Goal: Task Accomplishment & Management: Use online tool/utility

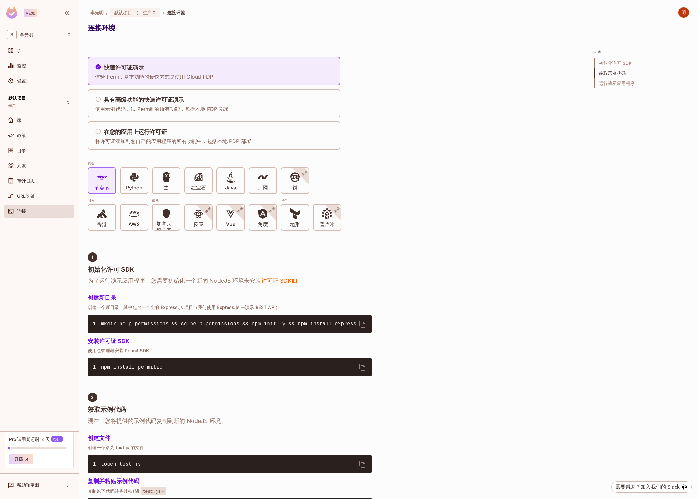
click at [431, 171] on div "快速许可证演示 体验 Permit 基本功能的最快方式是使用 Cloud PDP 具有高级功能的快速许可证演示 使用示例代码尝试 Permit 的所有功能，包…" at bounding box center [388, 453] width 601 height 808
click at [396, 100] on div "快速许可证演示 体验 Permit 基本功能的最快方式是使用 Cloud PDP 具有高级功能的快速许可证演示 使用示例代码尝试 Permit 的所有功能，包…" at bounding box center [388, 453] width 601 height 808
click at [38, 196] on div "URL映射" at bounding box center [44, 195] width 55 height 5
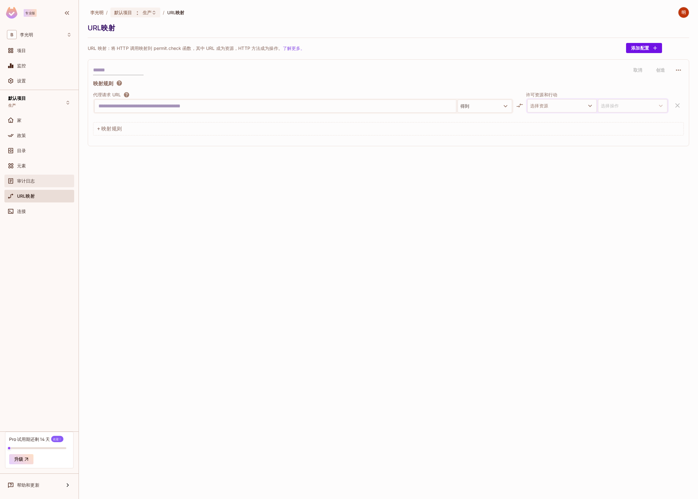
click at [35, 186] on div "审计日志" at bounding box center [39, 181] width 70 height 13
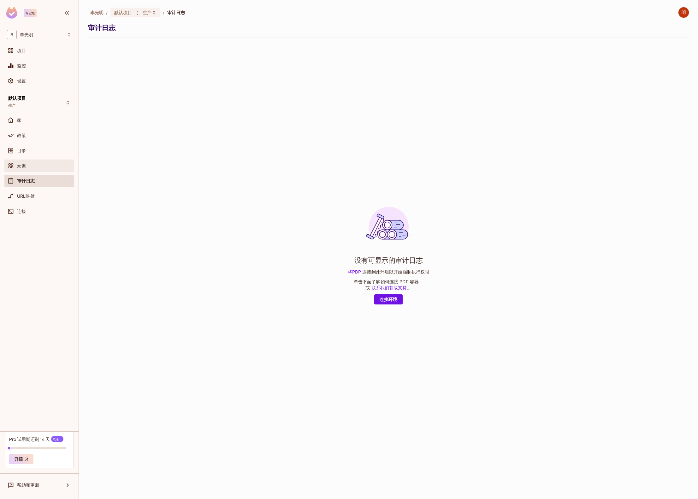
click at [38, 170] on div "元素" at bounding box center [39, 165] width 70 height 13
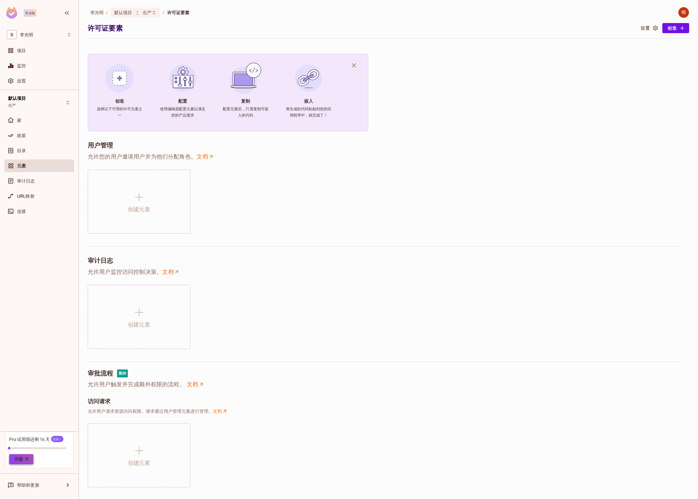
click at [30, 458] on button "升级" at bounding box center [21, 459] width 24 height 10
click at [49, 119] on div "家" at bounding box center [44, 120] width 55 height 5
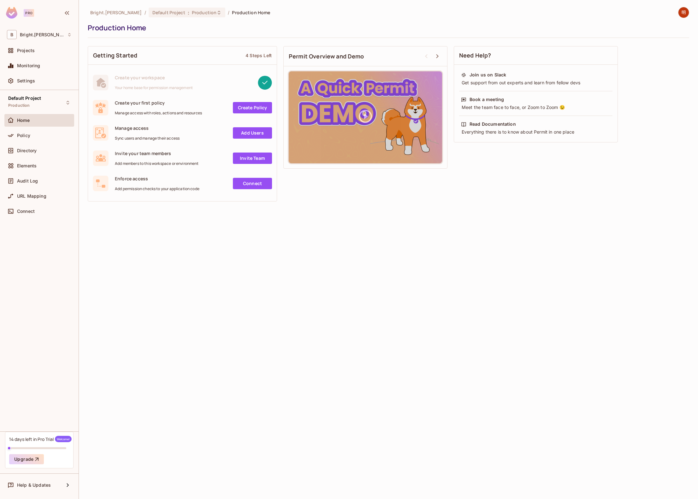
click at [211, 271] on div "Bright.Lee / Default Project : Production / Production Home Production Home Get…" at bounding box center [388, 249] width 619 height 499
click at [48, 138] on div "Policy" at bounding box center [39, 136] width 65 height 8
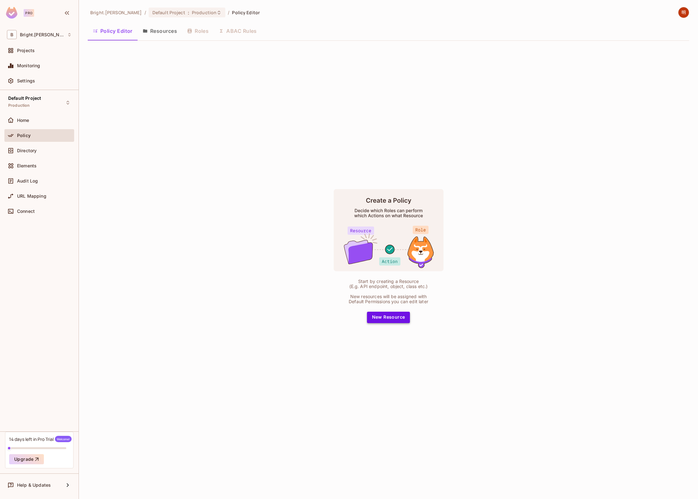
click at [376, 320] on button "New Resource" at bounding box center [388, 316] width 43 height 11
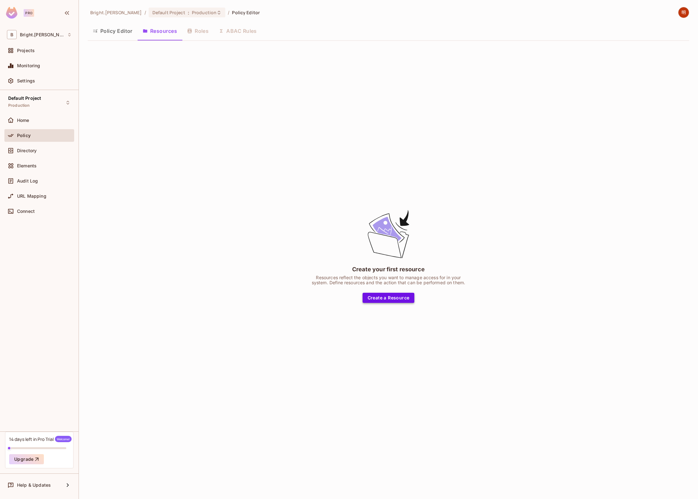
click at [401, 299] on button "Create a Resource" at bounding box center [389, 298] width 52 height 10
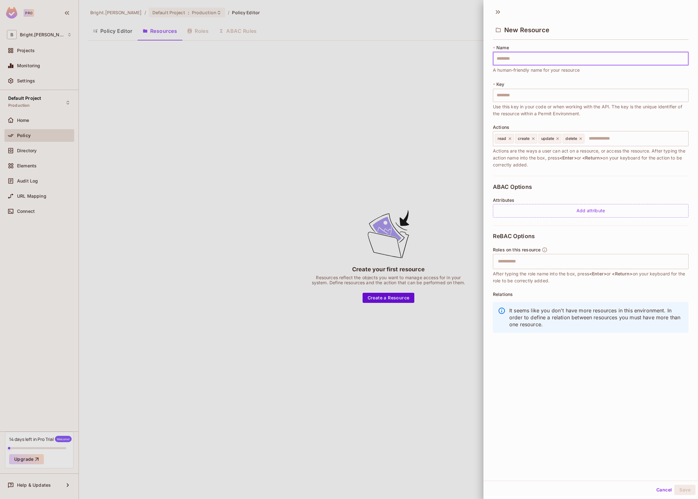
type input "*"
type input "**"
type input "***"
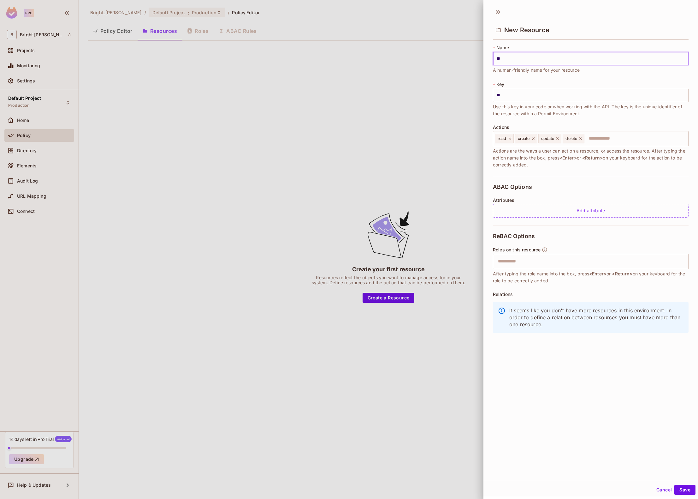
type input "***"
type input "****"
type input "*****"
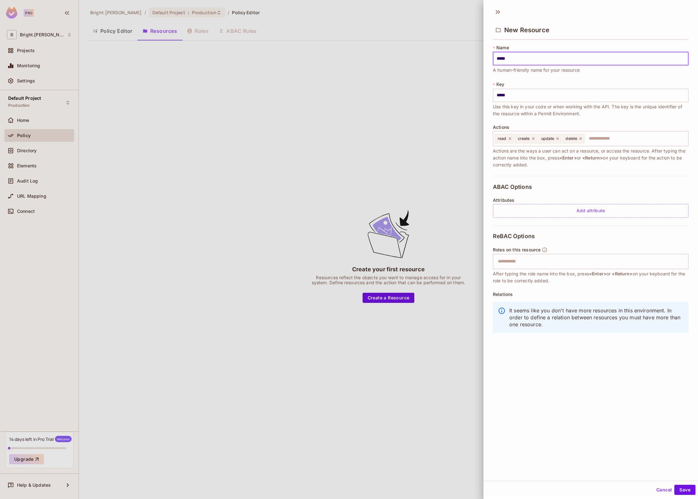
type input "******"
type input "*******"
type input "********"
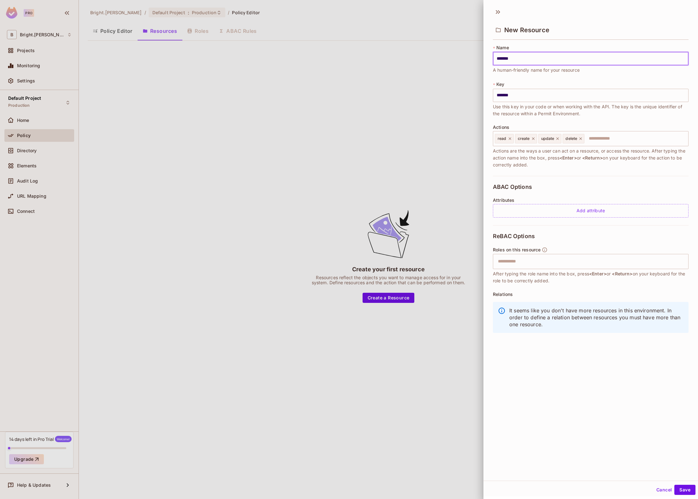
type input "********"
type input "*********"
type input "**********"
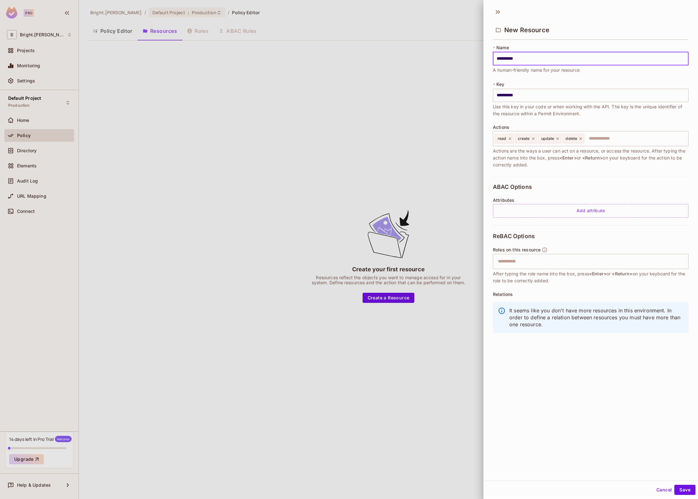
type input "**********"
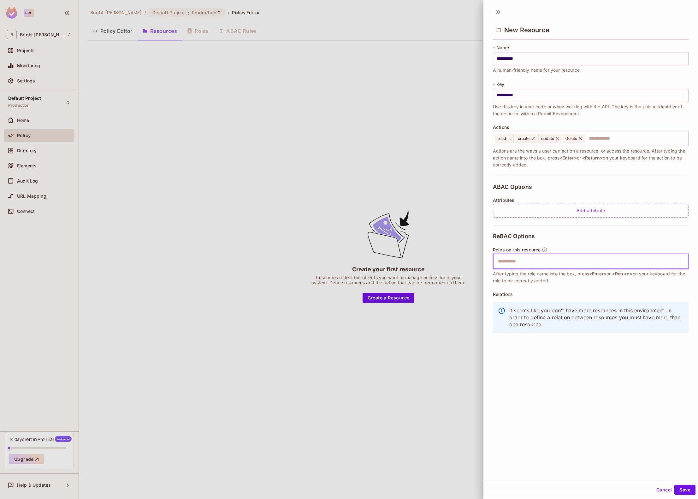
click at [553, 263] on input "text" at bounding box center [590, 261] width 192 height 13
click at [417, 153] on div at bounding box center [349, 249] width 698 height 499
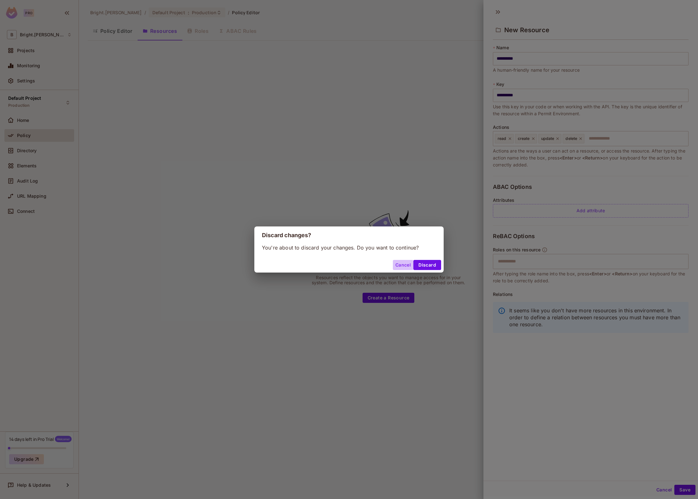
click at [398, 265] on button "Cancel" at bounding box center [403, 265] width 21 height 10
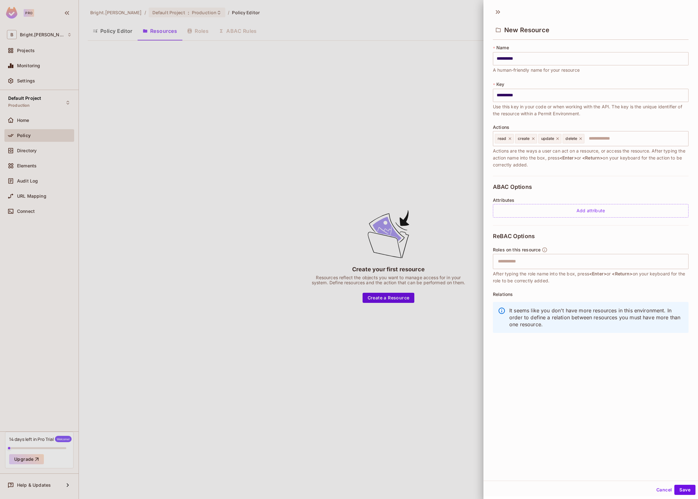
click at [261, 204] on div at bounding box center [349, 249] width 698 height 499
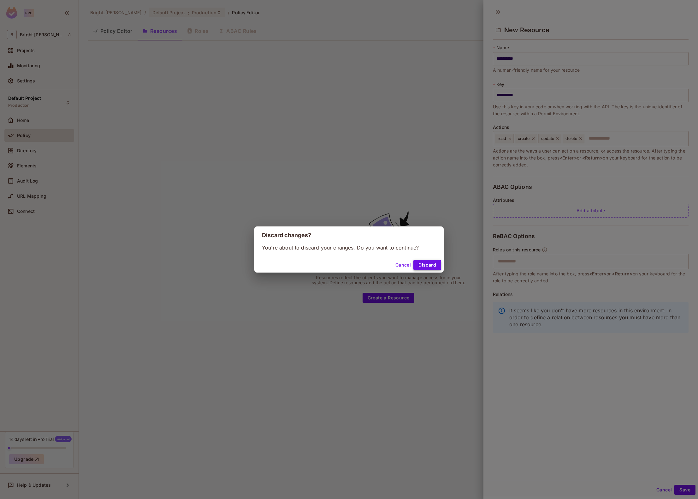
click at [439, 267] on button "Discard" at bounding box center [427, 265] width 28 height 10
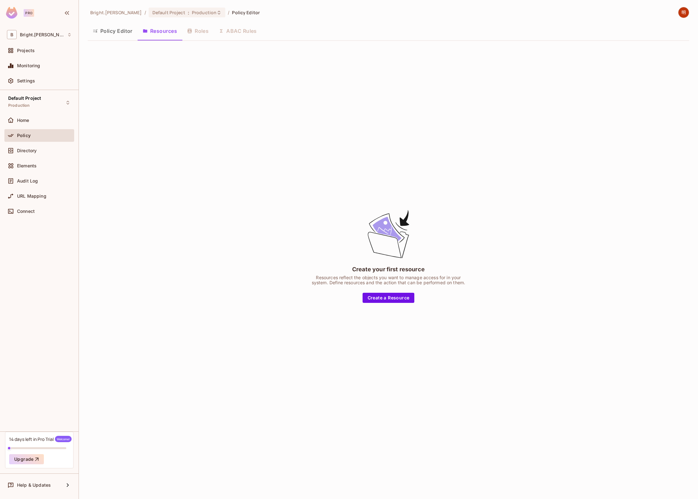
click at [478, 228] on div "Create your first resource Resources reflect the objects you want to manage acc…" at bounding box center [388, 256] width 601 height 420
click at [40, 131] on div "Policy" at bounding box center [39, 135] width 70 height 13
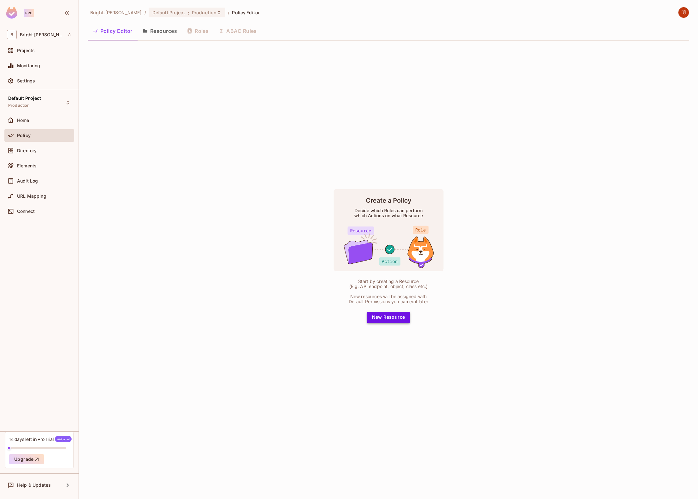
click at [385, 318] on button "New Resource" at bounding box center [388, 316] width 43 height 11
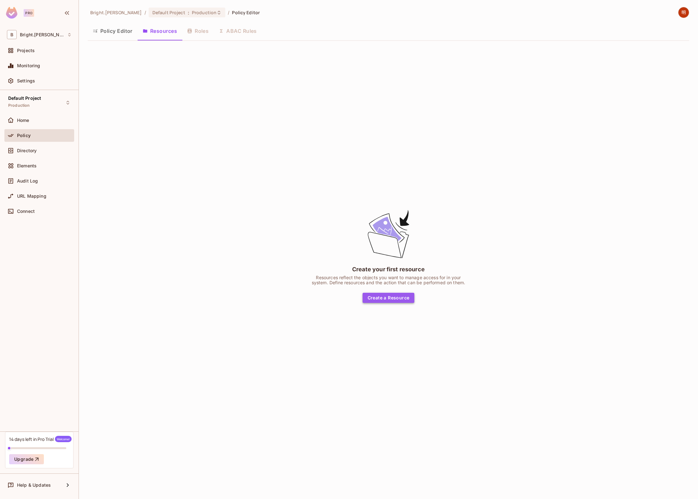
click at [386, 299] on button "Create a Resource" at bounding box center [389, 298] width 52 height 10
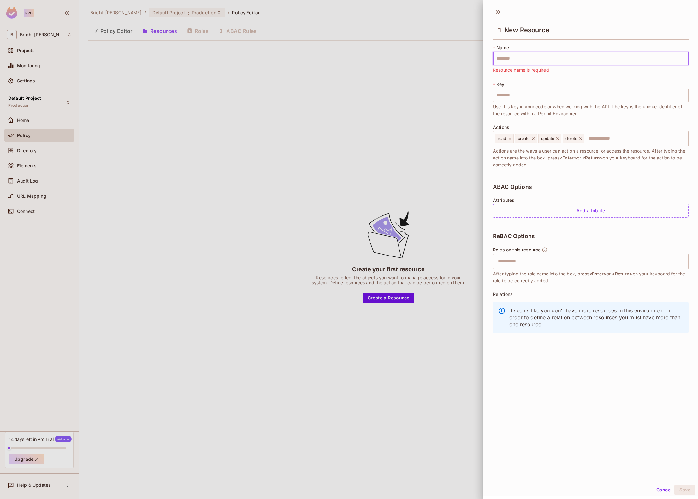
click at [536, 59] on input "text" at bounding box center [591, 58] width 196 height 13
type input "*"
type input "**"
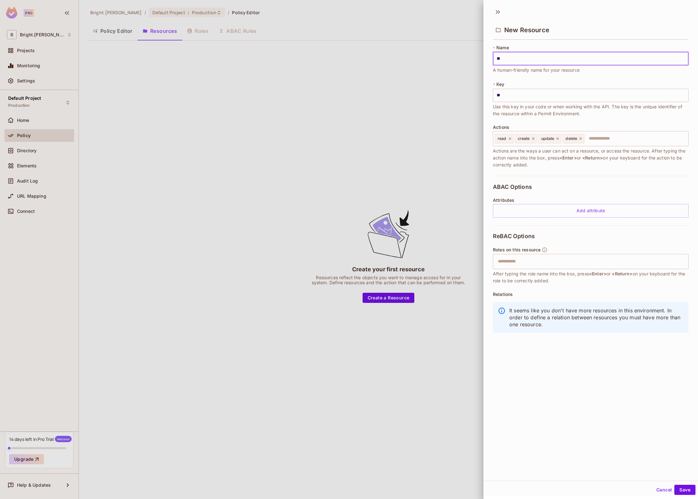
type input "***"
type input "****"
type input "*****"
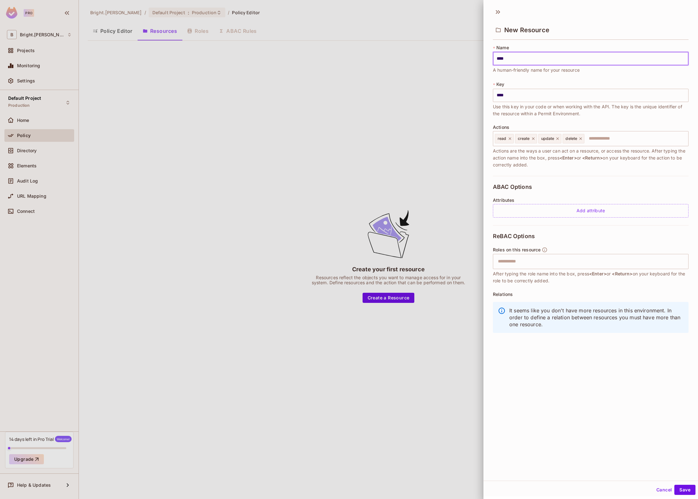
type input "*****"
type input "******"
type input "*******"
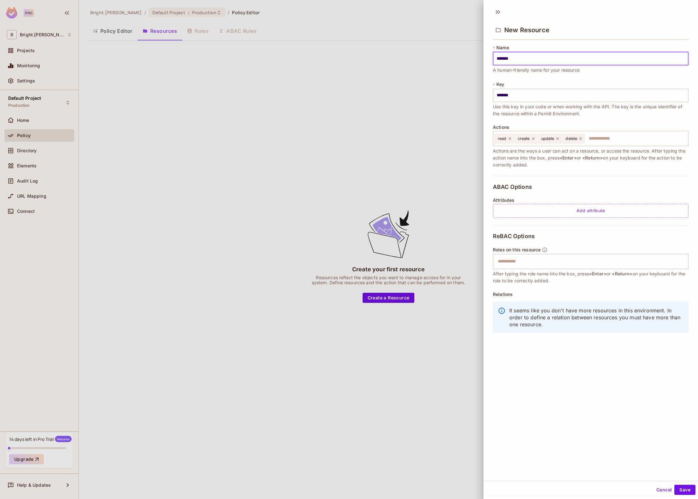
type input "********"
type input "*********"
type input "********"
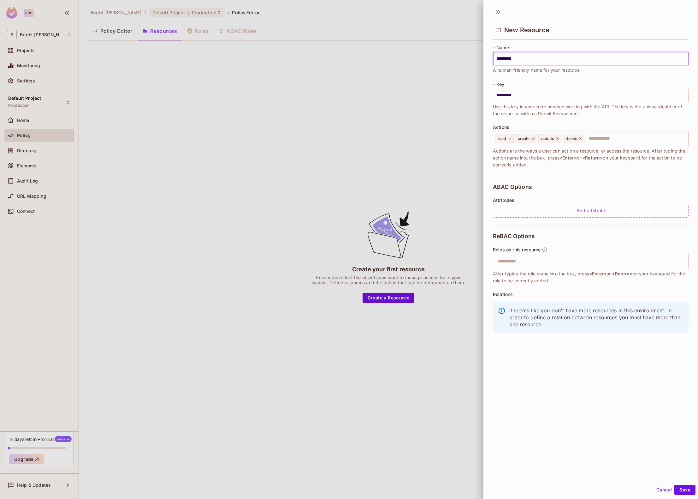
type input "********"
type input "*******"
type input "********"
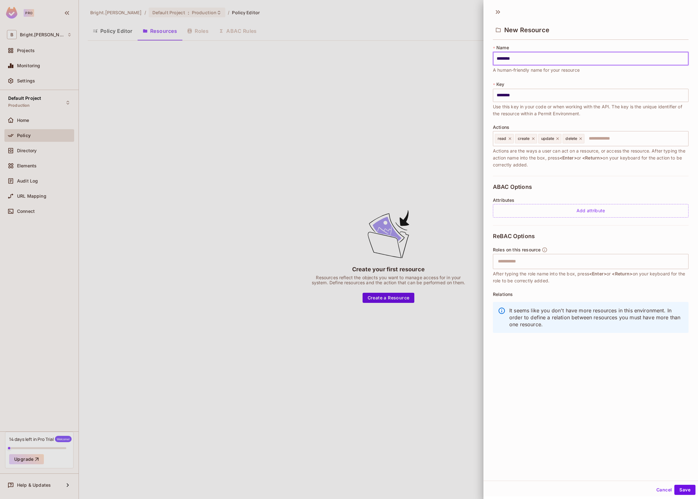
type input "*********"
type input "**********"
click at [508, 60] on input "**********" at bounding box center [591, 58] width 196 height 13
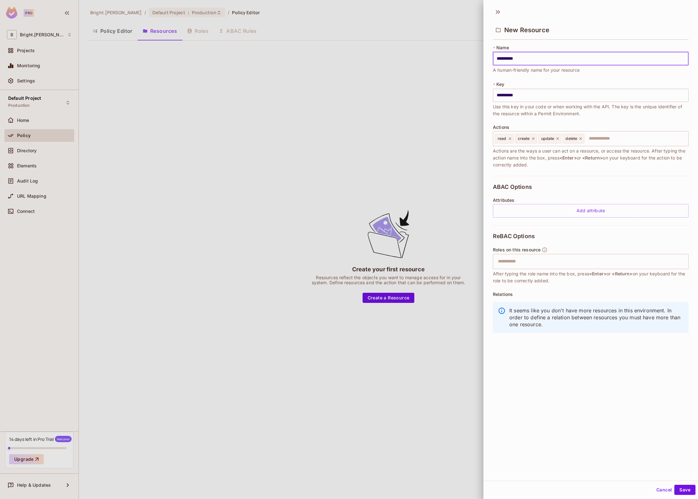
click at [508, 60] on input "**********" at bounding box center [591, 58] width 196 height 13
type input "****"
type input "*****"
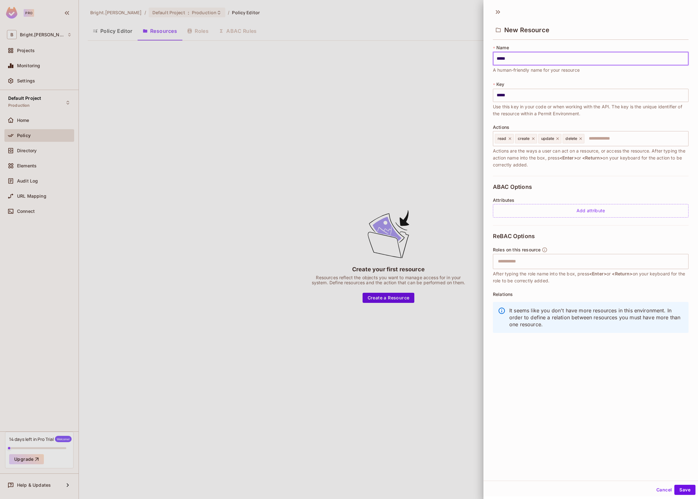
type input "******"
type input "*******"
type input "********"
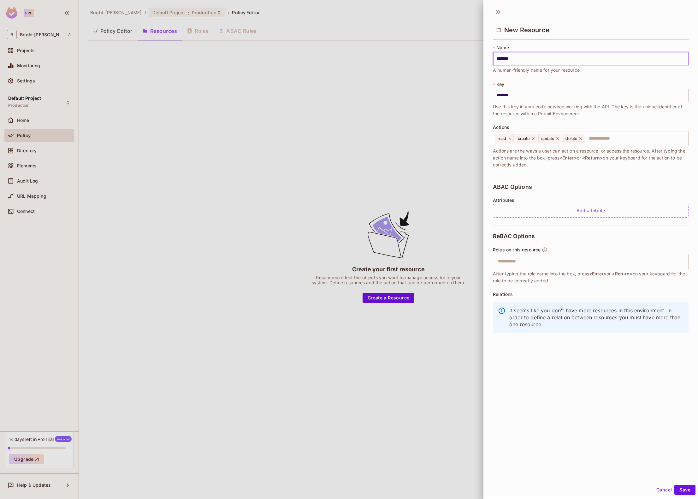
type input "********"
type input "*********"
type input "**********"
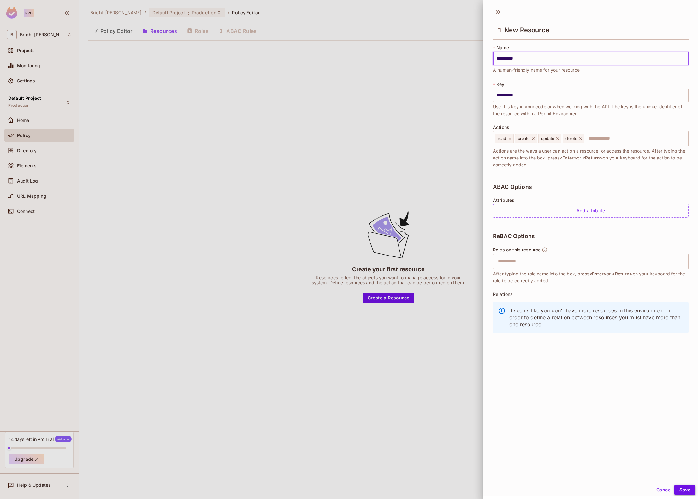
click at [684, 489] on button "Save" at bounding box center [684, 489] width 21 height 10
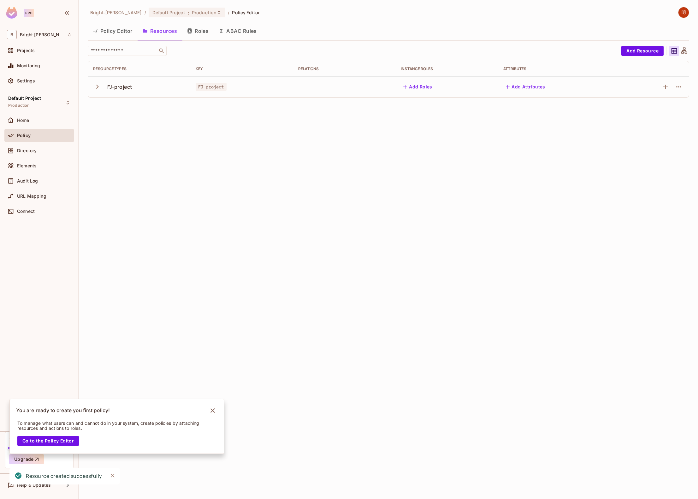
click at [327, 90] on td at bounding box center [344, 86] width 103 height 21
click at [412, 85] on button "Add Roles" at bounding box center [418, 87] width 34 height 10
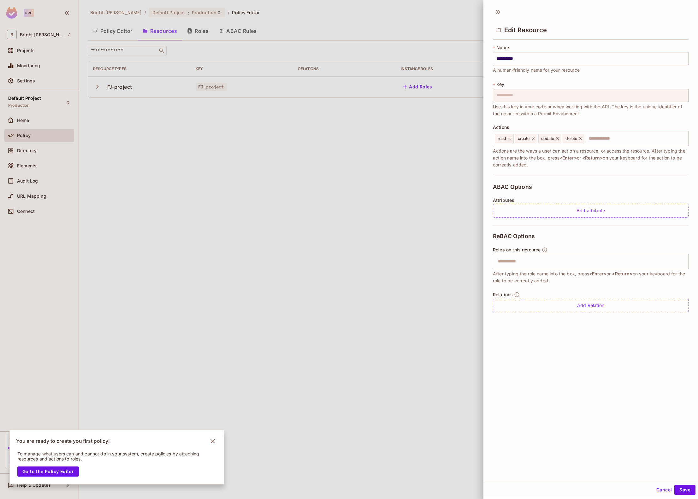
click at [463, 184] on div at bounding box center [349, 249] width 698 height 499
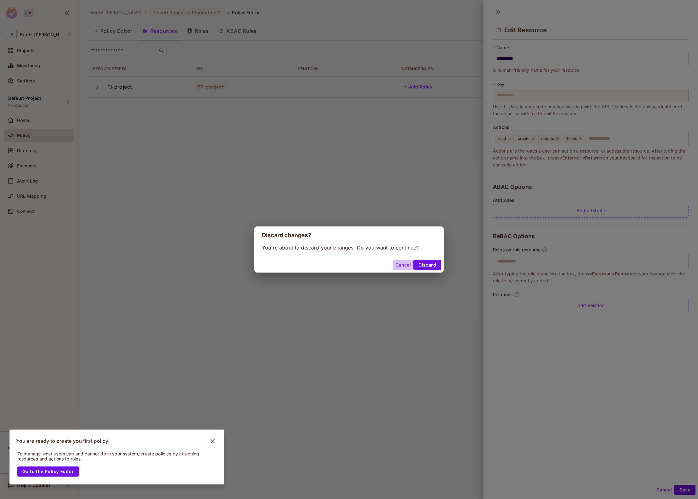
click at [397, 265] on button "Cancel" at bounding box center [403, 265] width 21 height 10
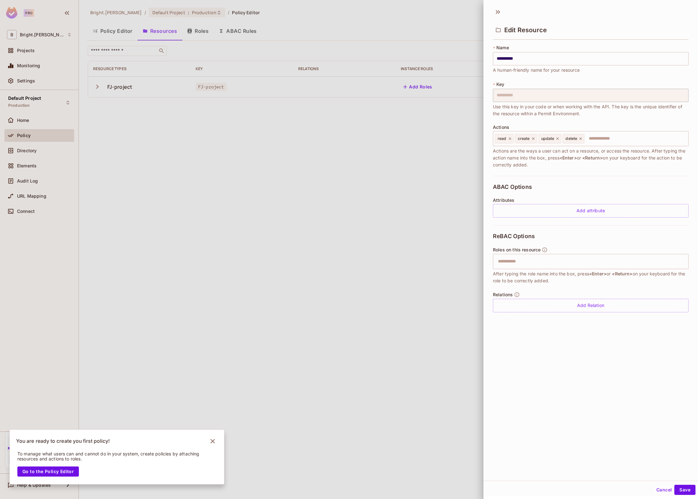
click at [416, 223] on div at bounding box center [349, 249] width 698 height 499
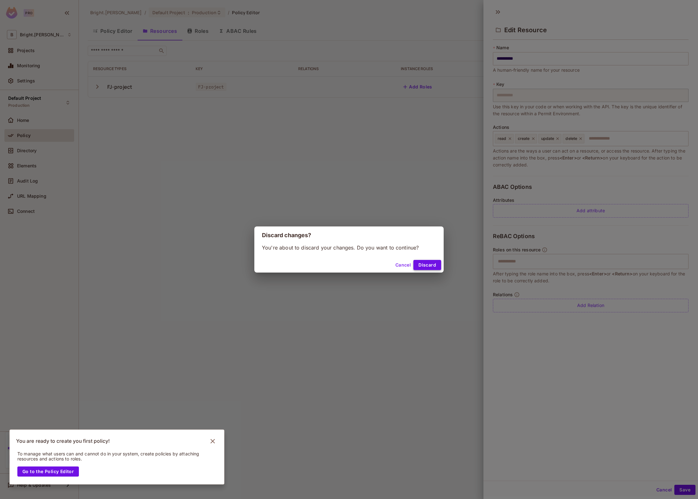
click at [421, 264] on button "Discard" at bounding box center [427, 265] width 28 height 10
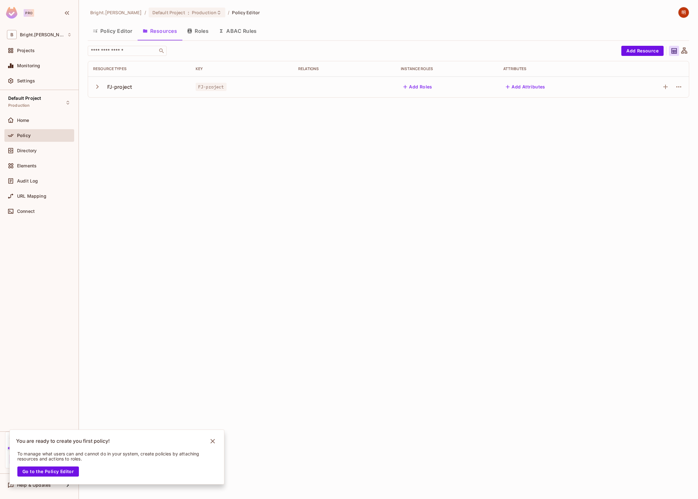
drag, startPoint x: 311, startPoint y: 255, endPoint x: 270, endPoint y: 254, distance: 40.4
click at [310, 255] on div "Bright.Lee / Default Project : Production / Policy Editor Policy Editor Resourc…" at bounding box center [388, 249] width 619 height 499
click at [56, 469] on button "Go to the Policy Editor" at bounding box center [48, 471] width 62 height 10
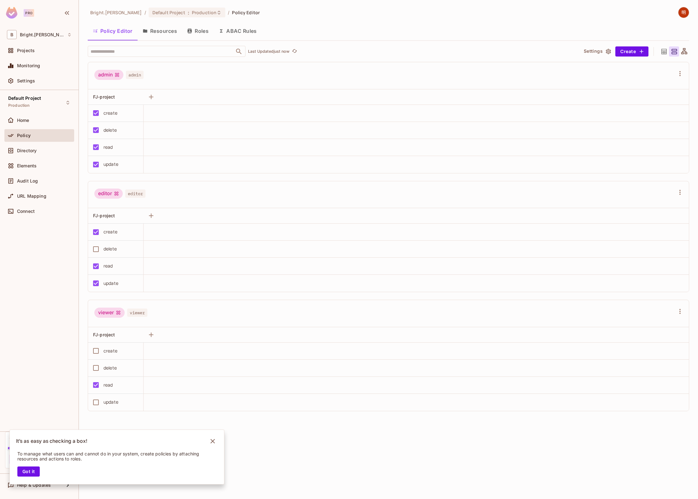
click at [157, 35] on button "Resources" at bounding box center [160, 31] width 44 height 16
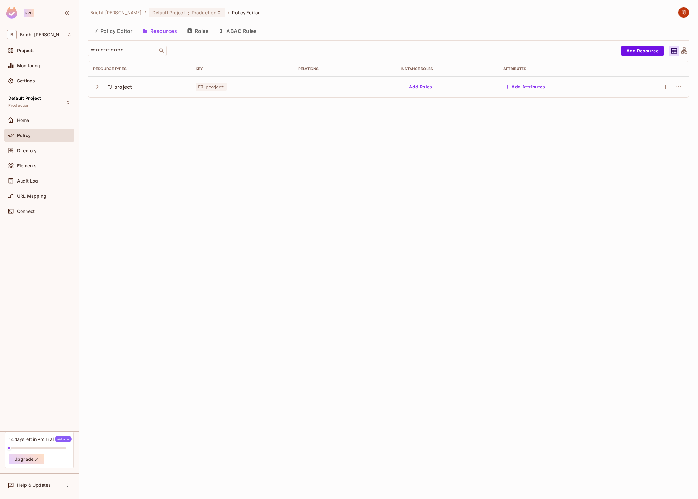
click at [125, 28] on button "Policy Editor" at bounding box center [113, 31] width 50 height 16
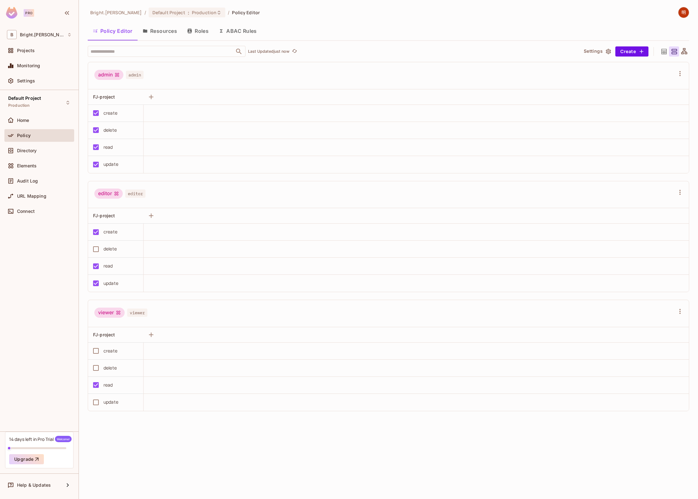
click at [203, 34] on button "Roles" at bounding box center [198, 31] width 32 height 16
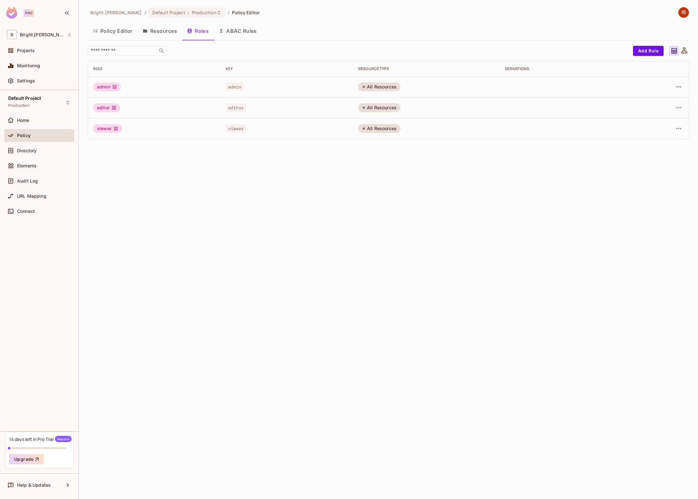
click at [122, 32] on button "Policy Editor" at bounding box center [113, 31] width 50 height 16
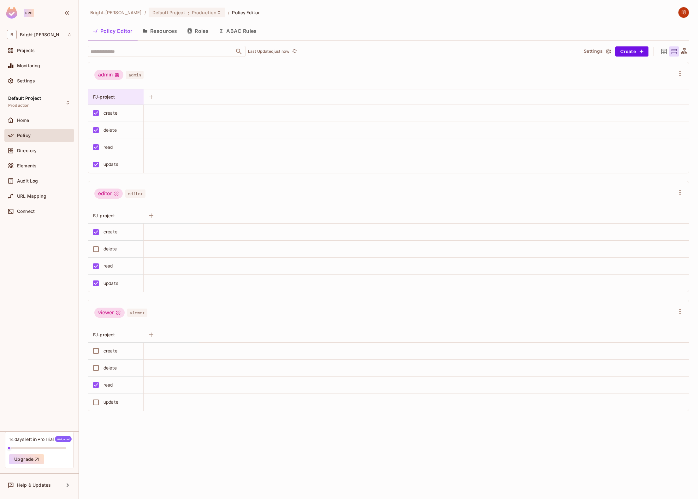
click at [99, 97] on span "FJ-project" at bounding box center [104, 96] width 22 height 5
click at [137, 151] on span "Edit Resource" at bounding box center [120, 152] width 33 height 10
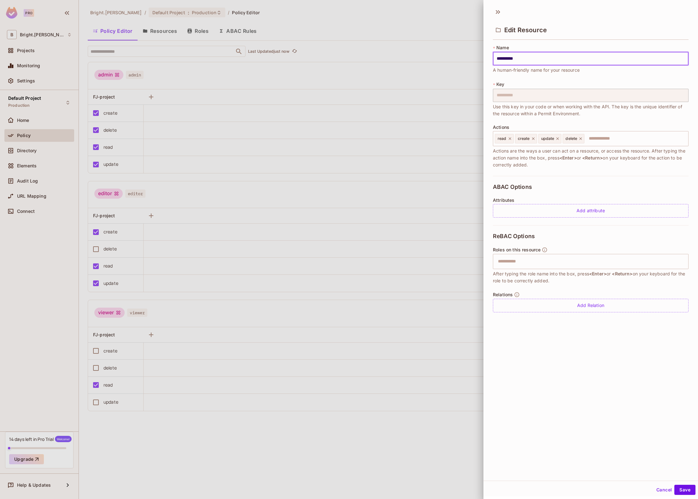
drag, startPoint x: 530, startPoint y: 56, endPoint x: 458, endPoint y: 61, distance: 72.4
click at [458, 61] on div "**********" at bounding box center [349, 249] width 698 height 499
type input "*********"
click at [687, 493] on button "Save" at bounding box center [684, 489] width 21 height 10
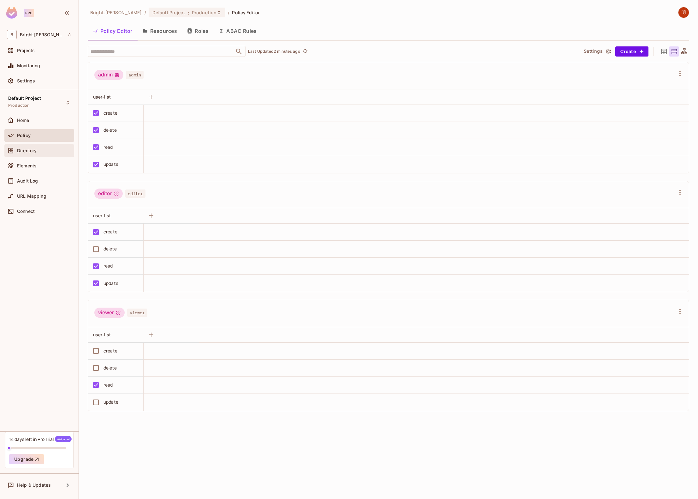
click at [46, 152] on div "Directory" at bounding box center [44, 150] width 55 height 5
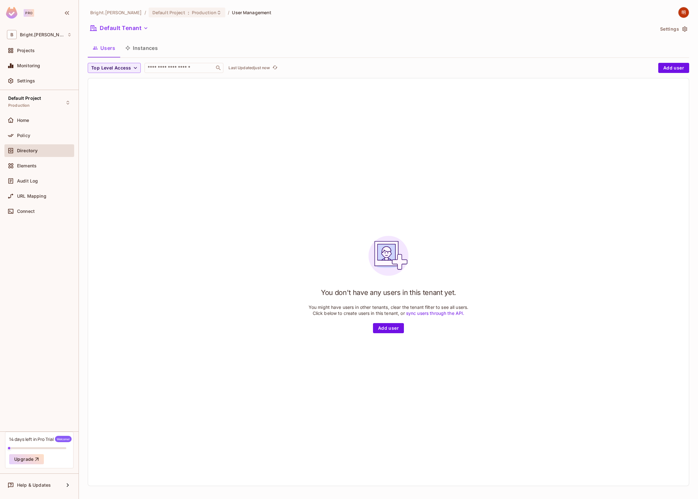
click at [330, 178] on div "You don't have any users in this tenant yet. You might have users in other tena…" at bounding box center [388, 281] width 601 height 407
click at [382, 326] on button "Add user" at bounding box center [388, 328] width 31 height 10
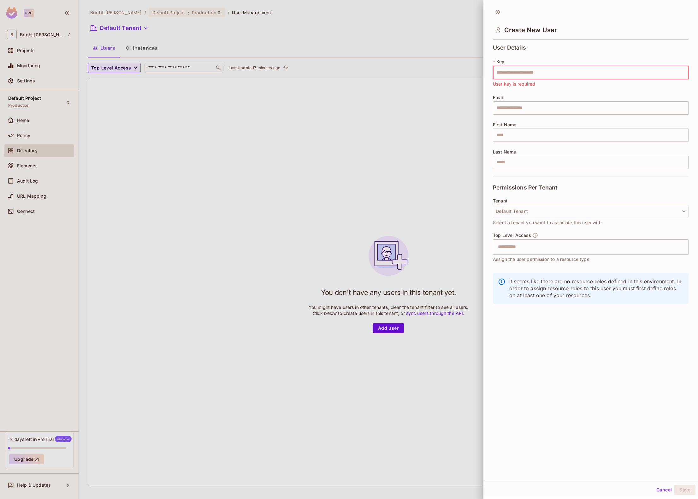
click at [147, 133] on div at bounding box center [349, 249] width 698 height 499
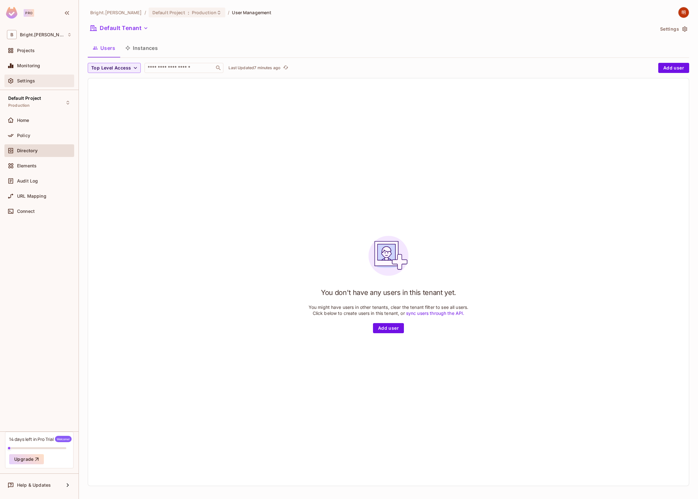
click at [29, 77] on div "Settings" at bounding box center [39, 80] width 70 height 13
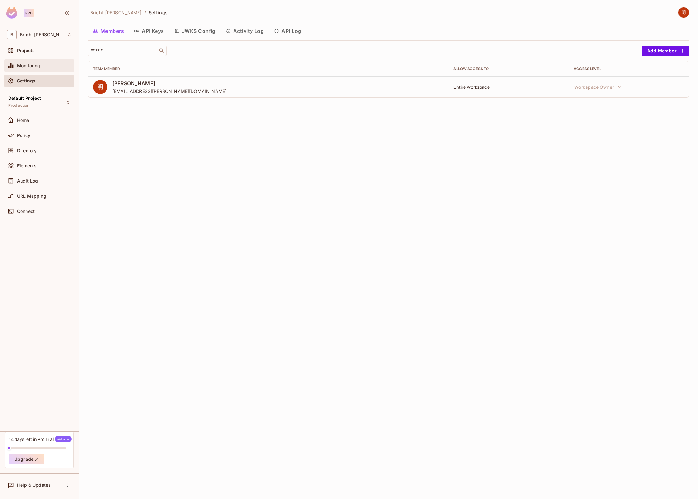
click at [41, 65] on div "Monitoring" at bounding box center [44, 65] width 55 height 5
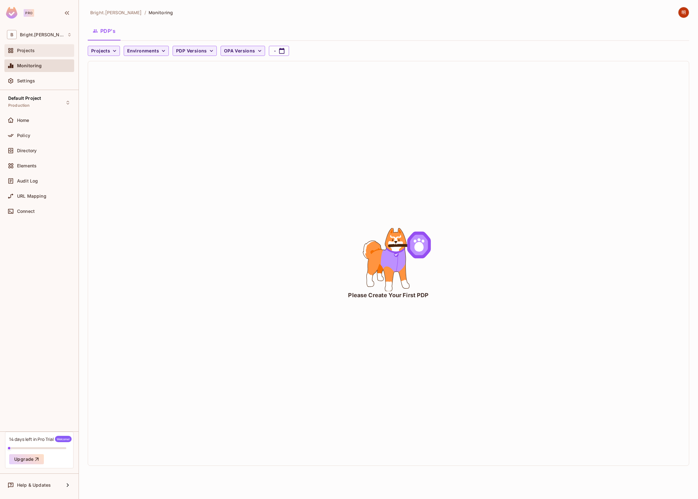
click at [46, 52] on div "Projects" at bounding box center [44, 50] width 55 height 5
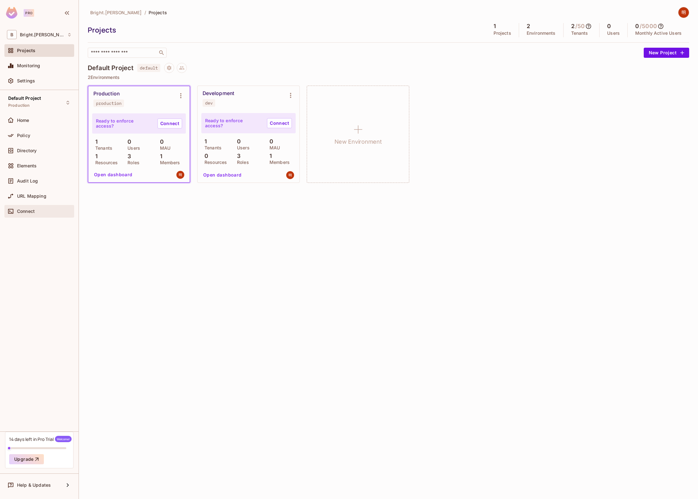
click at [36, 207] on div "Connect" at bounding box center [39, 211] width 70 height 13
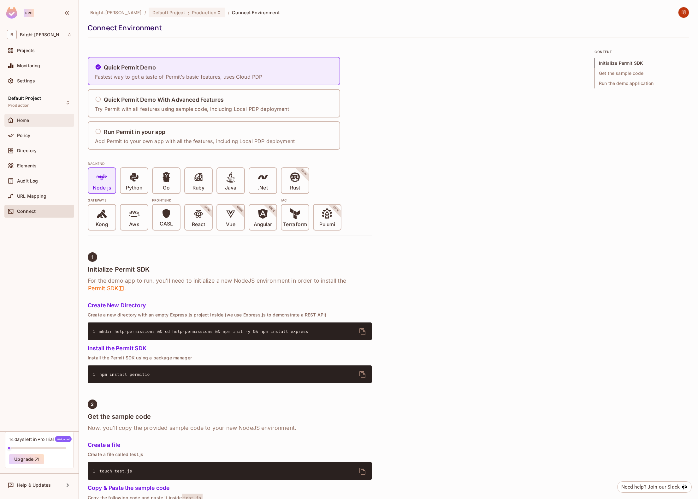
click at [36, 122] on div "Home" at bounding box center [39, 120] width 65 height 8
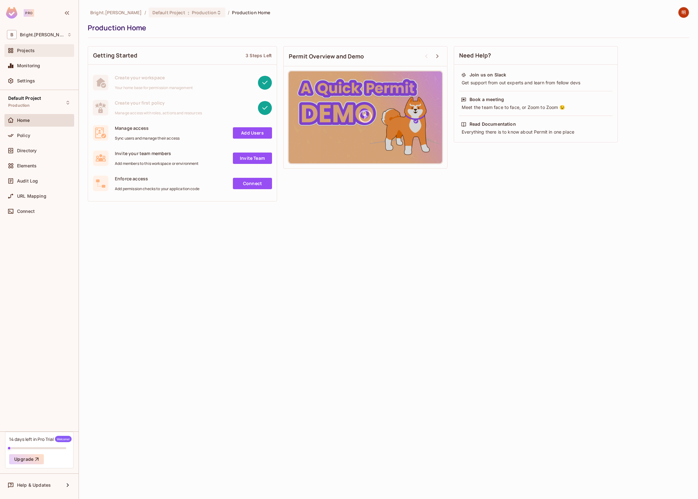
click at [45, 55] on div "Projects" at bounding box center [39, 50] width 70 height 13
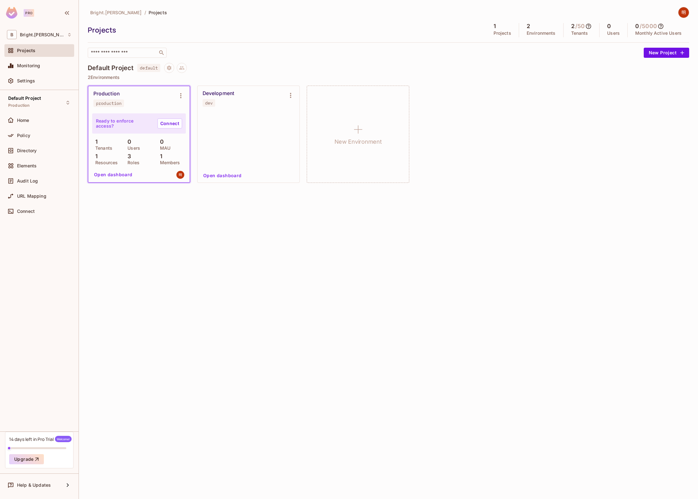
click at [43, 75] on div "Settings" at bounding box center [39, 80] width 70 height 13
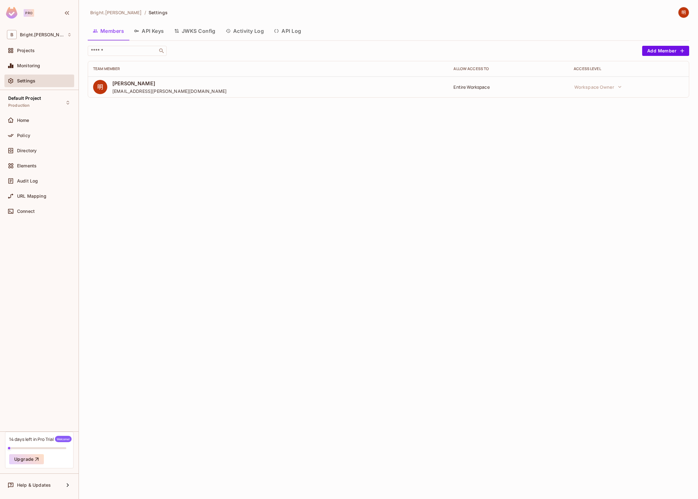
click at [154, 33] on button "API Keys" at bounding box center [149, 31] width 40 height 16
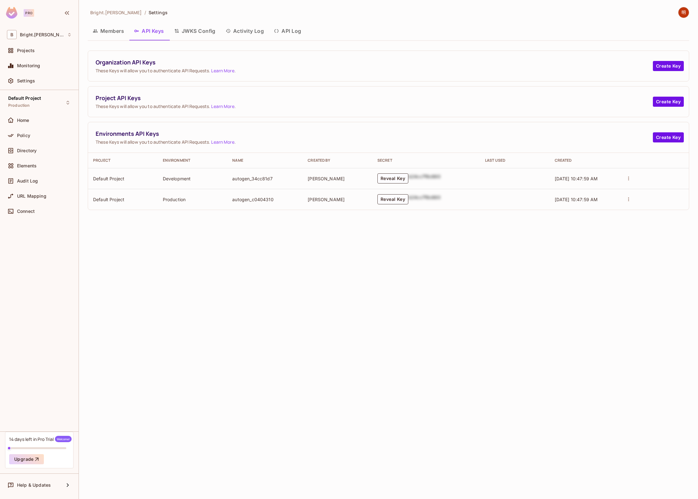
click at [429, 54] on div "Organization API Keys These Keys will allow you to authenticate API Requests. L…" at bounding box center [388, 66] width 601 height 30
click at [181, 220] on div "Bright.Lee / Settings Members API Keys JWKS Config Activity Log API Log Organiz…" at bounding box center [388, 249] width 619 height 499
click at [43, 47] on div "Projects" at bounding box center [39, 51] width 65 height 8
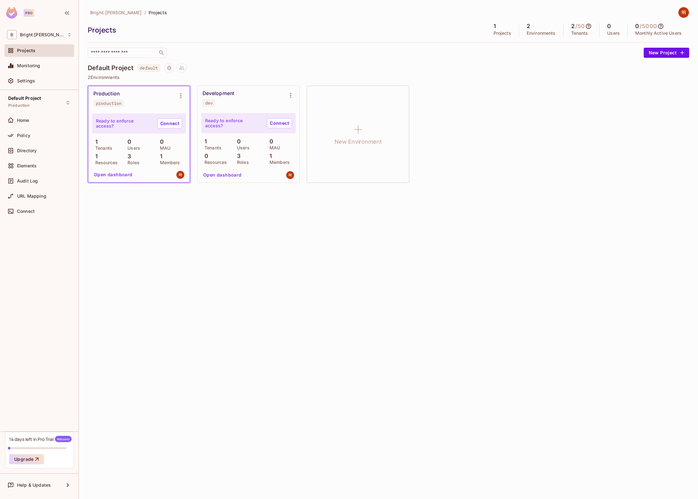
click at [109, 104] on div "production" at bounding box center [109, 103] width 26 height 5
click at [164, 123] on link "Connect" at bounding box center [169, 123] width 25 height 10
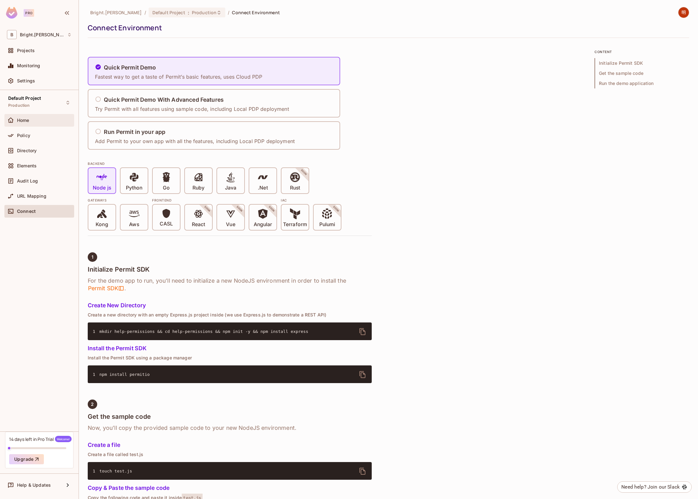
click at [30, 115] on div "Home" at bounding box center [39, 120] width 70 height 13
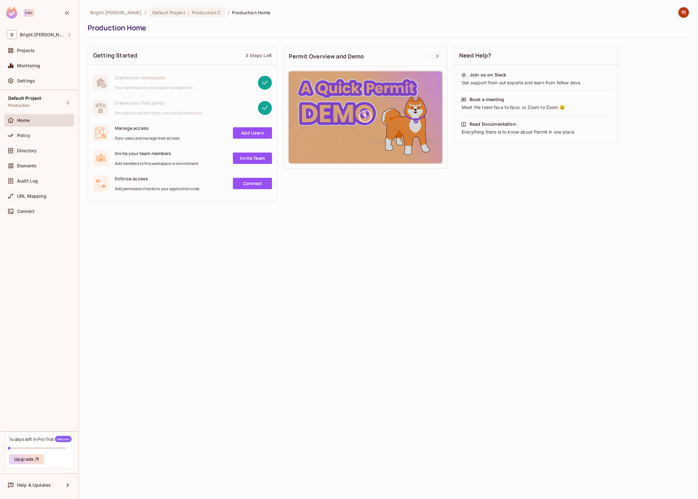
click at [230, 227] on div "Bright.Lee / Default Project : Production / Production Home Production Home Get…" at bounding box center [388, 249] width 619 height 499
click at [146, 113] on span "Manage access with roles, actions and resources" at bounding box center [158, 112] width 87 height 5
click at [32, 130] on div "Policy" at bounding box center [39, 135] width 70 height 13
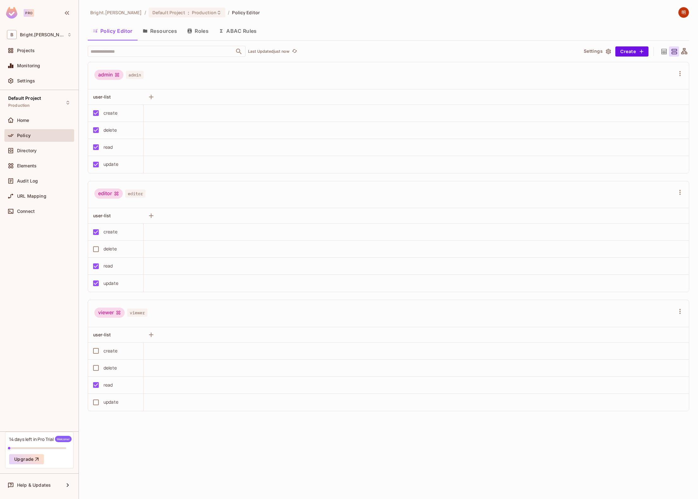
click at [162, 35] on button "Resources" at bounding box center [160, 31] width 44 height 16
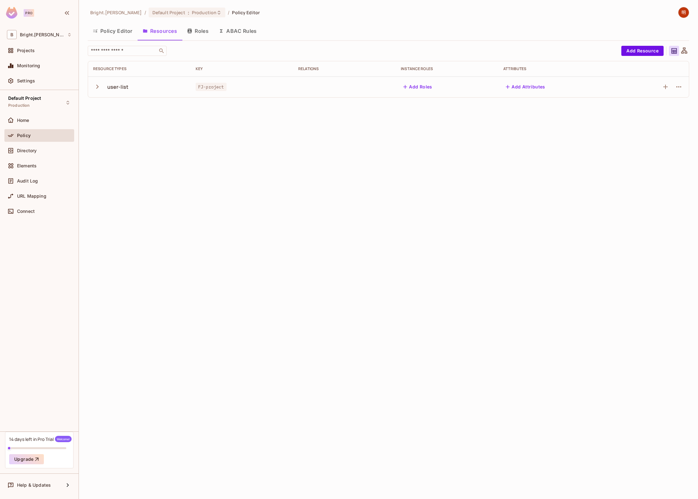
click at [299, 89] on td at bounding box center [344, 86] width 103 height 21
click at [101, 87] on icon "button" at bounding box center [97, 86] width 9 height 9
click at [684, 85] on td at bounding box center [652, 86] width 73 height 21
click at [681, 87] on icon "button" at bounding box center [679, 87] width 8 height 8
click at [660, 127] on div "Delete Resource" at bounding box center [654, 125] width 35 height 6
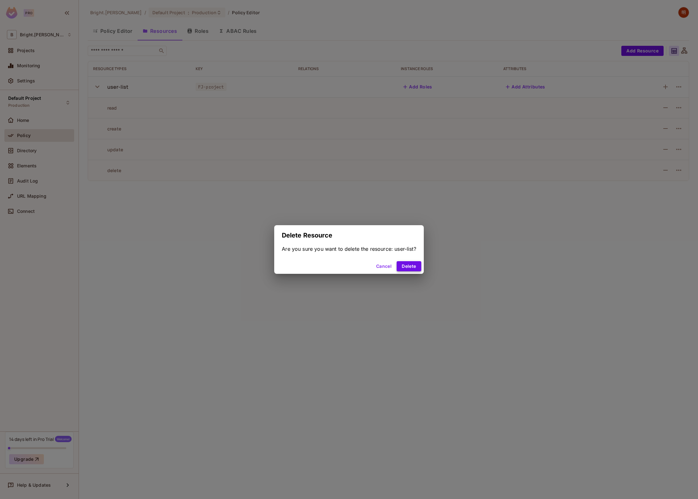
click at [414, 267] on button "Delete" at bounding box center [409, 266] width 24 height 10
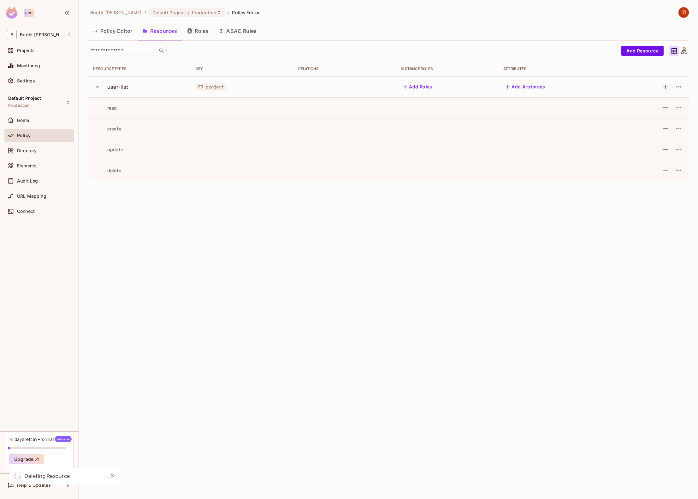
click at [202, 27] on button "Roles" at bounding box center [198, 31] width 32 height 16
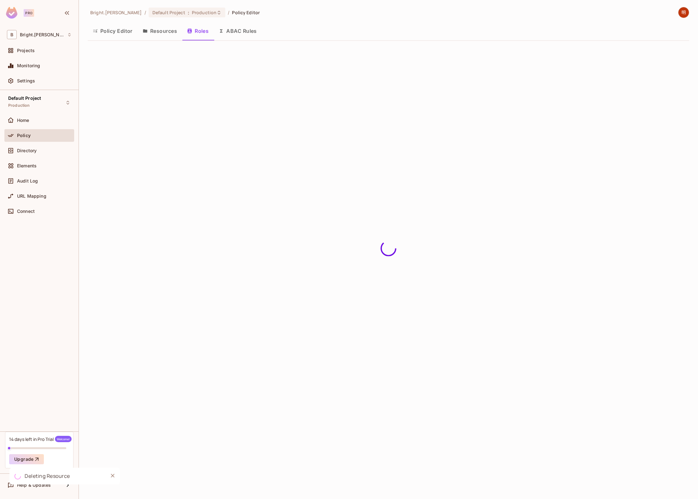
click at [165, 30] on button "Resources" at bounding box center [160, 31] width 44 height 16
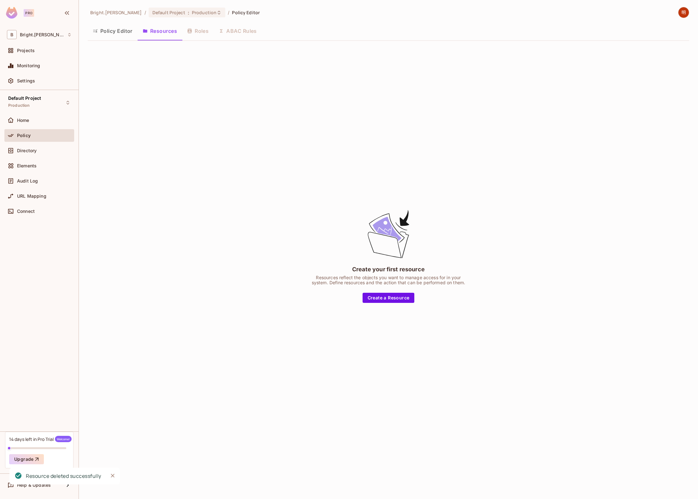
click at [202, 27] on div "Policy Editor Resources Roles ABAC Rules" at bounding box center [388, 31] width 601 height 16
click at [202, 33] on div "Policy Editor Resources Roles ABAC Rules" at bounding box center [388, 31] width 601 height 16
click at [121, 33] on button "Policy Editor" at bounding box center [113, 31] width 50 height 16
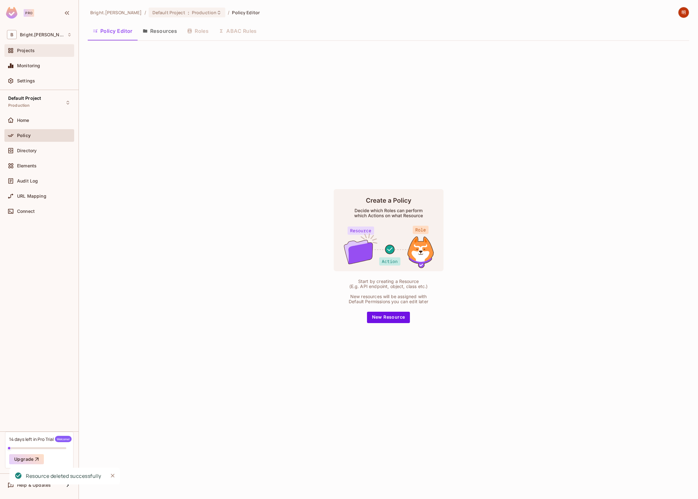
click at [35, 48] on div "Projects" at bounding box center [39, 51] width 65 height 8
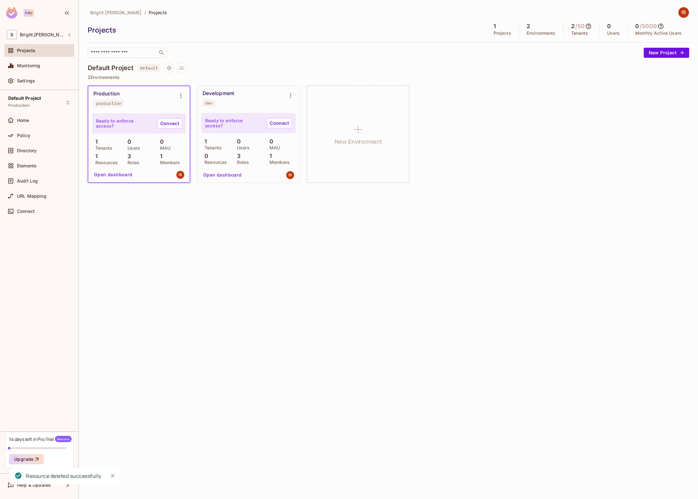
click at [585, 110] on div "Production production Ready to enforce access? Connect 1 Tenants 0 Users 0 MAU …" at bounding box center [388, 134] width 601 height 97
click at [269, 263] on div "Bright.Lee / Projects Projects 1 Projects 2 Environments 2 / 50 Tenants 0 Users…" at bounding box center [388, 249] width 619 height 499
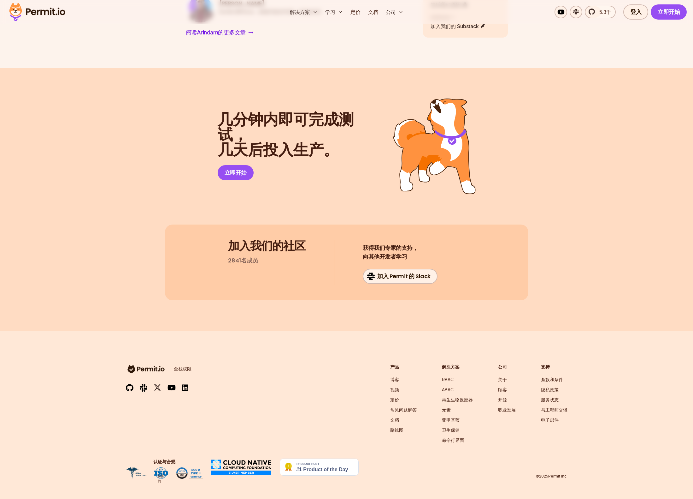
scroll to position [8417, 0]
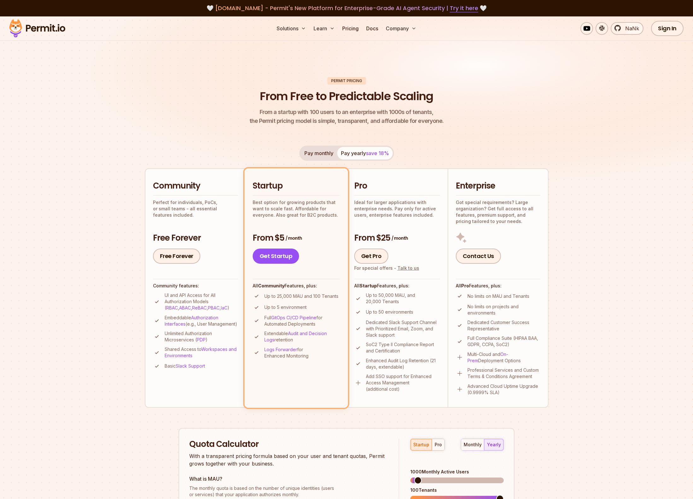
click at [203, 214] on div "Community Perfect for individuals, PoCs, or small teams - all essential feature…" at bounding box center [195, 221] width 85 height 83
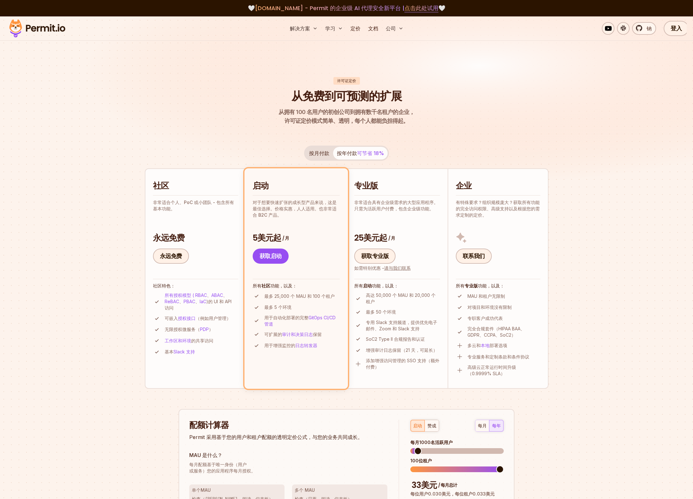
click at [90, 291] on section "许可证定价 从免费到可预测的扩展 从拥有 100 名用户的初创公司到拥有数千名租户的企业， 许可证定价模式简单、透明，每个人都能负担得起。 按月付款 按年付款…" at bounding box center [346, 330] width 693 height 628
click at [572, 122] on img at bounding box center [346, 108] width 693 height 185
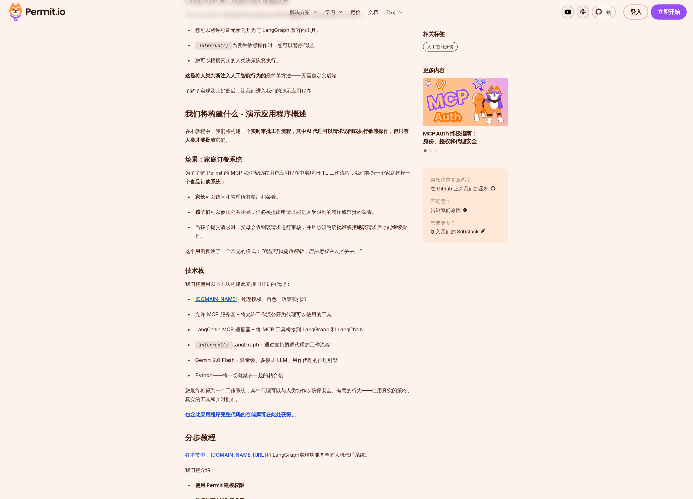
scroll to position [1679, 0]
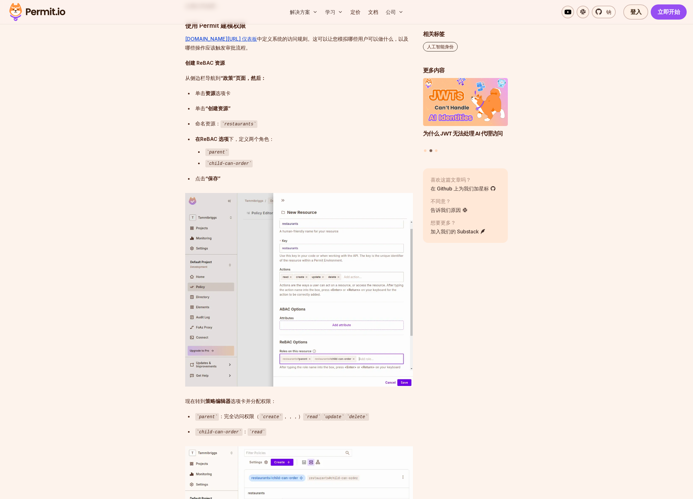
click at [219, 150] on code "parent" at bounding box center [217, 152] width 24 height 8
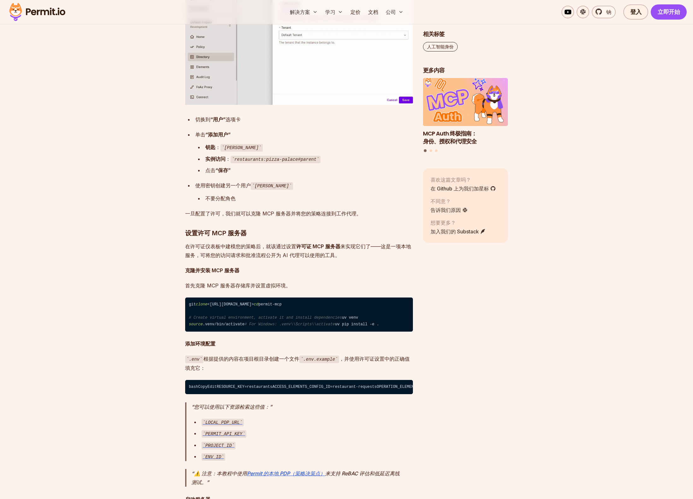
scroll to position [3484, 0]
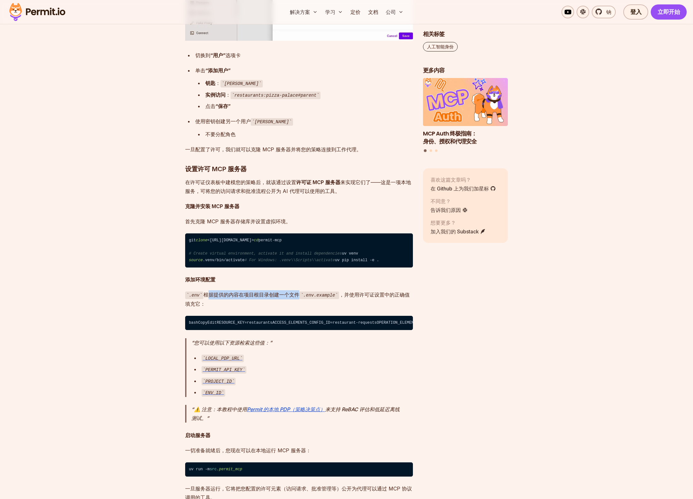
drag, startPoint x: 209, startPoint y: 310, endPoint x: 303, endPoint y: 310, distance: 94.0
click at [303, 308] on p ".env 根据提供的内容在项目根目录 创建一个文件 .env.example ，并使用许可证设置中的正确值填充它：" at bounding box center [299, 299] width 228 height 18
click at [218, 298] on font "根据提供的内容在项目根目录" at bounding box center [237, 294] width 66 height 6
drag, startPoint x: 219, startPoint y: 311, endPoint x: 284, endPoint y: 315, distance: 65.1
click at [284, 308] on p ".env 根据提供的内容在项目根目录 创建一个文件 .env.example ，并使用许可证设置中的正确值填充它：" at bounding box center [299, 299] width 228 height 18
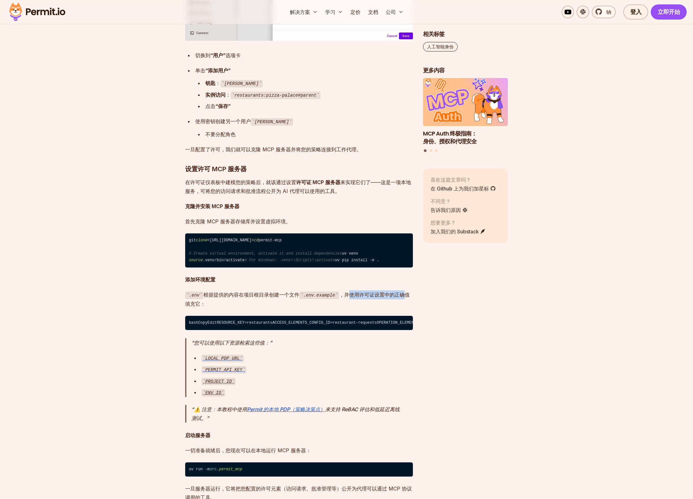
drag, startPoint x: 350, startPoint y: 313, endPoint x: 423, endPoint y: 312, distance: 72.9
click at [406, 307] on font "，并使用许可证设置中的正确值填充它：" at bounding box center [297, 298] width 225 height 15
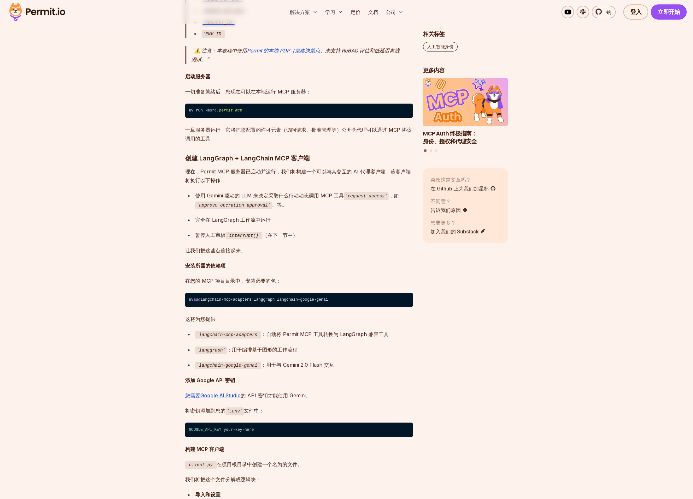
scroll to position [3843, 0]
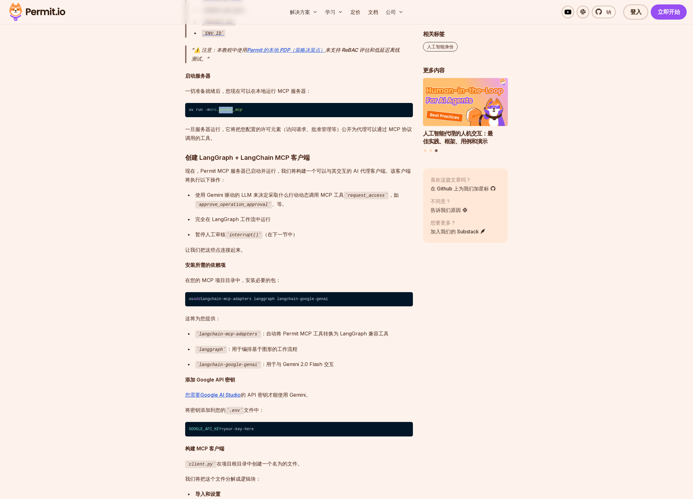
drag, startPoint x: 235, startPoint y: 186, endPoint x: 222, endPoint y: 185, distance: 13.6
click at [222, 112] on span ".permit_mcp" at bounding box center [230, 110] width 26 height 4
copy span "permit"
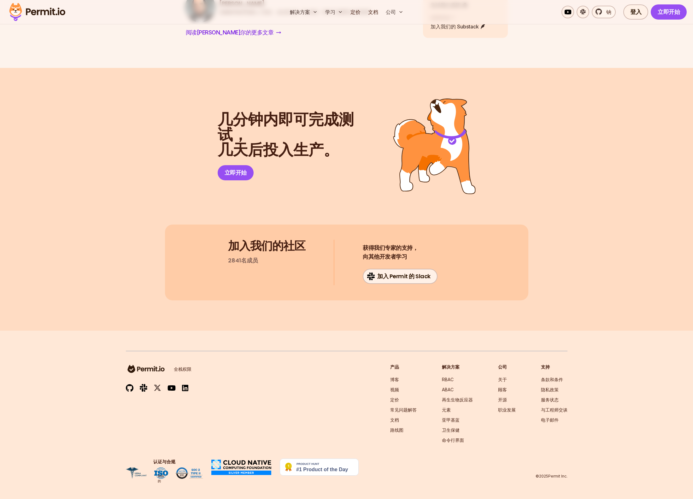
scroll to position [6444, 0]
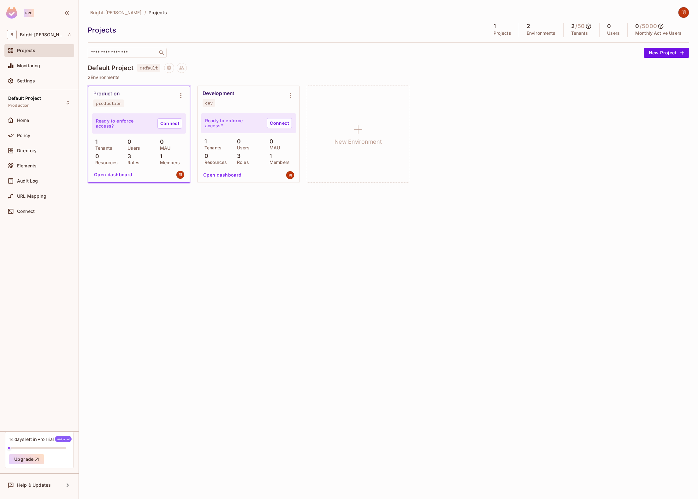
click at [210, 242] on div "Bright.Lee / Projects Projects 1 Projects 2 Environments 2 / 50 Tenants 0 Users…" at bounding box center [388, 249] width 619 height 499
click at [687, 12] on img at bounding box center [683, 12] width 10 height 10
click at [662, 51] on span "Copy Environment Key" at bounding box center [663, 50] width 47 height 6
click at [680, 15] on img at bounding box center [683, 12] width 10 height 10
click at [37, 79] on div at bounding box center [349, 249] width 698 height 499
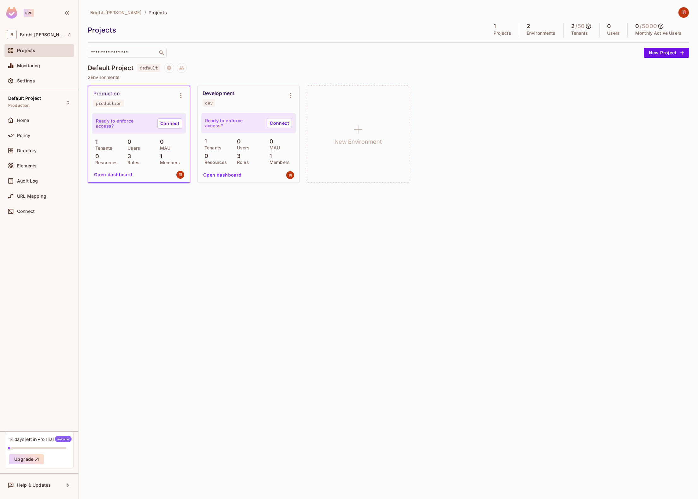
click at [37, 79] on div "Settings" at bounding box center [44, 80] width 55 height 5
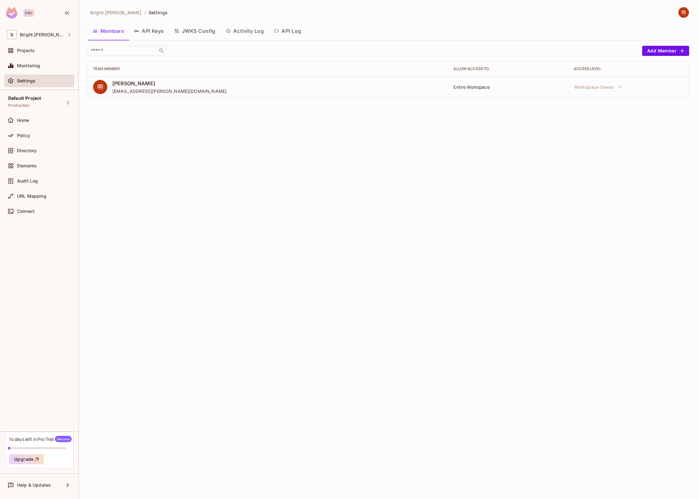
click at [469, 89] on div "Entire Workspace" at bounding box center [508, 87] width 110 height 6
drag, startPoint x: 169, startPoint y: 138, endPoint x: 166, endPoint y: 130, distance: 8.8
click at [169, 138] on div "Bright.Lee / Settings Members API Keys JWKS Config Activity Log API Log ​ Add M…" at bounding box center [388, 249] width 619 height 499
click at [223, 72] on th "Team Member" at bounding box center [268, 68] width 360 height 15
click at [176, 101] on div "​ Add Member Team Member Allow Access to Access Level Lee明 bright.m.lee@gmail.c…" at bounding box center [388, 74] width 601 height 57
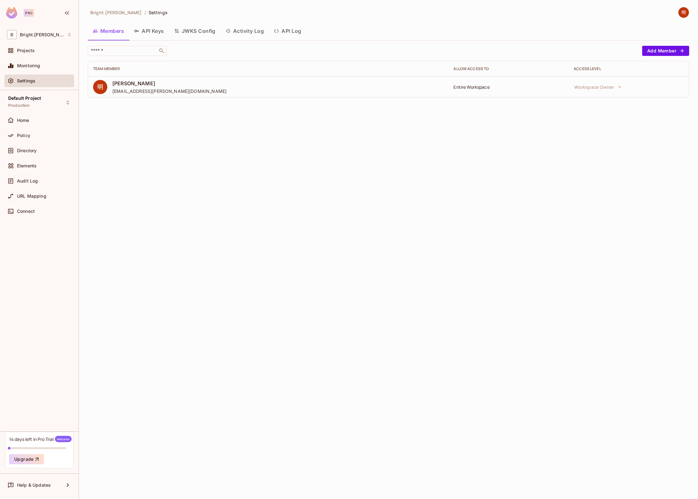
click at [177, 88] on div "Lee明 bright.m.lee@gmail.com" at bounding box center [268, 87] width 350 height 14
click at [159, 31] on button "API Keys" at bounding box center [149, 31] width 40 height 16
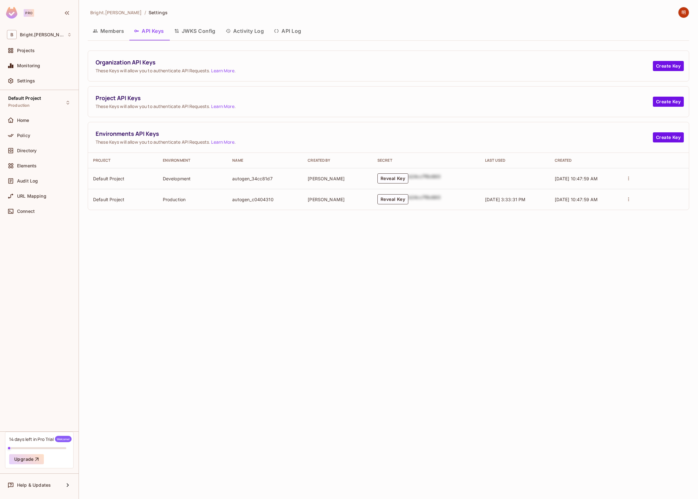
click at [240, 268] on div "Bright.Lee / Settings Members API Keys JWKS Config Activity Log API Log Organiz…" at bounding box center [388, 249] width 619 height 499
click at [388, 178] on button "Reveal Key" at bounding box center [392, 178] width 31 height 10
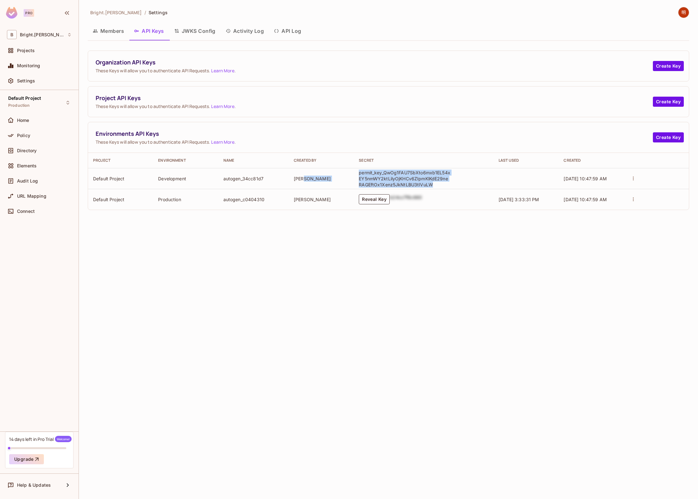
drag, startPoint x: 432, startPoint y: 187, endPoint x: 352, endPoint y: 176, distance: 81.0
click at [352, 176] on tr "Default Project Development autogen_34cc81d7 Lee明 permit_key_QwOg1FAU7SbXto6mxb…" at bounding box center [388, 178] width 601 height 21
copy tr "Lee明 permit_key_QwOg1FAU7SbXto6mxb1EL54xEY5nmWY2ktLilyOjKHCv6ZIpmKlKdE29neRAGEf…"
click at [225, 224] on div "Bright.Lee / Settings Members API Keys JWKS Config Activity Log API Log Organiz…" at bounding box center [388, 249] width 619 height 499
click at [672, 99] on button "Create Key" at bounding box center [668, 102] width 31 height 10
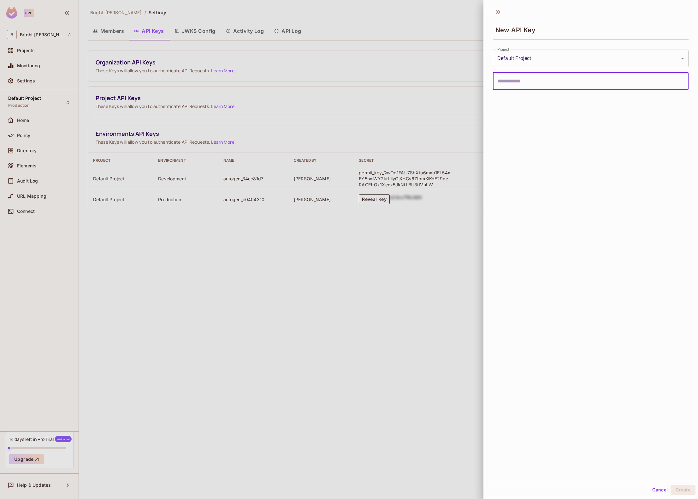
click at [639, 56] on body "Pro B Bright.Lee Projects Monitoring Settings Default Project Production Home P…" at bounding box center [349, 249] width 698 height 499
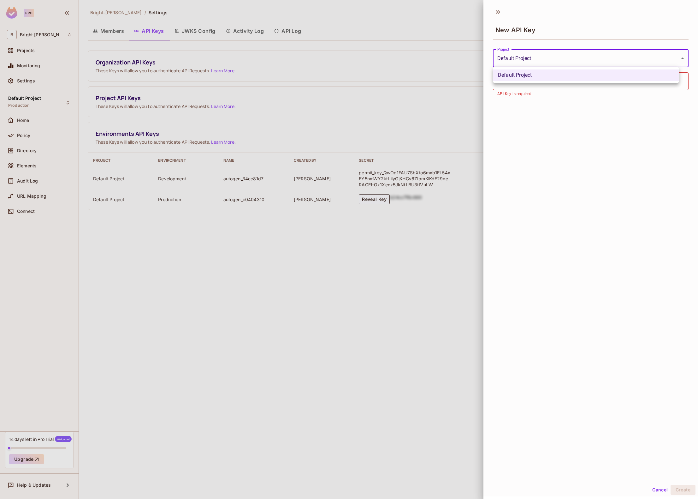
click at [594, 149] on div at bounding box center [349, 249] width 698 height 499
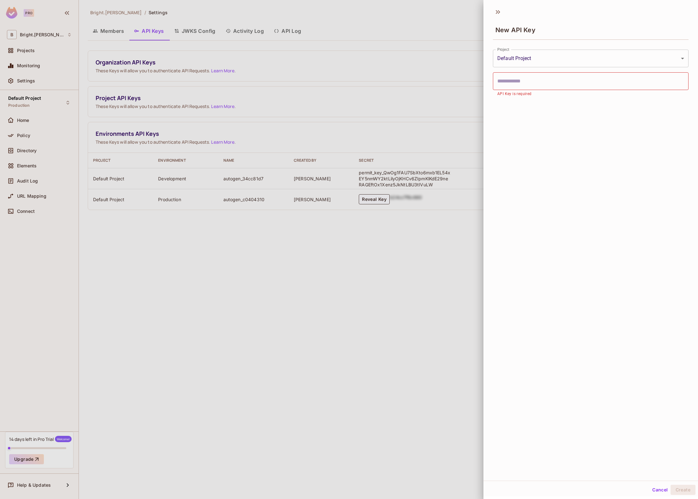
click at [446, 89] on div at bounding box center [349, 249] width 698 height 499
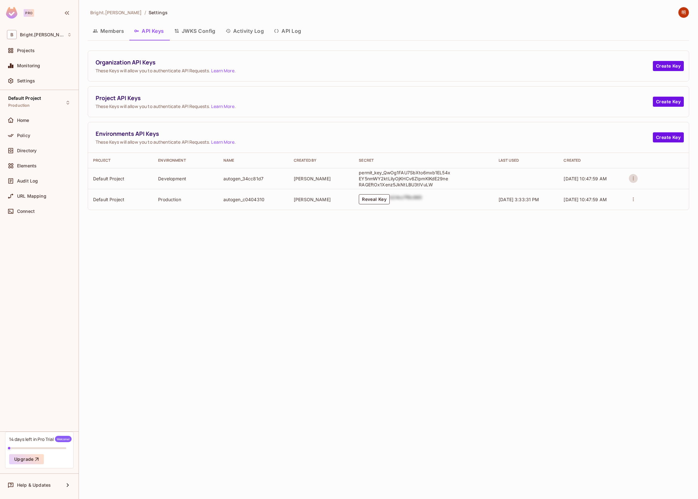
click at [634, 179] on icon "actions" at bounding box center [634, 178] width 6 height 6
click at [510, 283] on div at bounding box center [349, 249] width 698 height 499
click at [229, 309] on div "Bright.Lee / Settings Members API Keys JWKS Config Activity Log API Log Organiz…" at bounding box center [388, 249] width 619 height 499
click at [675, 70] on button "Create Key" at bounding box center [668, 66] width 31 height 10
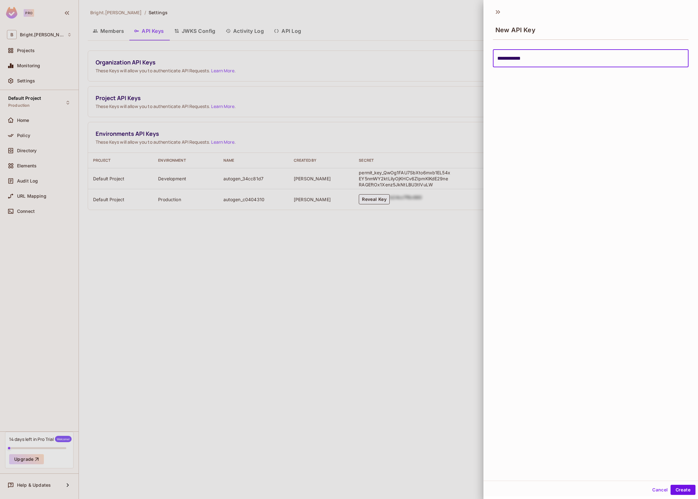
drag, startPoint x: 519, startPoint y: 58, endPoint x: 503, endPoint y: 59, distance: 16.1
click at [503, 59] on input "**********" at bounding box center [591, 59] width 196 height 18
type input "******"
click at [675, 487] on button "Create" at bounding box center [683, 489] width 25 height 10
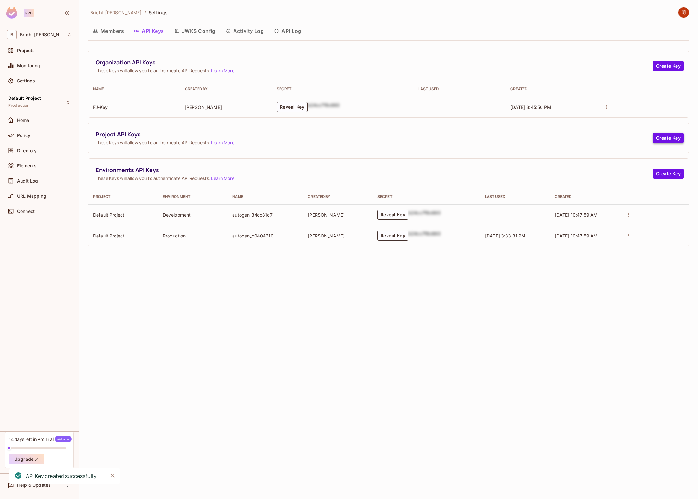
click at [662, 139] on button "Create Key" at bounding box center [668, 138] width 31 height 10
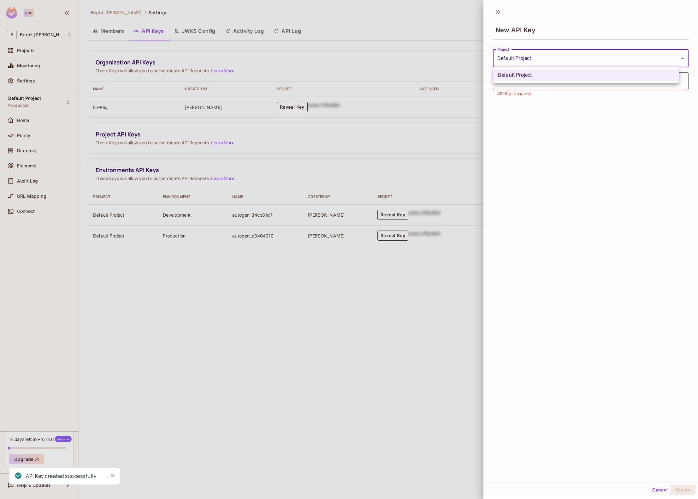
click at [551, 63] on body "Pro B Bright.Lee Projects Monitoring Settings Default Project Production Home P…" at bounding box center [349, 249] width 698 height 499
drag, startPoint x: 550, startPoint y: 135, endPoint x: 548, endPoint y: 111, distance: 23.8
click at [550, 135] on div at bounding box center [349, 249] width 698 height 499
click at [549, 80] on input "text" at bounding box center [591, 81] width 196 height 18
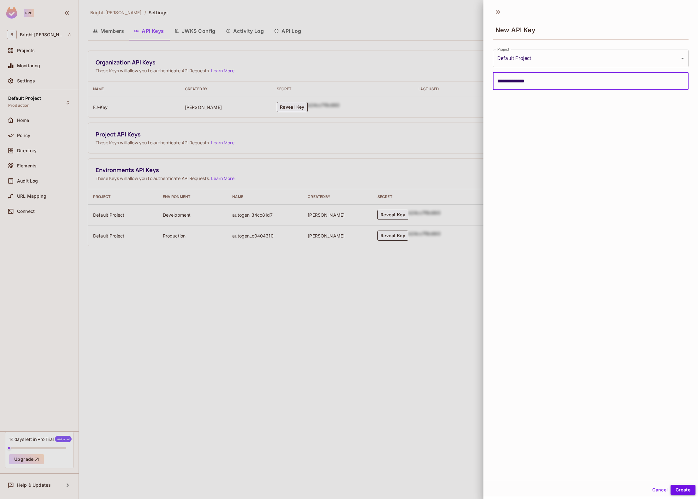
type input "**********"
click at [671, 490] on button "Create" at bounding box center [683, 489] width 25 height 10
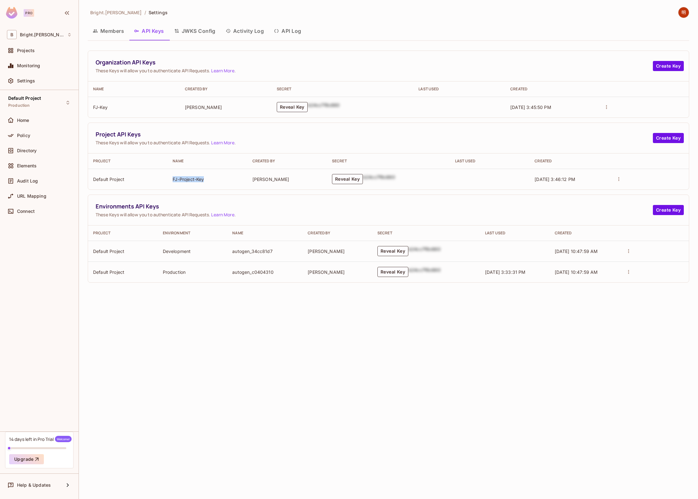
drag, startPoint x: 208, startPoint y: 181, endPoint x: 163, endPoint y: 177, distance: 45.6
click at [163, 177] on tr "Default Project FJ-Project-Key Lee明 Reveal Key b24cc7f8c660 08/13/2025 3:46:12 …" at bounding box center [388, 179] width 601 height 21
copy tr "FJ-Project-Key"
click at [308, 153] on th "Created By" at bounding box center [287, 160] width 80 height 15
drag, startPoint x: 284, startPoint y: 251, endPoint x: 203, endPoint y: 252, distance: 81.1
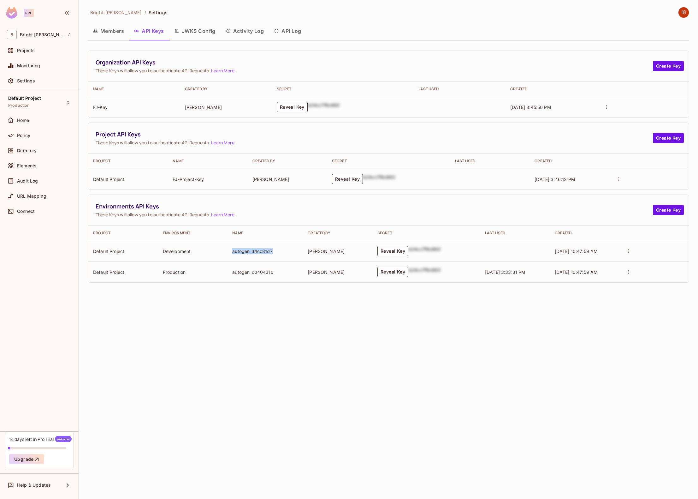
click at [203, 252] on tr "Default Project Development autogen_34cc81d7 Lee明 Reveal Key b24cc7f8c660 08/13…" at bounding box center [388, 250] width 601 height 21
click at [223, 320] on div "Bright.Lee / Settings Members API Keys JWKS Config Activity Log API Log Organiz…" at bounding box center [388, 249] width 619 height 499
click at [104, 252] on td "Default Project" at bounding box center [123, 250] width 70 height 21
click at [112, 252] on td "Default Project" at bounding box center [123, 250] width 70 height 21
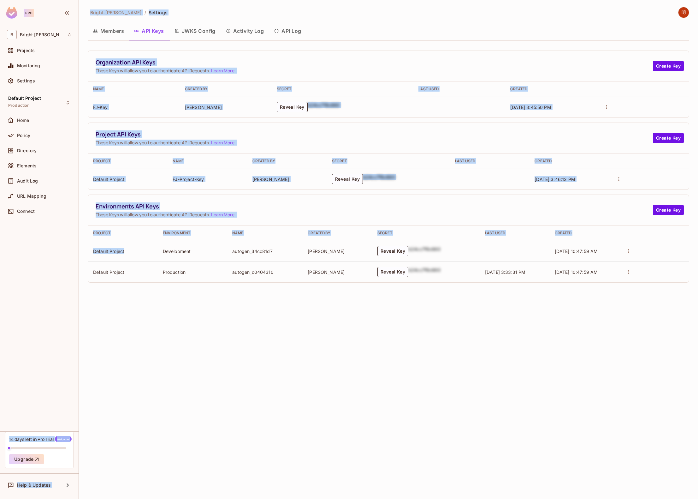
drag, startPoint x: 128, startPoint y: 252, endPoint x: 71, endPoint y: 252, distance: 57.8
click at [71, 252] on div "Pro B Bright.Lee Projects Monitoring Settings Default Project Production Home P…" at bounding box center [349, 249] width 698 height 499
click at [143, 250] on td "Default Project" at bounding box center [123, 250] width 70 height 21
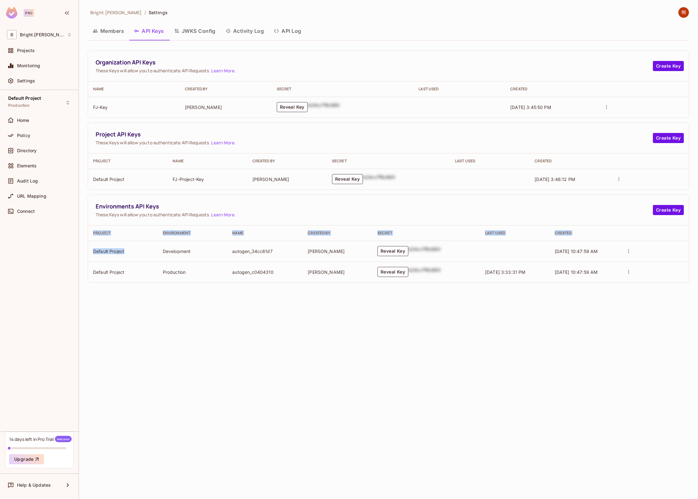
drag, startPoint x: 132, startPoint y: 251, endPoint x: 86, endPoint y: 250, distance: 46.4
click at [86, 250] on div "Bright.Lee / Settings Members API Keys JWKS Config Activity Log API Log Organiz…" at bounding box center [388, 249] width 619 height 499
click at [90, 252] on div "Bright.Lee / Settings Members API Keys JWKS Config Activity Log API Log Organiz…" at bounding box center [388, 249] width 619 height 499
click at [134, 247] on td "Default Project" at bounding box center [123, 250] width 70 height 21
drag, startPoint x: 146, startPoint y: 252, endPoint x: 92, endPoint y: 249, distance: 54.3
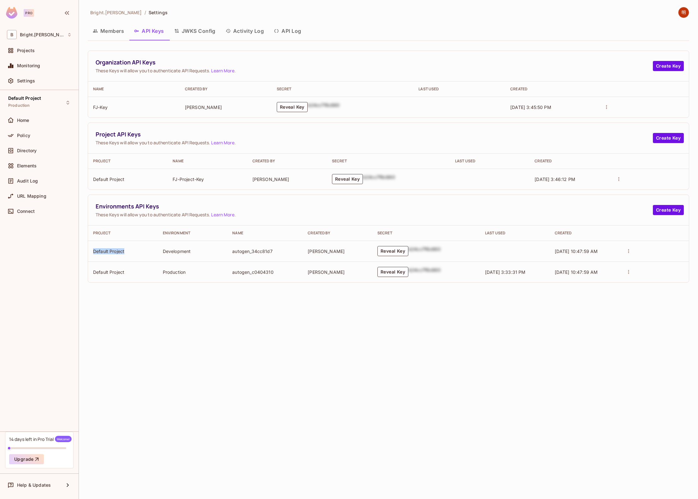
click at [92, 249] on td "Default Project" at bounding box center [123, 250] width 70 height 21
copy td "Default Project"
click at [31, 123] on div "Home" at bounding box center [39, 120] width 65 height 8
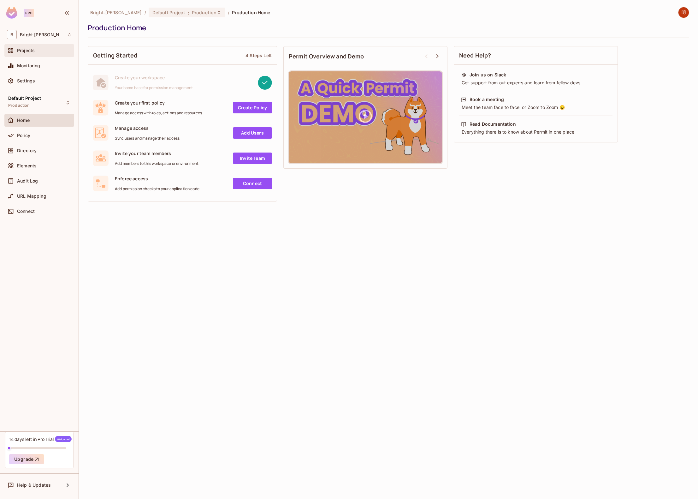
click at [46, 46] on div "Projects" at bounding box center [39, 50] width 70 height 13
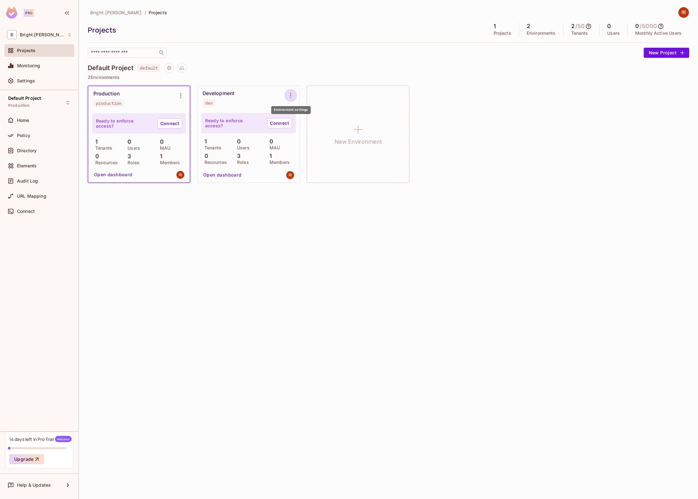
click at [288, 97] on icon "Environment settings" at bounding box center [291, 96] width 8 height 8
click at [338, 122] on span "Copy API Key" at bounding box center [322, 121] width 33 height 10
click at [681, 13] on img at bounding box center [683, 12] width 10 height 10
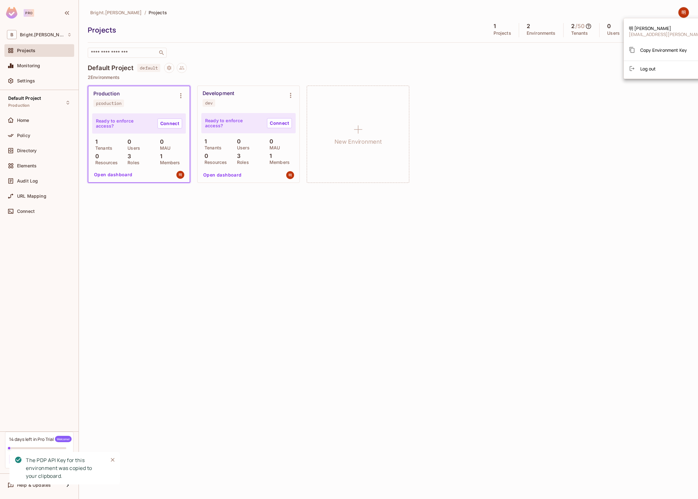
click at [663, 53] on div "Copy Environment Key" at bounding box center [658, 50] width 58 height 13
click at [49, 208] on div at bounding box center [349, 249] width 698 height 499
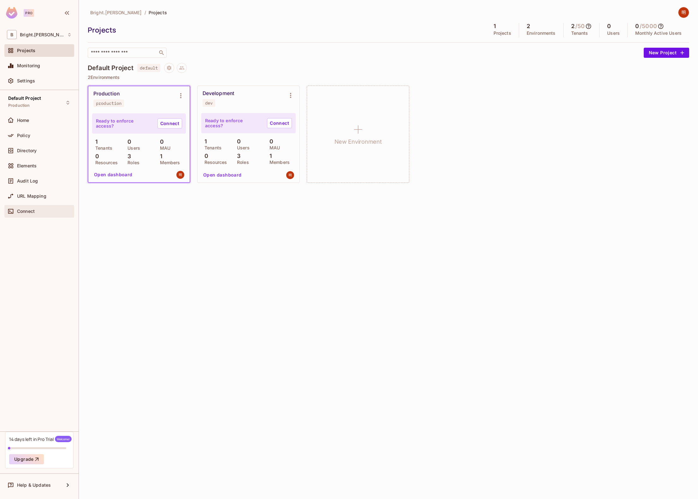
click at [47, 208] on div "Connect" at bounding box center [39, 211] width 65 height 8
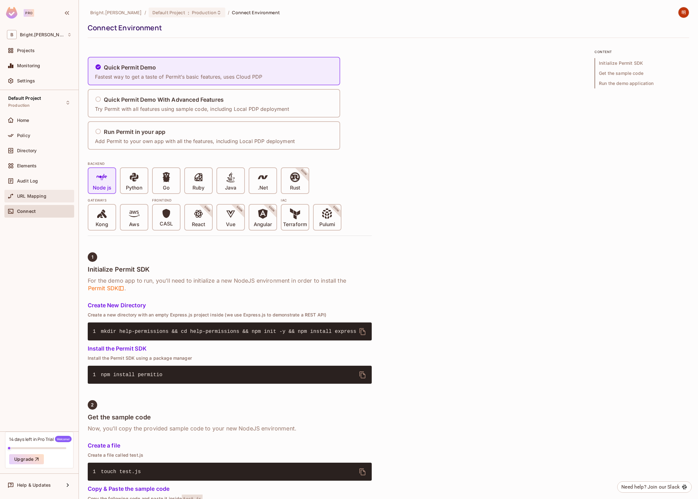
click at [47, 198] on div "URL Mapping" at bounding box center [44, 195] width 55 height 5
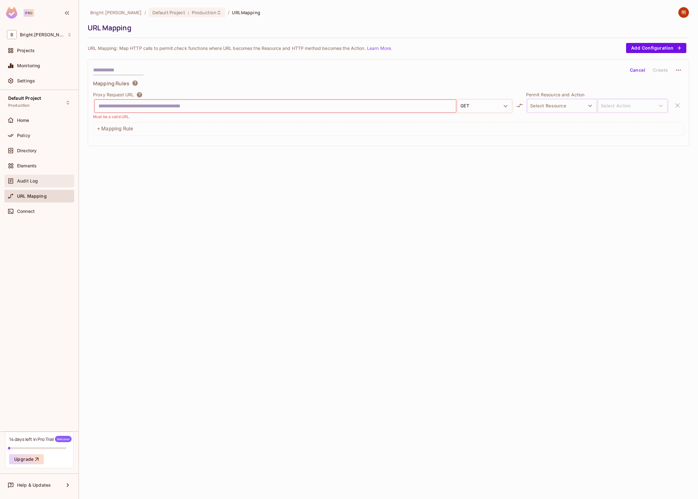
click at [41, 181] on div "Audit Log" at bounding box center [44, 180] width 55 height 5
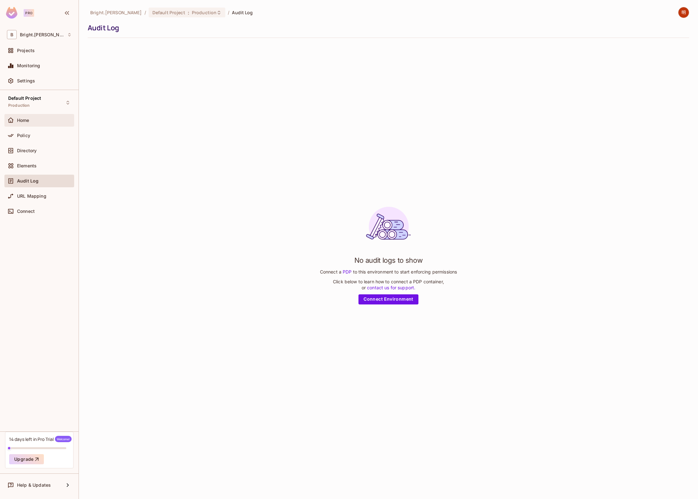
click at [36, 124] on div "Home" at bounding box center [39, 120] width 70 height 13
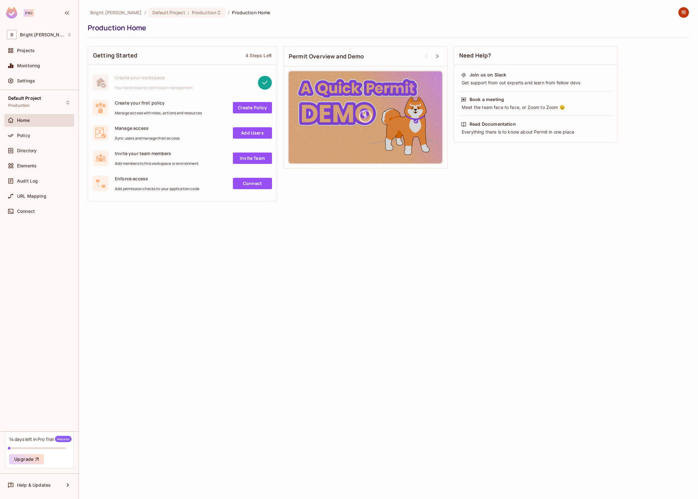
click at [683, 9] on img at bounding box center [683, 12] width 10 height 10
click at [666, 51] on span "Copy Environment Key" at bounding box center [663, 50] width 47 height 6
click at [269, 314] on div "Bright.Lee / Default Project : Production / Production Home Production Home Get…" at bounding box center [388, 249] width 619 height 499
click at [207, 258] on div "Bright.Lee / Default Project : Production / Production Home Production Home Get…" at bounding box center [388, 249] width 619 height 499
click at [137, 75] on span "Create your workspace" at bounding box center [154, 77] width 78 height 6
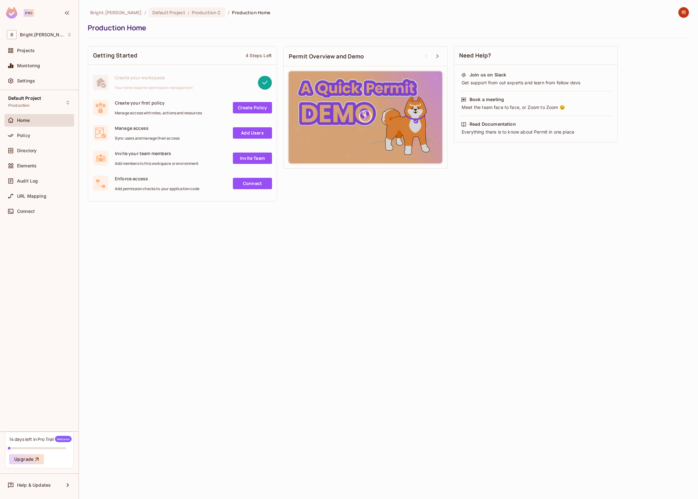
click at [239, 108] on link "Create Policy" at bounding box center [252, 107] width 39 height 11
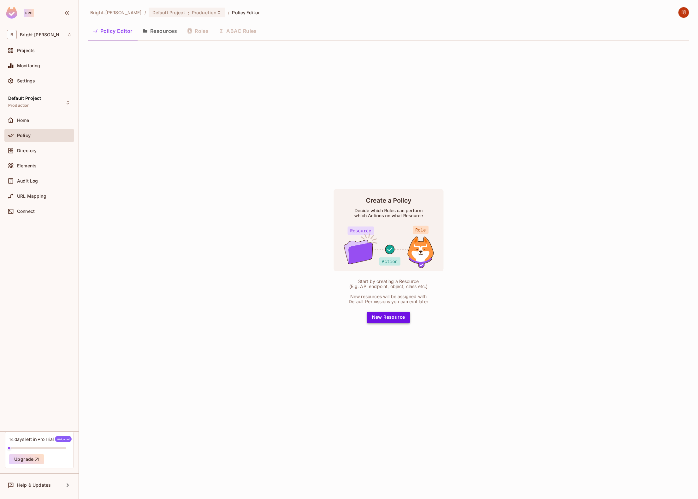
click at [386, 318] on button "New Resource" at bounding box center [388, 316] width 43 height 11
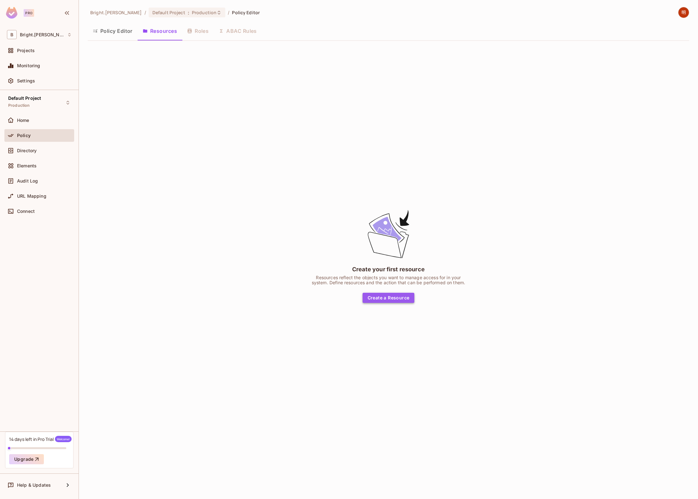
click at [400, 299] on button "Create a Resource" at bounding box center [389, 298] width 52 height 10
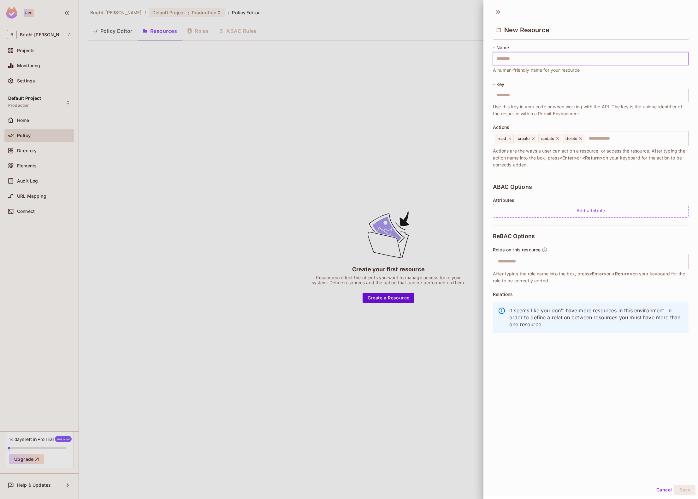
click at [523, 58] on input "text" at bounding box center [591, 58] width 196 height 13
type input "*"
type input "**"
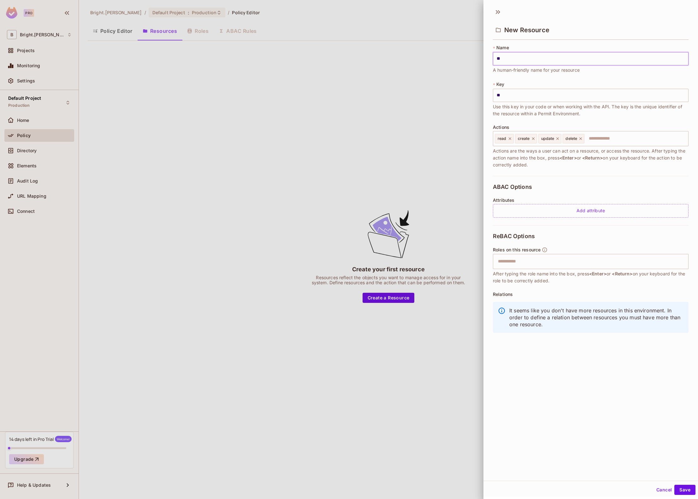
type input "***"
type input "****"
type input "*****"
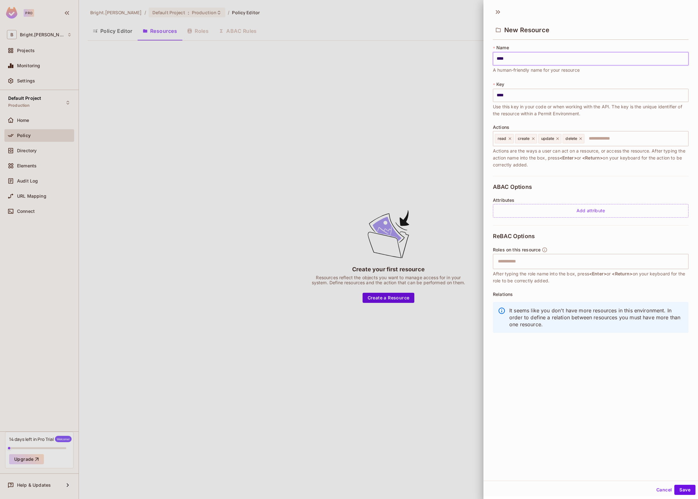
type input "*****"
type input "******"
type input "*******"
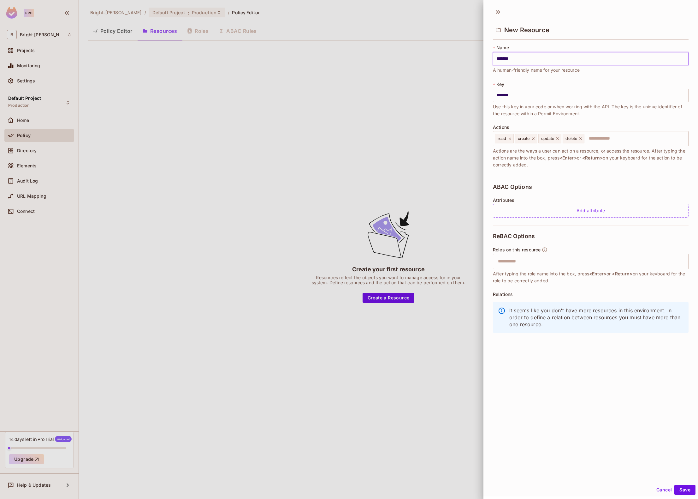
type input "********"
type input "*********"
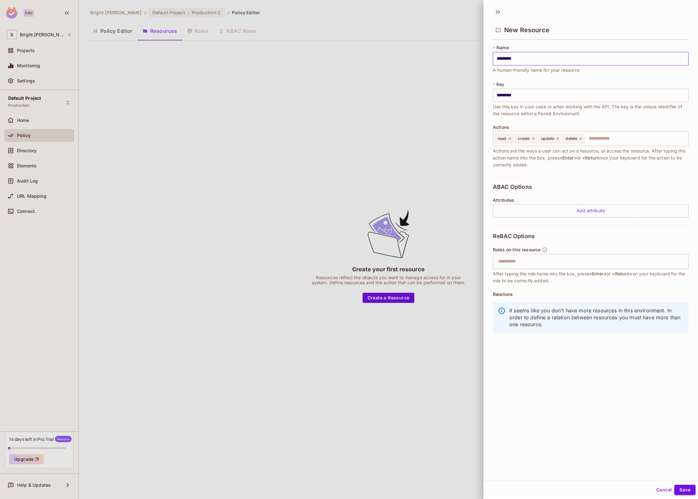
click at [683, 490] on button "Save" at bounding box center [684, 489] width 21 height 10
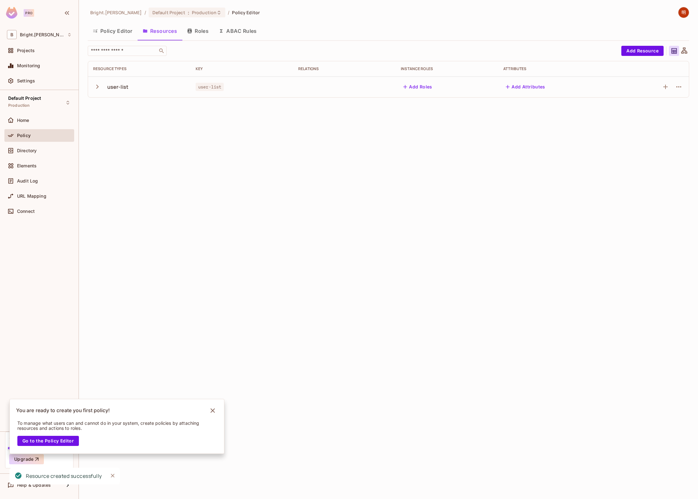
click at [110, 32] on button "Policy Editor" at bounding box center [113, 31] width 50 height 16
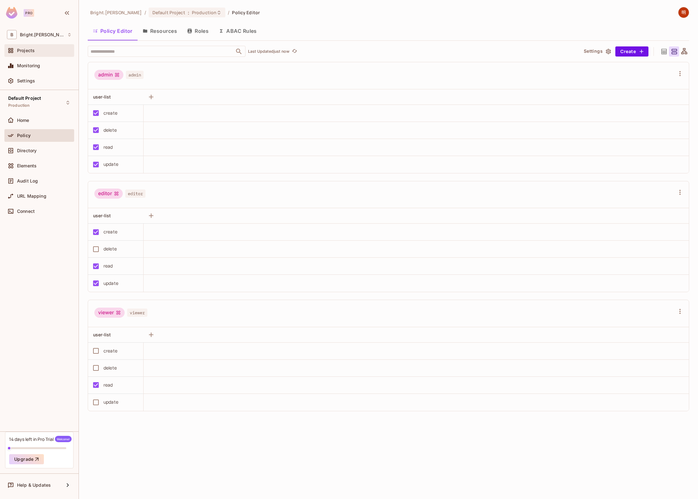
click at [28, 54] on div "Projects" at bounding box center [39, 51] width 65 height 8
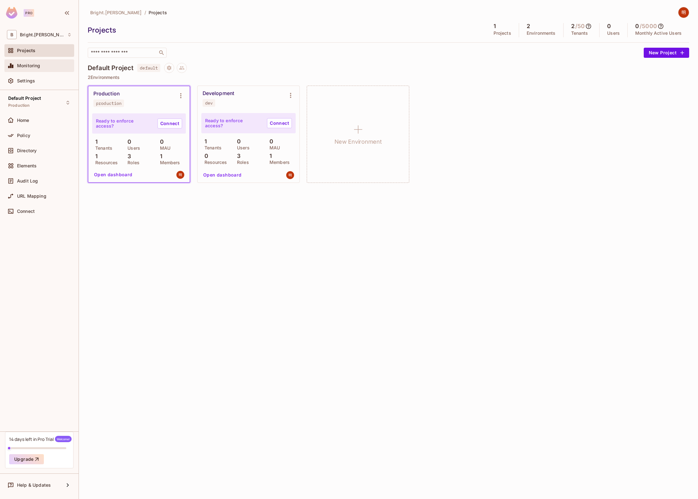
click at [38, 67] on span "Monitoring" at bounding box center [28, 65] width 23 height 5
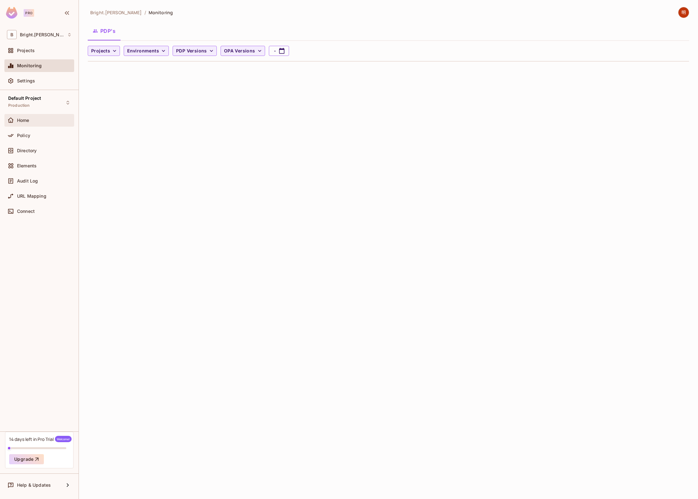
click at [38, 116] on div "Home" at bounding box center [39, 120] width 70 height 13
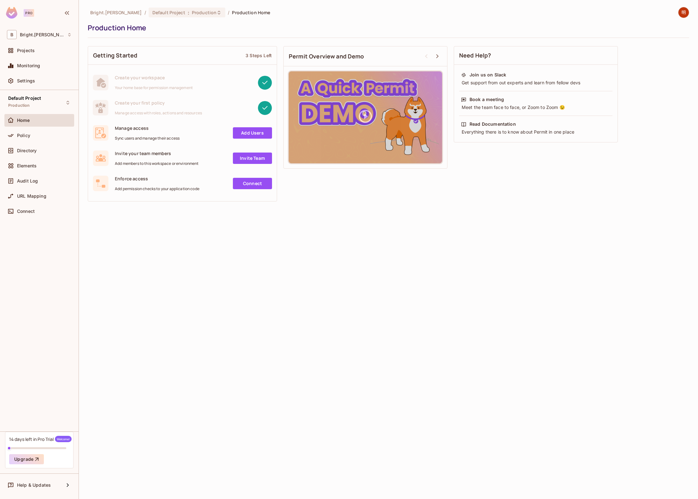
click at [250, 135] on link "Add Users" at bounding box center [252, 132] width 39 height 11
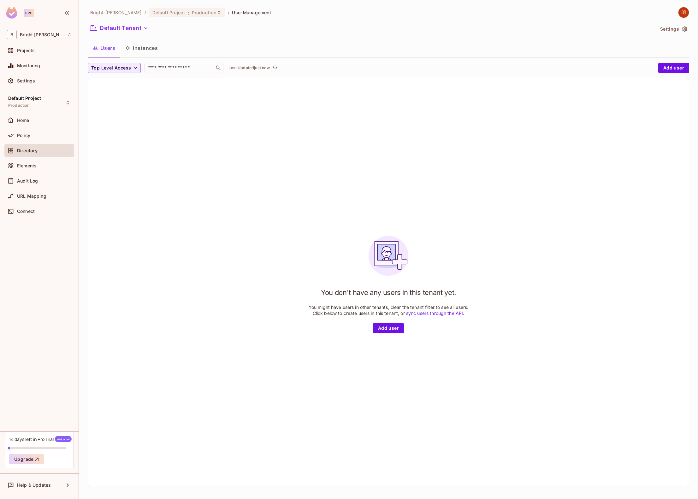
click at [155, 48] on button "Instances" at bounding box center [141, 48] width 43 height 16
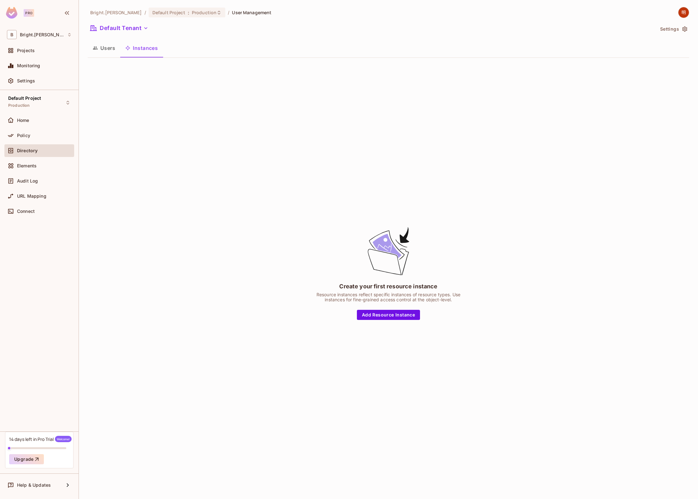
click at [474, 302] on div "Create your first resource instance Resource instances reflect specific instanc…" at bounding box center [388, 273] width 601 height 420
click at [105, 50] on button "Users" at bounding box center [104, 48] width 33 height 16
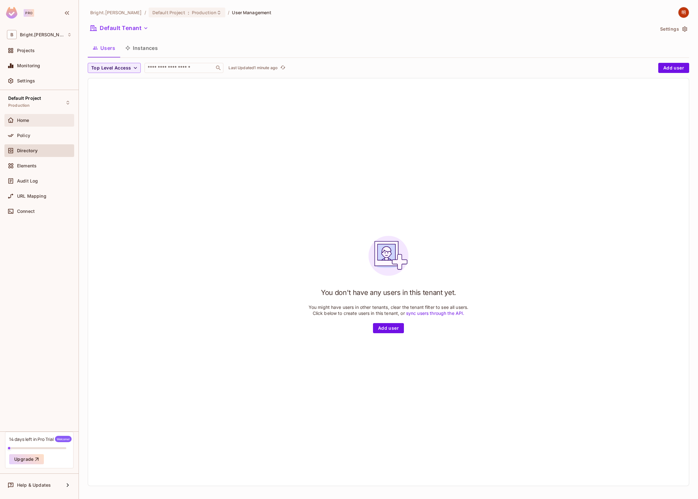
click at [41, 124] on div "Home" at bounding box center [39, 120] width 70 height 13
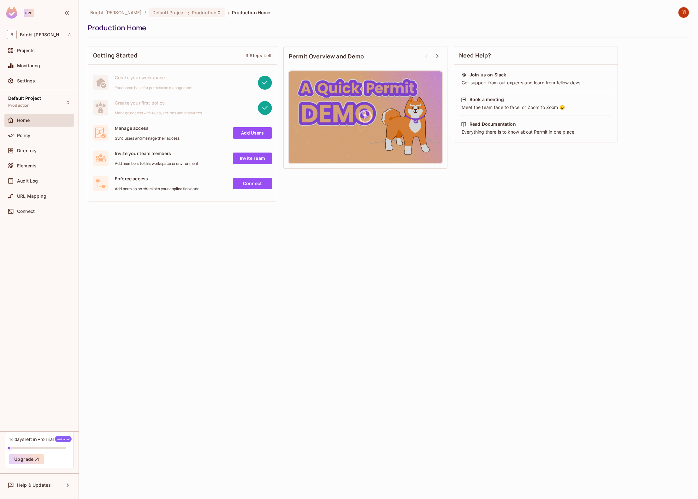
click at [246, 132] on link "Add Users" at bounding box center [252, 132] width 39 height 11
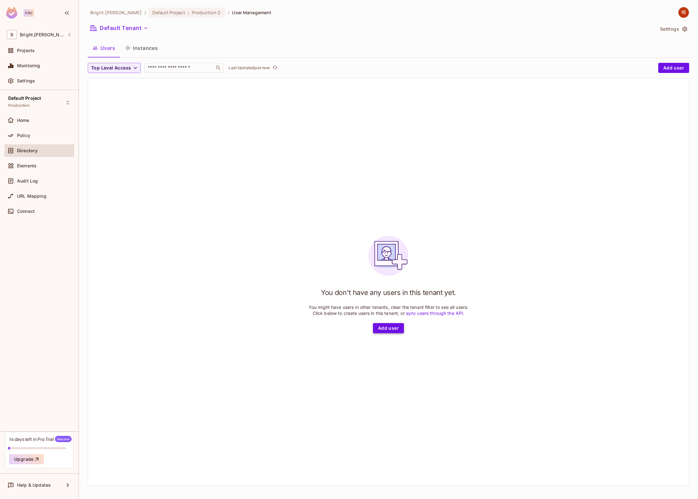
click at [399, 323] on button "Add user" at bounding box center [388, 328] width 31 height 10
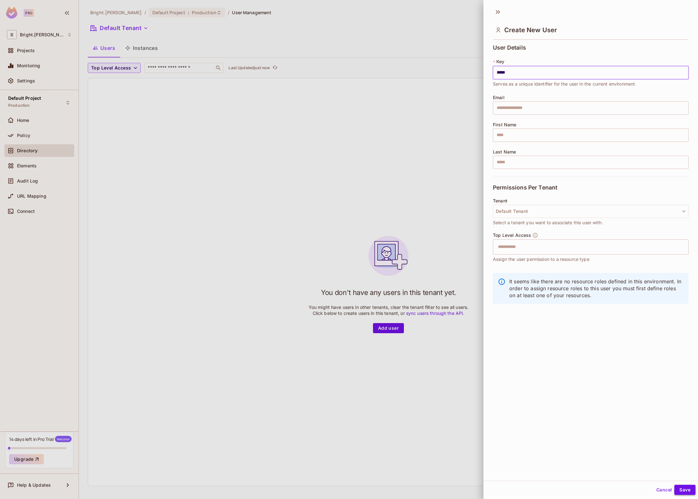
click at [679, 488] on button "Save" at bounding box center [684, 489] width 21 height 10
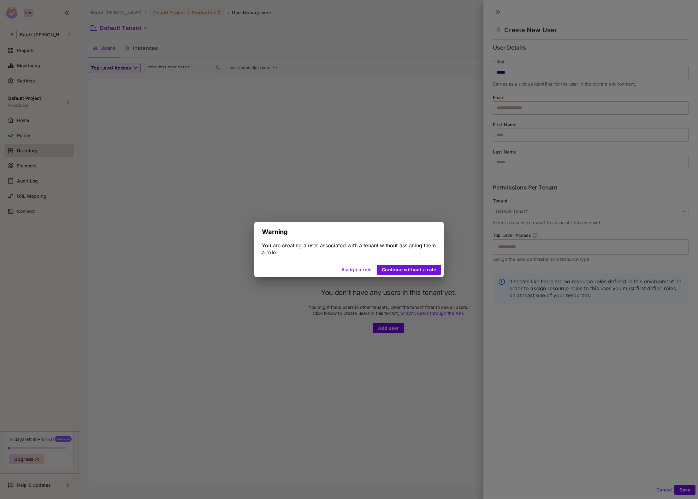
click at [447, 319] on div "Warning You are creating a user associated with a tenant without assigning them…" at bounding box center [349, 249] width 698 height 499
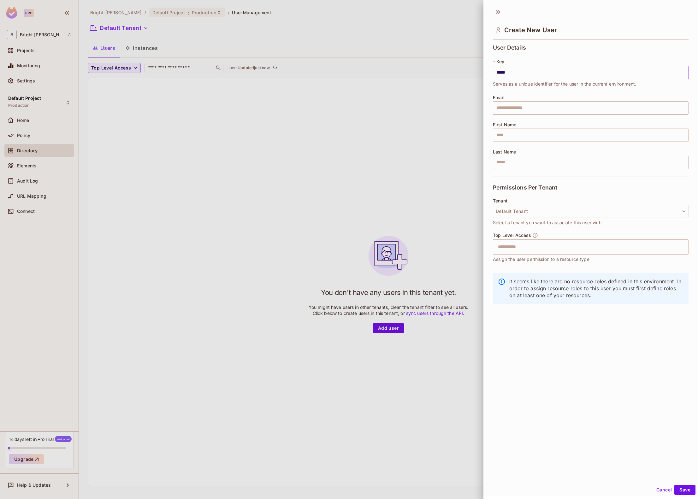
click at [544, 77] on input "*****" at bounding box center [591, 72] width 196 height 13
type input "*********"
click at [669, 210] on button "Default Tenant" at bounding box center [591, 210] width 196 height 13
click at [640, 350] on div at bounding box center [349, 249] width 698 height 499
click at [554, 351] on div "Create New User User Details * Key ********* ​ Serves as a unique identifier fo…" at bounding box center [590, 242] width 215 height 476
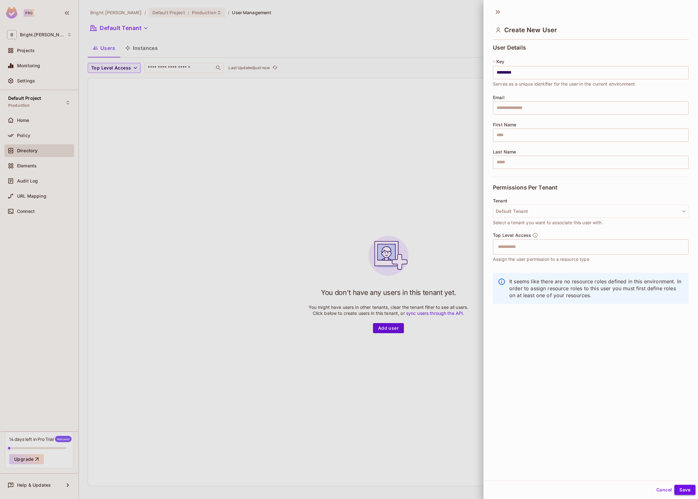
click at [679, 490] on button "Save" at bounding box center [684, 489] width 21 height 10
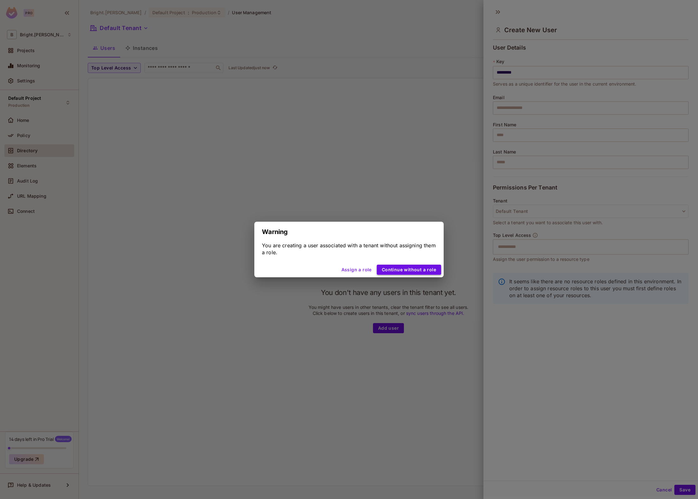
click at [418, 271] on button "Continue without a role" at bounding box center [409, 269] width 64 height 10
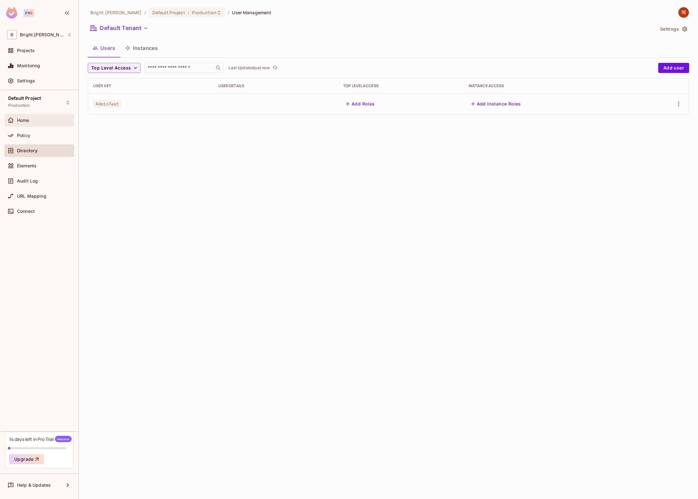
click at [46, 120] on div "Home" at bounding box center [44, 120] width 55 height 5
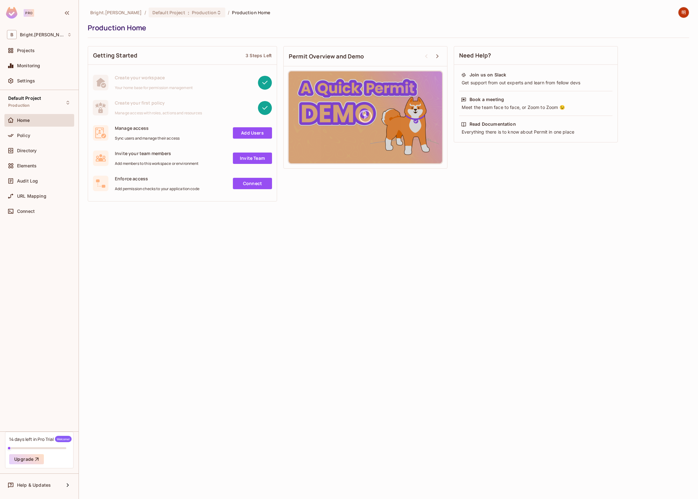
click at [258, 232] on div "Bright.Lee / Default Project : Production / Production Home Production Home Get…" at bounding box center [388, 249] width 619 height 499
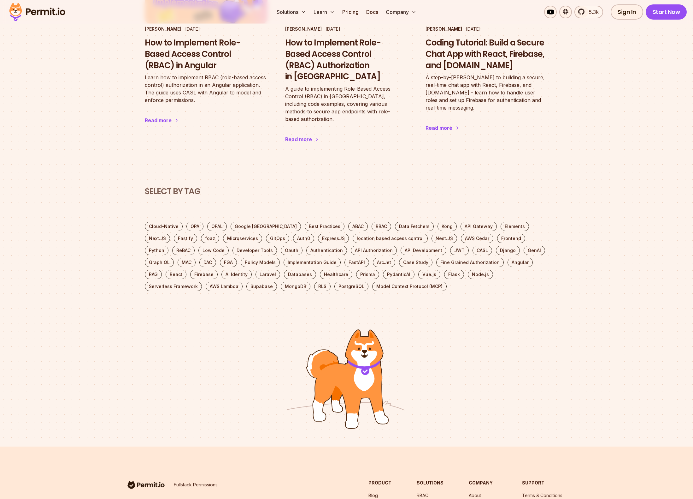
scroll to position [973, 0]
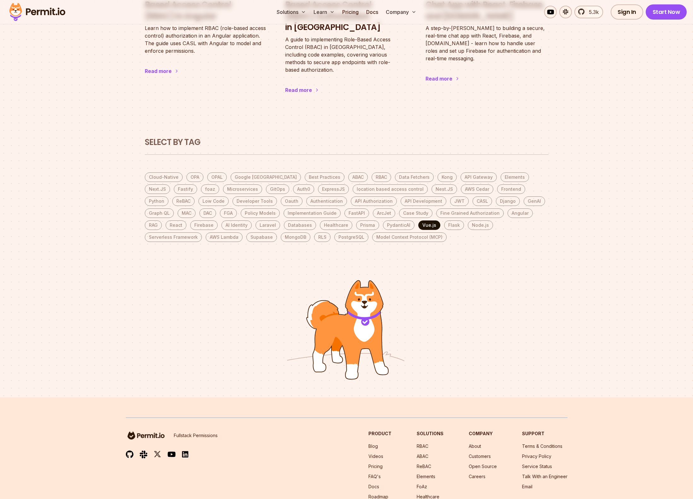
click at [418, 220] on link "Vue.js" at bounding box center [429, 224] width 22 height 9
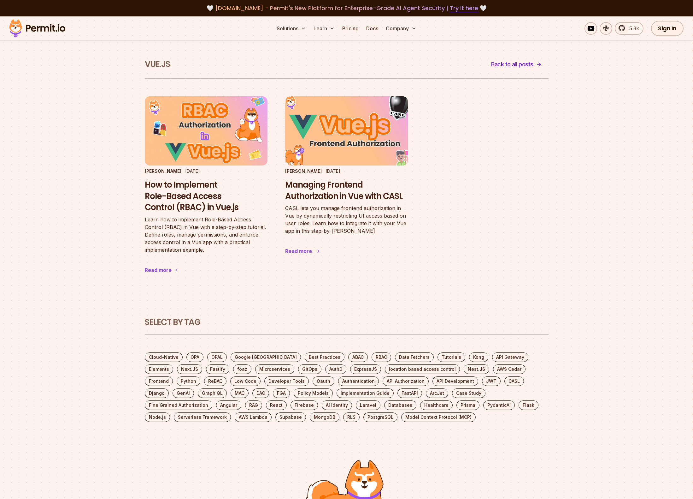
click at [313, 134] on img at bounding box center [346, 131] width 135 height 76
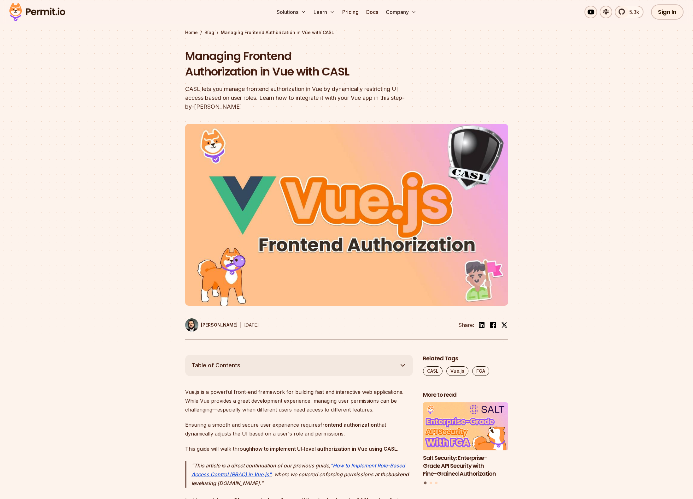
scroll to position [63, 0]
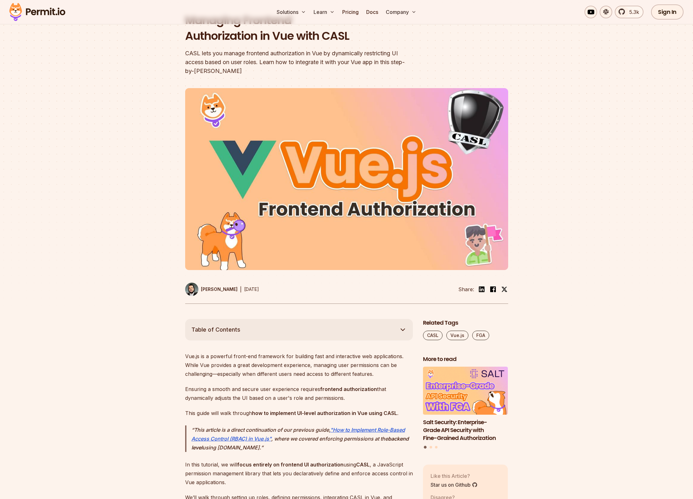
click at [268, 199] on img at bounding box center [346, 179] width 323 height 182
drag, startPoint x: 224, startPoint y: 53, endPoint x: 409, endPoint y: 54, distance: 185.2
click at [405, 52] on div "CASL lets you manage frontend authorization in Vue by dynamically restricting U…" at bounding box center [306, 62] width 242 height 27
click at [423, 56] on div "CASL lets you manage frontend authorization in Vue by dynamically restricting U…" at bounding box center [306, 62] width 242 height 27
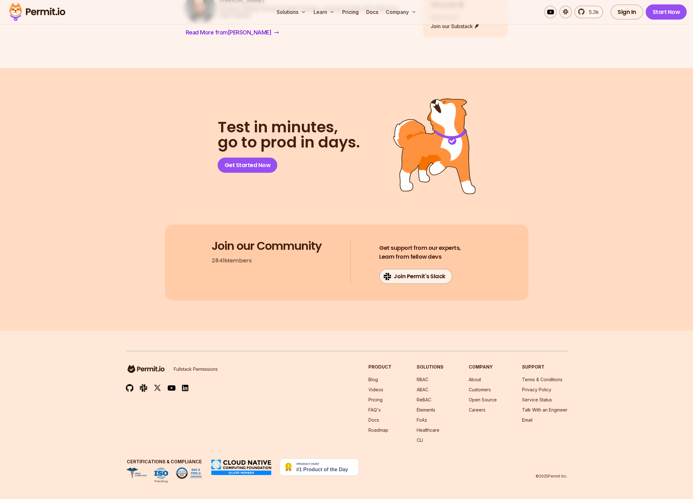
scroll to position [4824, 0]
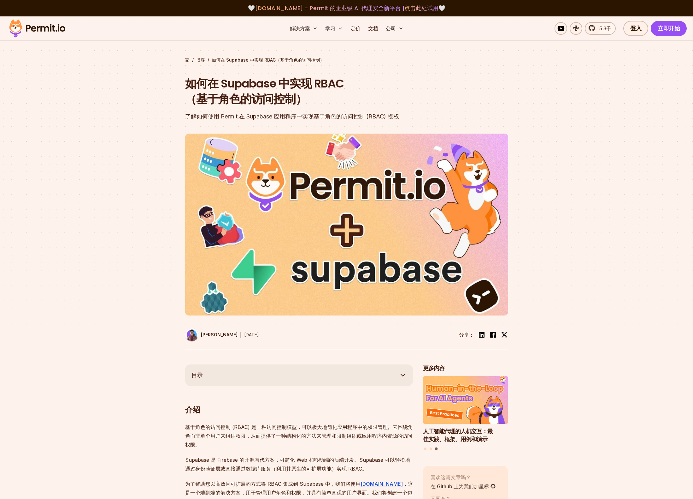
scroll to position [8417, 0]
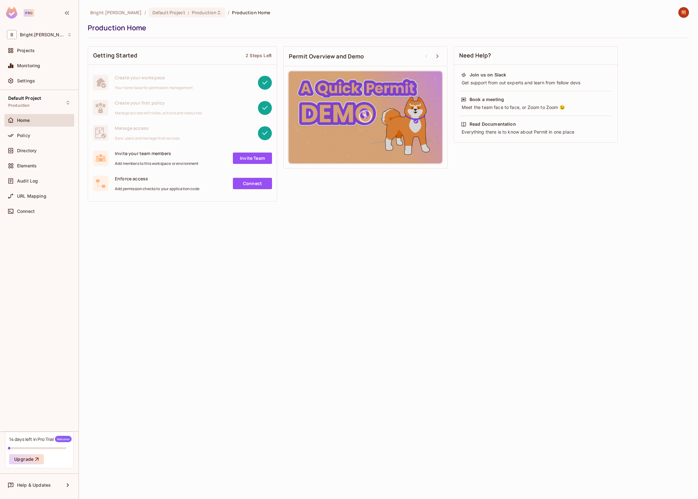
click at [248, 160] on link "Invite Team" at bounding box center [252, 157] width 39 height 11
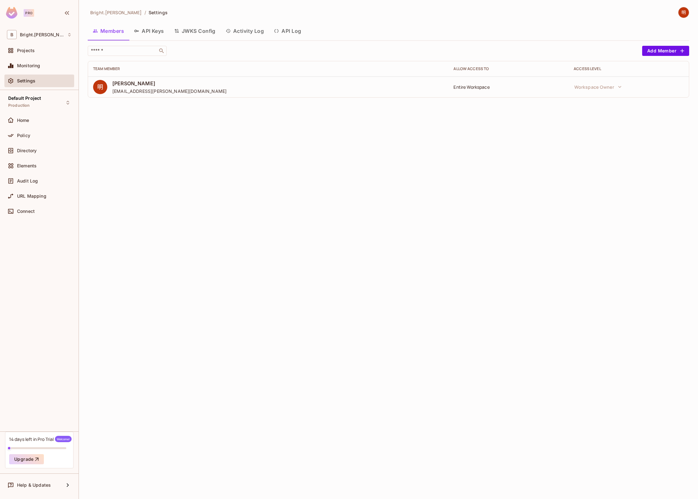
click at [387, 93] on div "[PERSON_NAME] [PERSON_NAME][EMAIL_ADDRESS][DOMAIN_NAME]" at bounding box center [268, 87] width 350 height 14
click at [127, 91] on span "[EMAIL_ADDRESS][PERSON_NAME][DOMAIN_NAME]" at bounding box center [169, 91] width 114 height 6
click at [650, 51] on button "Add Member" at bounding box center [665, 51] width 47 height 10
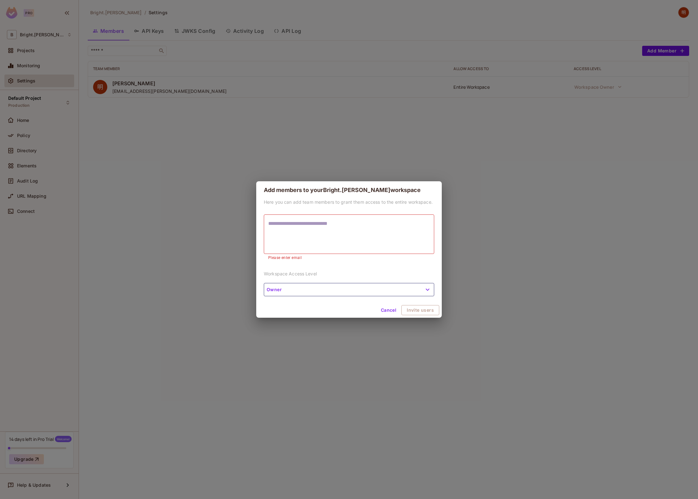
click at [377, 282] on div "Here you can add team members to grant them access to the entire workspace. * ​…" at bounding box center [349, 251] width 186 height 104
click at [371, 225] on textarea at bounding box center [349, 234] width 162 height 29
click at [330, 233] on textarea at bounding box center [349, 234] width 162 height 29
type textarea "**********"
click at [413, 311] on button "Invite users" at bounding box center [420, 310] width 37 height 10
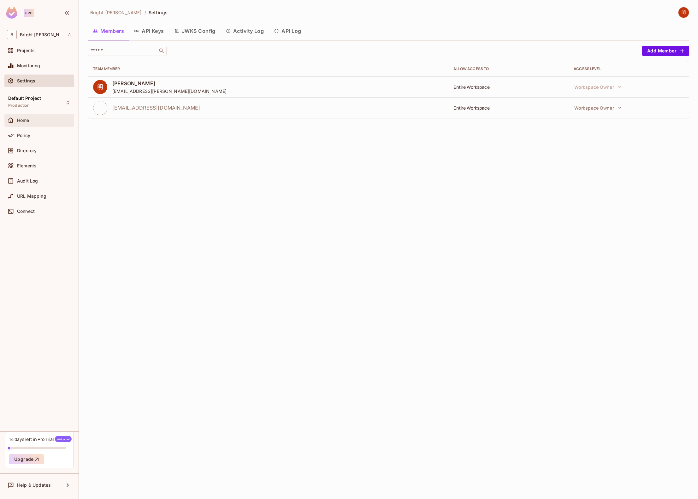
click at [40, 125] on div "Home" at bounding box center [39, 120] width 70 height 13
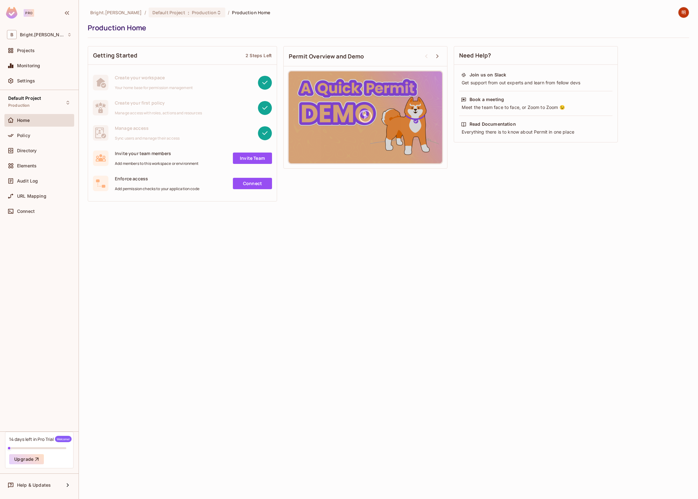
click at [326, 255] on div "Bright.[PERSON_NAME] / Default Project : Production / Production Home Productio…" at bounding box center [388, 249] width 619 height 499
click at [33, 85] on div "Settings" at bounding box center [39, 80] width 70 height 13
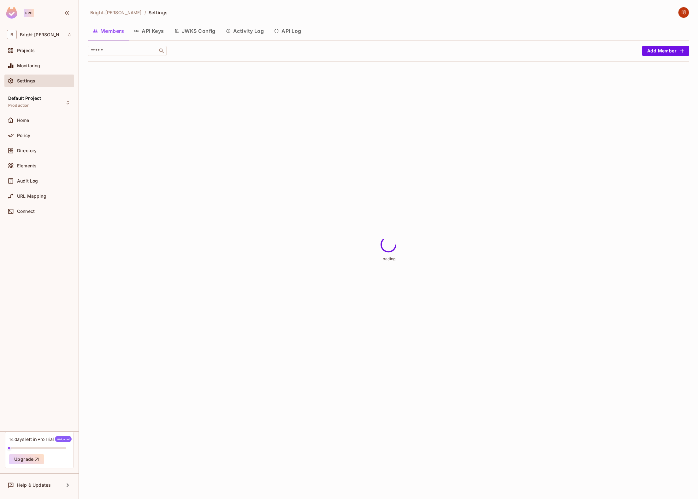
click at [150, 30] on button "API Keys" at bounding box center [149, 31] width 40 height 16
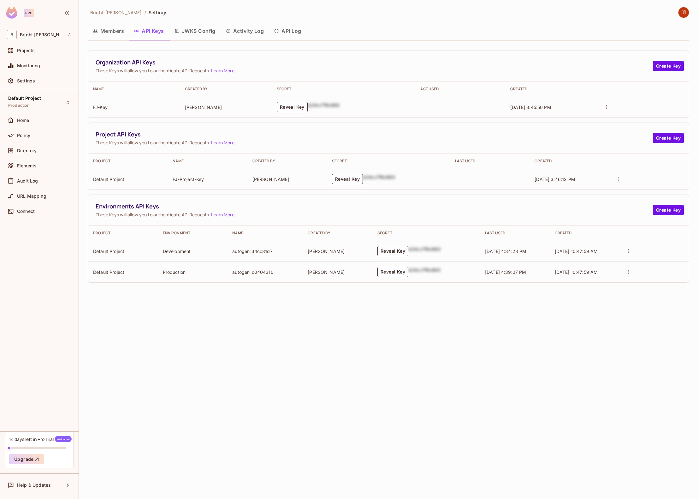
click at [686, 9] on img at bounding box center [683, 12] width 10 height 10
click at [664, 52] on span "Copy Environment Key" at bounding box center [663, 50] width 47 height 6
click at [686, 18] on div at bounding box center [680, 12] width 17 height 11
click at [684, 13] on img at bounding box center [683, 12] width 10 height 10
click at [334, 386] on div at bounding box center [349, 249] width 698 height 499
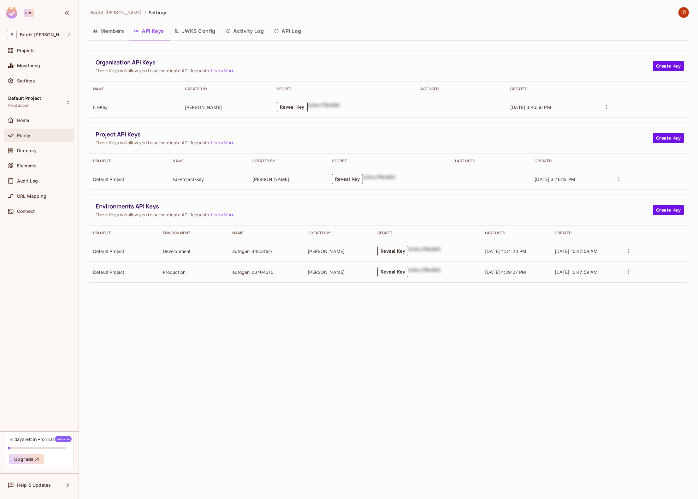
click at [32, 135] on div "Policy" at bounding box center [44, 135] width 55 height 5
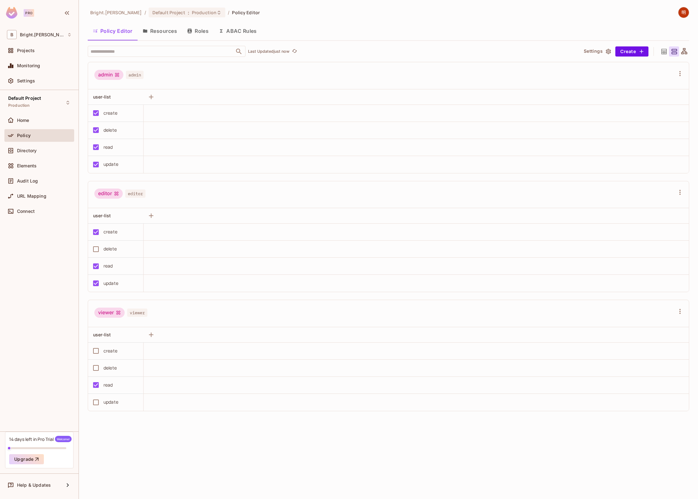
click at [160, 29] on button "Resources" at bounding box center [160, 31] width 44 height 16
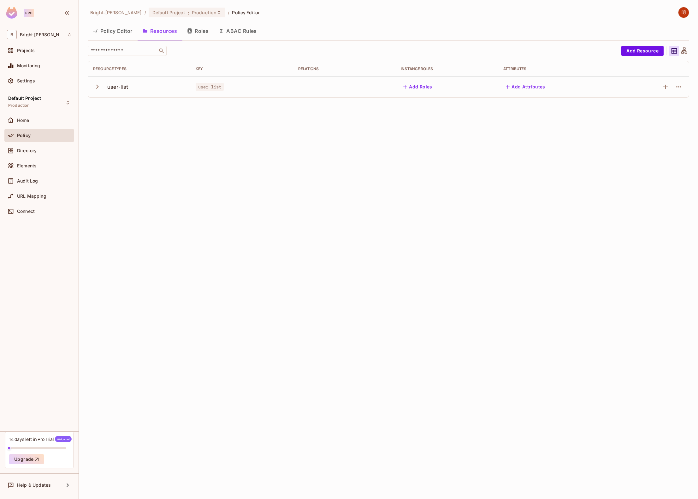
click at [115, 31] on button "Policy Editor" at bounding box center [113, 31] width 50 height 16
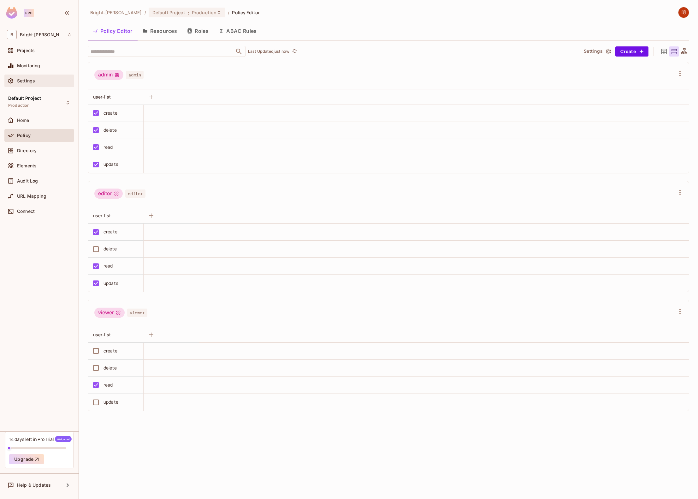
click at [37, 80] on div "Settings" at bounding box center [44, 80] width 55 height 5
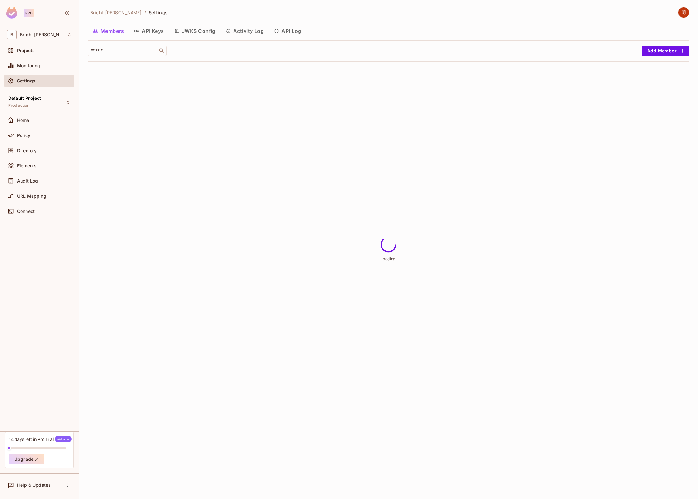
click at [149, 34] on button "API Keys" at bounding box center [149, 31] width 40 height 16
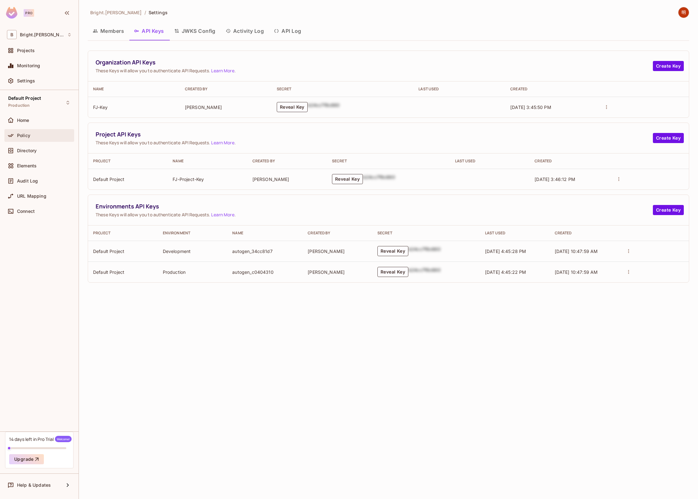
click at [29, 133] on span "Policy" at bounding box center [23, 135] width 13 height 5
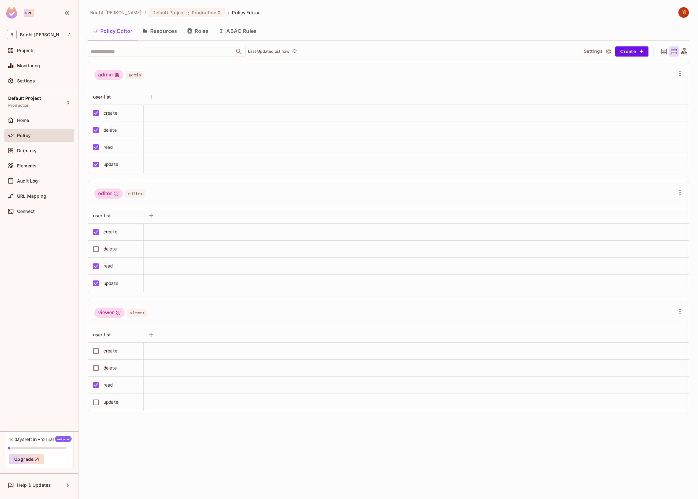
click at [171, 33] on button "Resources" at bounding box center [160, 31] width 44 height 16
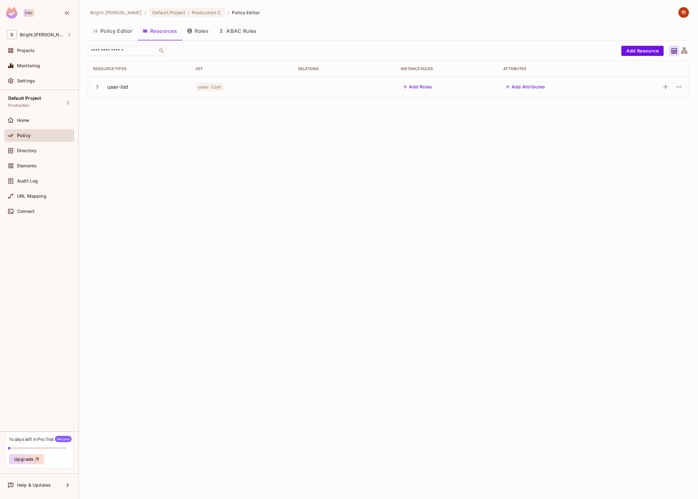
click at [203, 32] on button "Roles" at bounding box center [198, 31] width 32 height 16
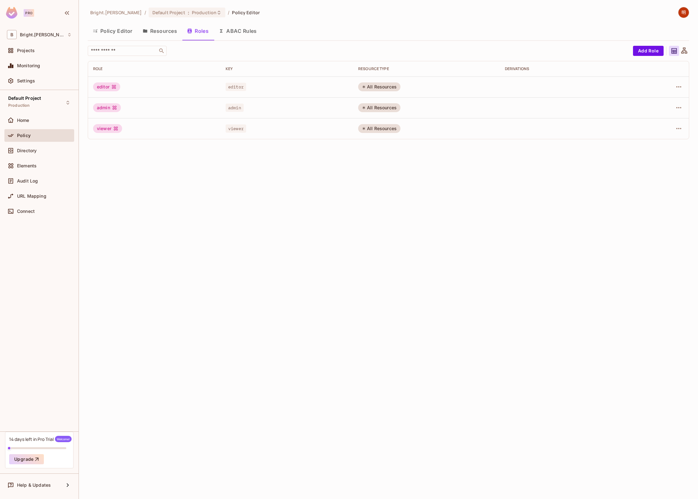
click at [243, 31] on button "ABAC Rules" at bounding box center [238, 31] width 48 height 16
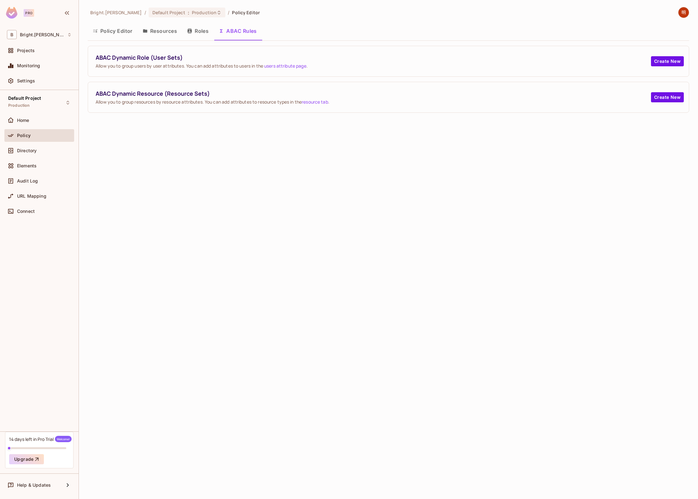
click at [154, 34] on button "Resources" at bounding box center [160, 31] width 44 height 16
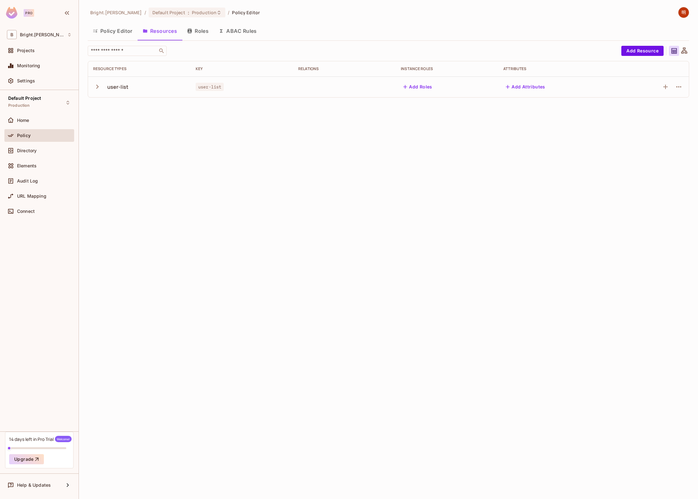
click at [96, 88] on icon "button" at bounding box center [97, 87] width 3 height 4
drag, startPoint x: 153, startPoint y: 228, endPoint x: 143, endPoint y: 210, distance: 21.2
click at [153, 228] on div "Bright.Lee / Default Project : Production / Policy Editor Policy Editor Resourc…" at bounding box center [388, 249] width 619 height 499
click at [43, 154] on div "Directory" at bounding box center [39, 151] width 65 height 8
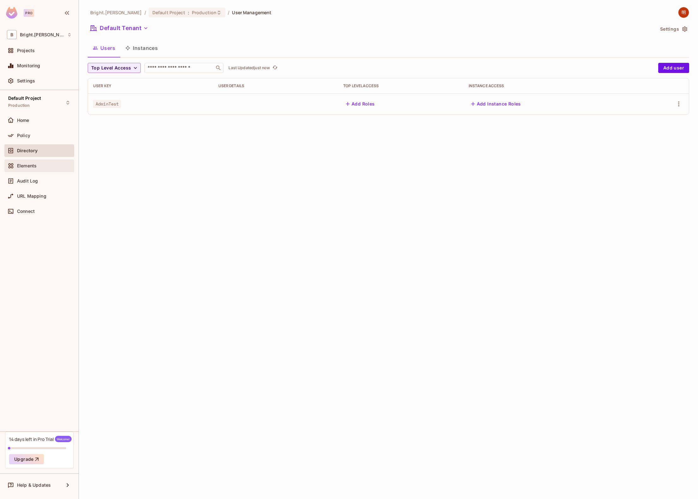
click at [38, 166] on div "Elements" at bounding box center [44, 165] width 55 height 5
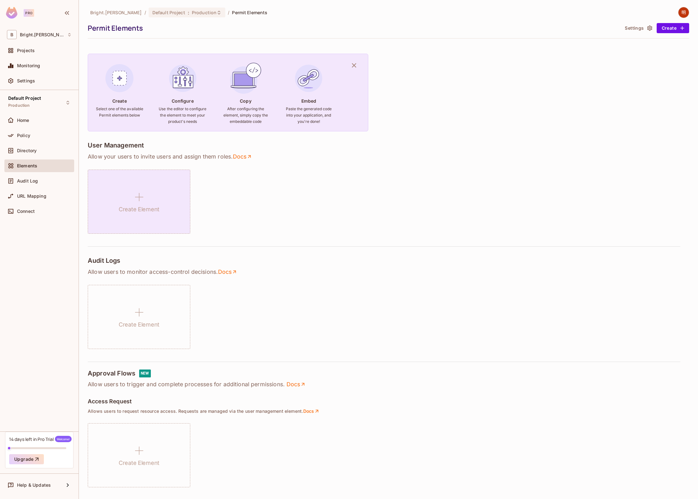
click at [150, 198] on div "Create Element" at bounding box center [139, 201] width 103 height 64
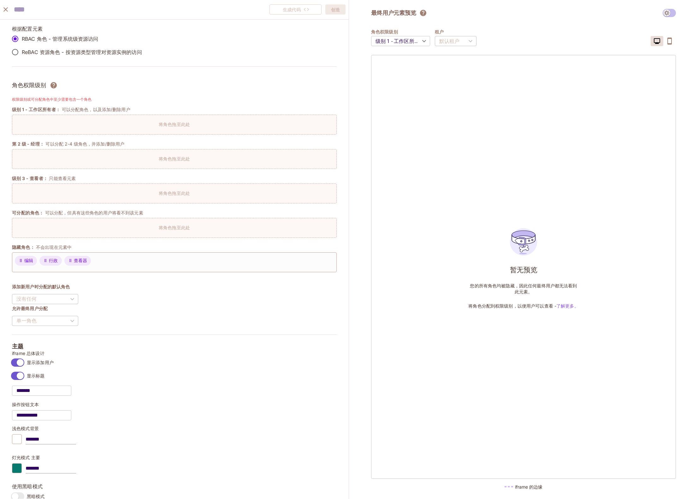
click at [408, 43] on body "专业版 B 李光明 项目 监控 设置 默认项目 生产 家 政策 目录 元素 审计日志 URL映射 连接 Pro 试用期还剩 14 天 欢迎！ 升级 帮助和更新…" at bounding box center [349, 249] width 698 height 499
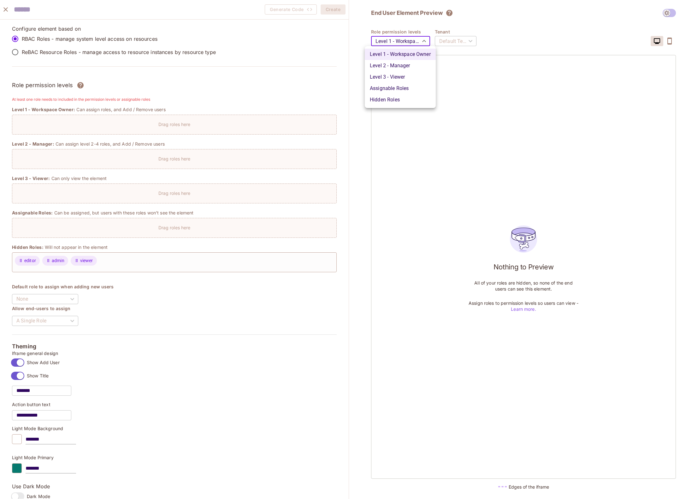
click at [472, 26] on div at bounding box center [349, 249] width 698 height 499
click at [411, 40] on body "Pro B Bright.Lee Projects Monitoring Settings Default Project Production Home P…" at bounding box center [349, 249] width 698 height 499
drag, startPoint x: 408, startPoint y: 69, endPoint x: 408, endPoint y: 65, distance: 3.8
click at [408, 69] on li "Level 2 - Manager" at bounding box center [400, 65] width 71 height 11
click at [412, 40] on body "Pro B Bright.Lee Projects Monitoring Settings Default Project Production Home P…" at bounding box center [349, 249] width 698 height 499
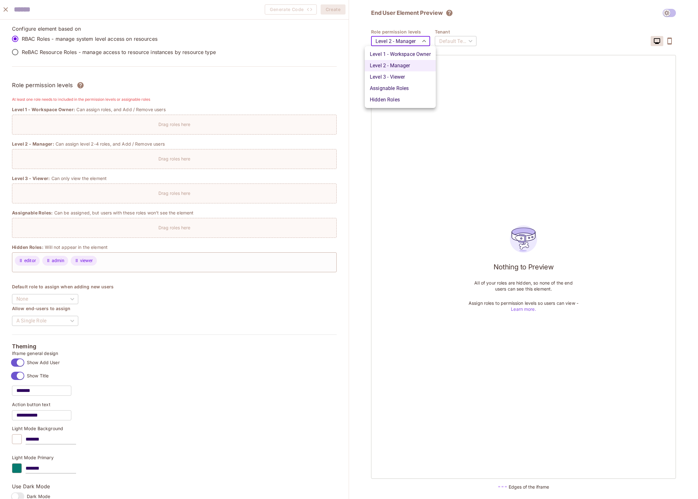
click at [408, 78] on li "Level 3 - Viewer" at bounding box center [400, 76] width 71 height 11
click at [412, 38] on body "Pro B Bright.Lee Projects Monitoring Settings Default Project Production Home P…" at bounding box center [349, 249] width 698 height 499
click at [411, 87] on li "Assignable Roles" at bounding box center [400, 88] width 71 height 11
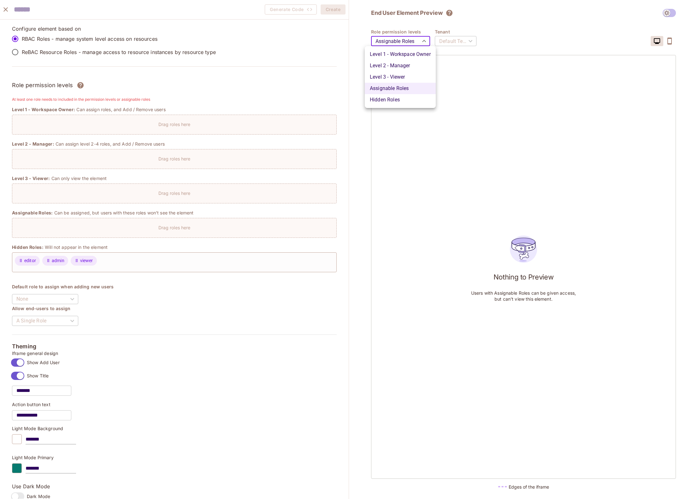
click at [410, 41] on body "Pro B Bright.Lee Projects Monitoring Settings Default Project Production Home P…" at bounding box center [349, 249] width 698 height 499
click at [410, 97] on li "Hidden Roles" at bounding box center [400, 99] width 71 height 11
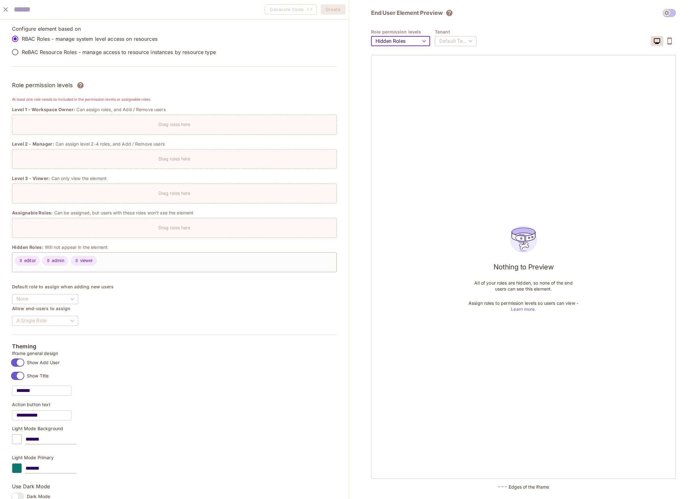
click at [406, 37] on body "Pro B Bright.Lee Projects Monitoring Settings Default Project Production Home P…" at bounding box center [349, 249] width 698 height 499
click at [408, 55] on li "Level 1 - Workspace Owner" at bounding box center [400, 54] width 71 height 11
type input "*******"
click at [267, 52] on div "Configure element based on RBAC Roles - manage system level access on resources…" at bounding box center [174, 49] width 325 height 49
click at [187, 126] on p "Drag roles here" at bounding box center [174, 124] width 32 height 6
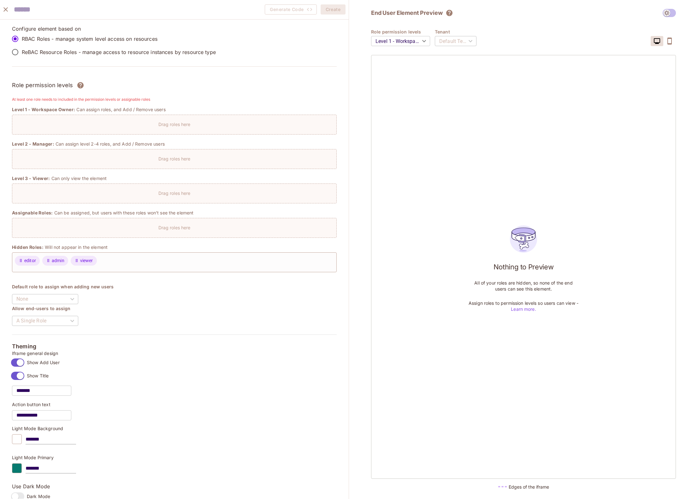
click at [96, 303] on div "**********" at bounding box center [174, 489] width 325 height 422
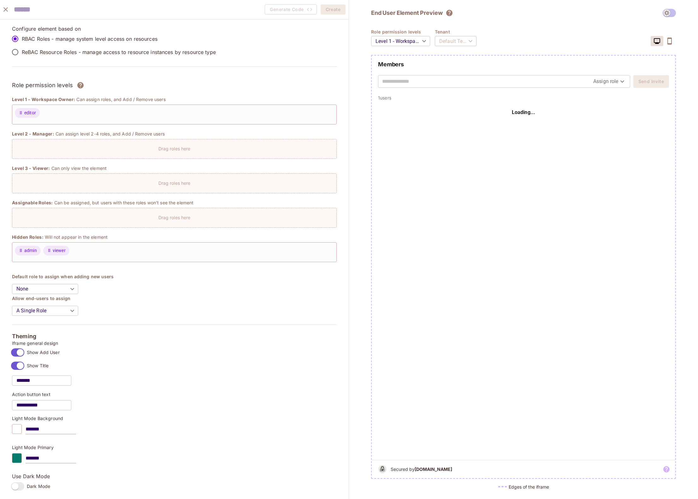
drag, startPoint x: 32, startPoint y: 260, endPoint x: 619, endPoint y: 1, distance: 641.2
click at [110, 251] on div "admin viewer" at bounding box center [174, 252] width 325 height 20
click at [67, 289] on body "Pro B Bright.Lee Projects Monitoring Settings Default Project Production Home P…" at bounding box center [349, 249] width 698 height 499
click at [51, 308] on li "admin" at bounding box center [50, 310] width 66 height 11
type input "*****"
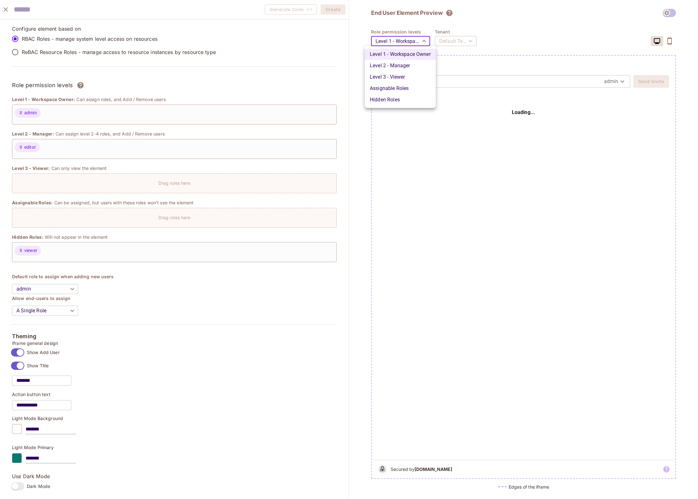
click at [422, 40] on body "Pro B Bright.Lee Projects Monitoring Settings Default Project Production Home P…" at bounding box center [349, 249] width 698 height 499
click at [416, 61] on li "Level 2 - Manager" at bounding box center [400, 65] width 71 height 11
click at [412, 40] on body "Pro B Bright.Lee Projects Monitoring Settings Default Project Production Home P…" at bounding box center [349, 249] width 698 height 499
click at [410, 50] on li "Level 1 - Workspace Owner" at bounding box center [400, 54] width 71 height 11
type input "*******"
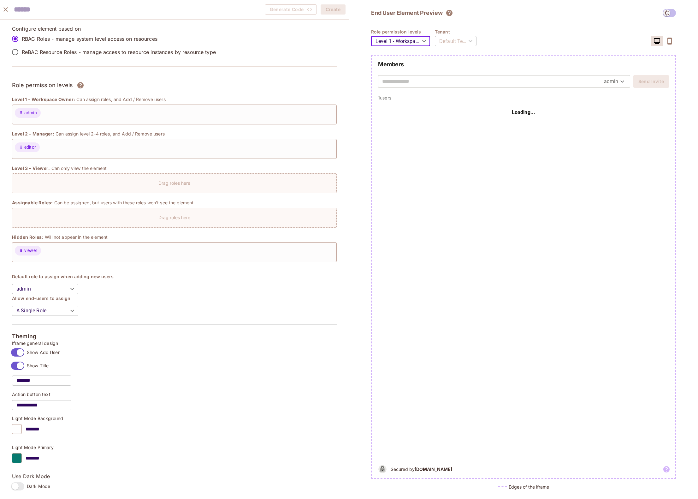
click at [295, 304] on div "**********" at bounding box center [174, 479] width 325 height 422
click at [143, 187] on div "Drag roles here" at bounding box center [174, 183] width 325 height 20
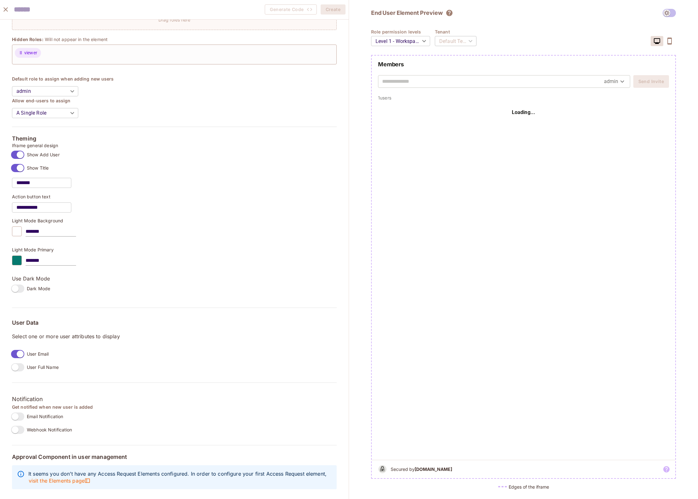
scroll to position [202, 0]
drag, startPoint x: 68, startPoint y: 468, endPoint x: 161, endPoint y: 464, distance: 92.9
click at [159, 465] on div "It seems you don’t have any Access Request Elements configured. In order to con…" at bounding box center [174, 477] width 325 height 24
click at [201, 465] on div "It seems you don’t have any Access Request Elements configured. In order to con…" at bounding box center [174, 477] width 325 height 24
drag, startPoint x: 22, startPoint y: 453, endPoint x: 94, endPoint y: 453, distance: 71.6
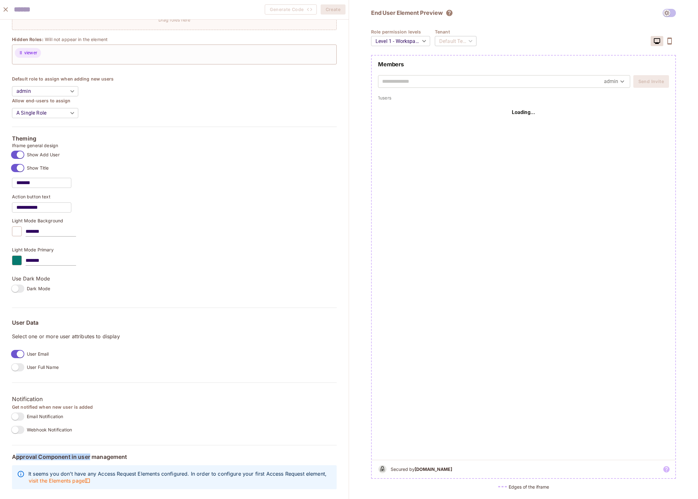
click at [94, 453] on h5 "Approval Component in user management" at bounding box center [174, 456] width 325 height 6
click at [107, 454] on h5 "Approval Component in user management" at bounding box center [174, 456] width 325 height 6
click at [80, 477] on span "visit the Elements page" at bounding box center [59, 480] width 62 height 7
click at [54, 9] on input "text" at bounding box center [48, 9] width 69 height 13
type input "**********"
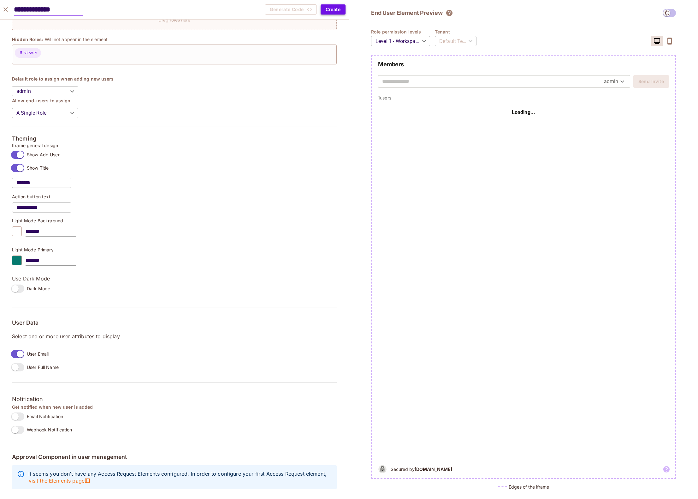
click at [329, 9] on button "Create" at bounding box center [333, 9] width 25 height 10
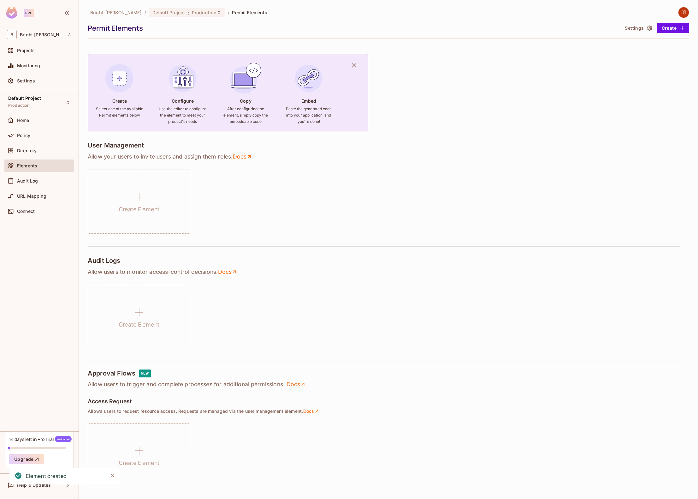
scroll to position [212, 0]
click at [123, 203] on h4 "Ready to embed this Element?" at bounding box center [119, 202] width 45 height 12
click at [109, 223] on button "Edit Element" at bounding box center [110, 224] width 33 height 10
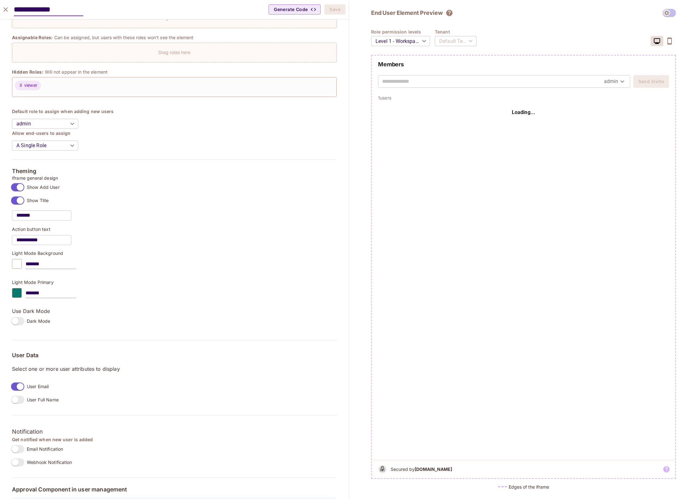
scroll to position [202, 0]
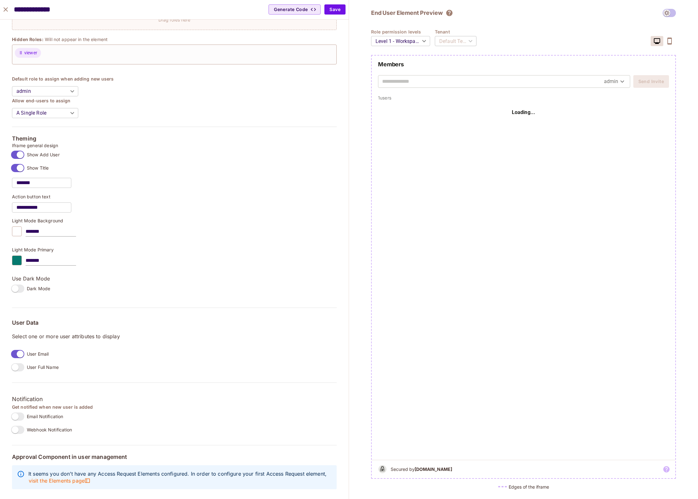
click at [541, 118] on div "Loading..." at bounding box center [523, 113] width 291 height 24
click at [432, 258] on div "Loading..." at bounding box center [524, 280] width 304 height 359
click at [332, 9] on button "Save" at bounding box center [334, 9] width 21 height 10
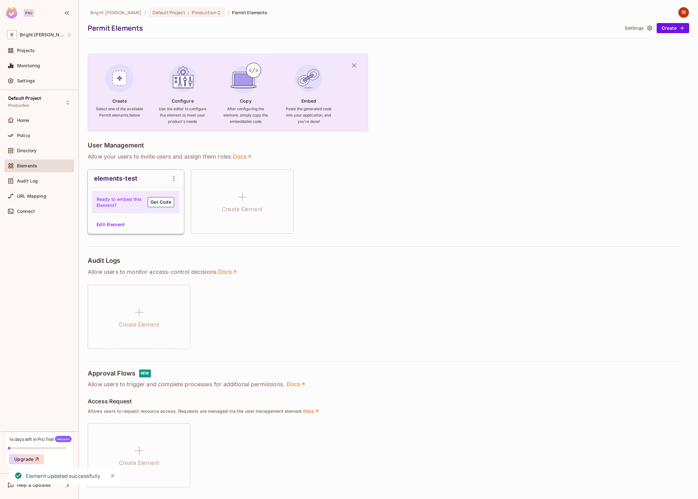
scroll to position [212, 0]
click at [452, 277] on div "Audit Logs Allow users to monitor access-control decisions . Docs Create Element" at bounding box center [388, 303] width 601 height 92
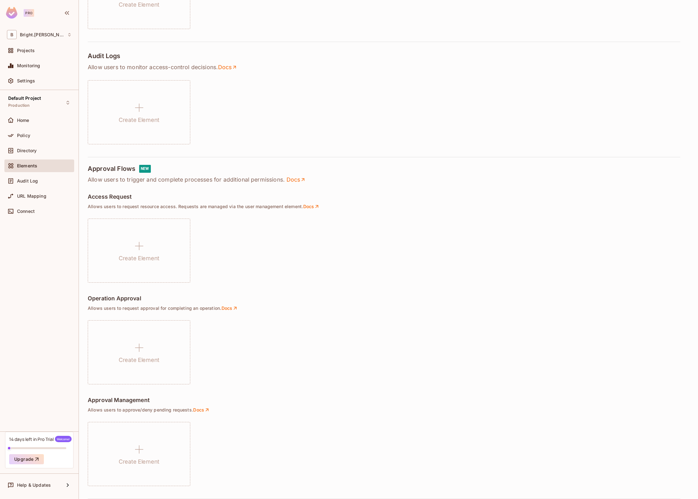
scroll to position [3, 0]
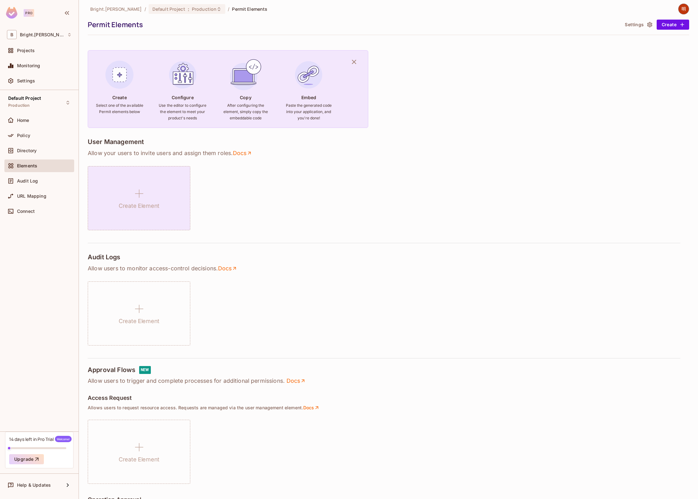
click at [131, 195] on div "Create Element" at bounding box center [139, 198] width 103 height 64
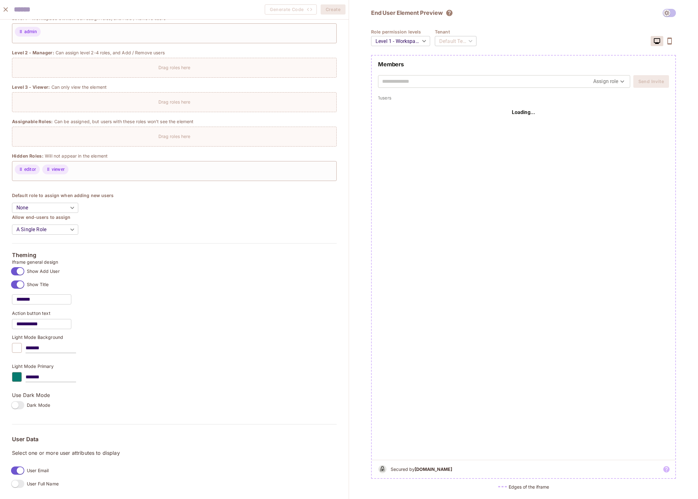
scroll to position [0, 0]
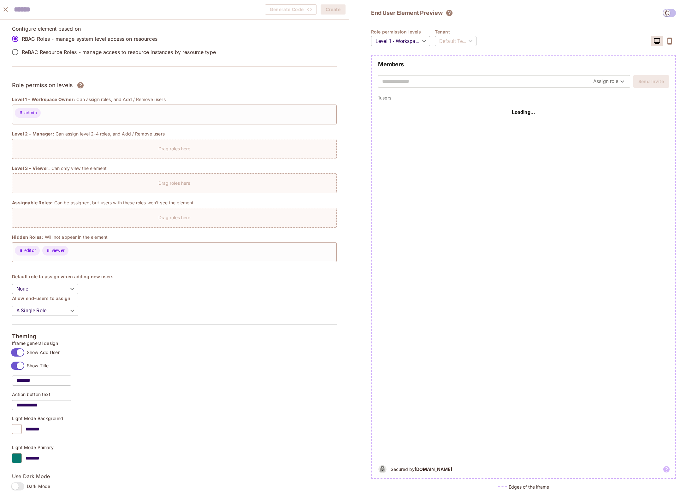
click at [182, 13] on div "Generate Code Create" at bounding box center [174, 10] width 349 height 20
click at [40, 13] on input "text" at bounding box center [48, 9] width 69 height 13
click at [4, 9] on icon "close" at bounding box center [6, 10] width 8 height 8
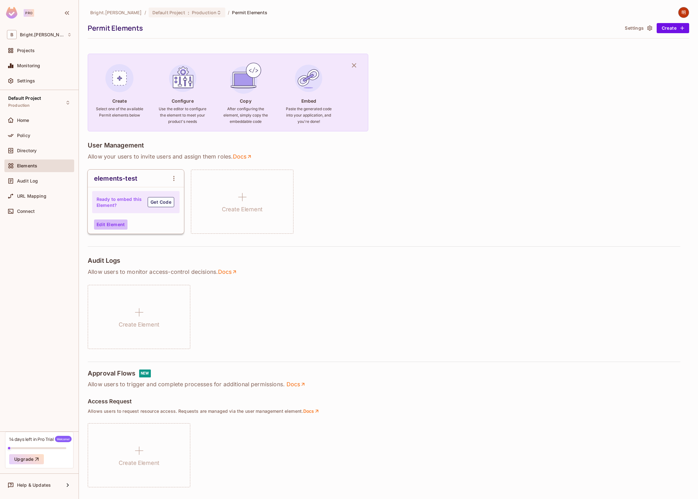
click at [120, 222] on button "Edit Element" at bounding box center [110, 224] width 33 height 10
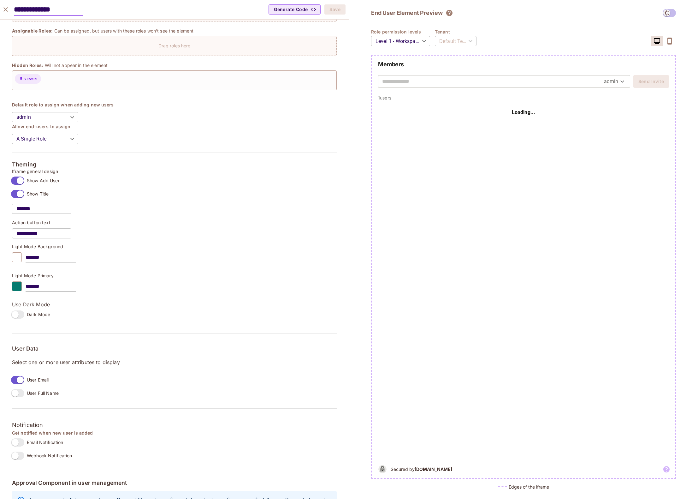
scroll to position [202, 0]
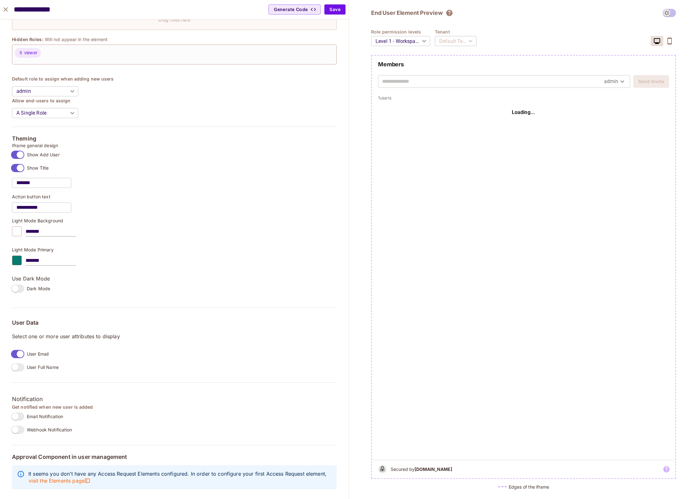
click at [590, 191] on div "Loading..." at bounding box center [524, 280] width 304 height 359
click at [492, 121] on div "Loading..." at bounding box center [523, 113] width 291 height 24
click at [22, 226] on div at bounding box center [17, 231] width 10 height 10
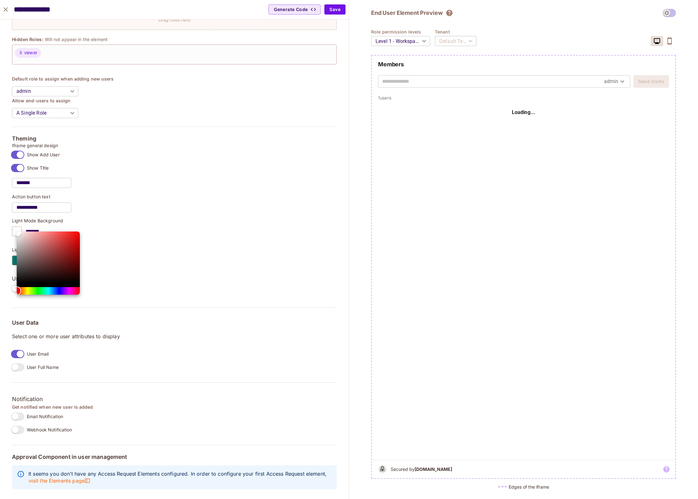
click at [32, 246] on div "Color" at bounding box center [48, 257] width 63 height 52
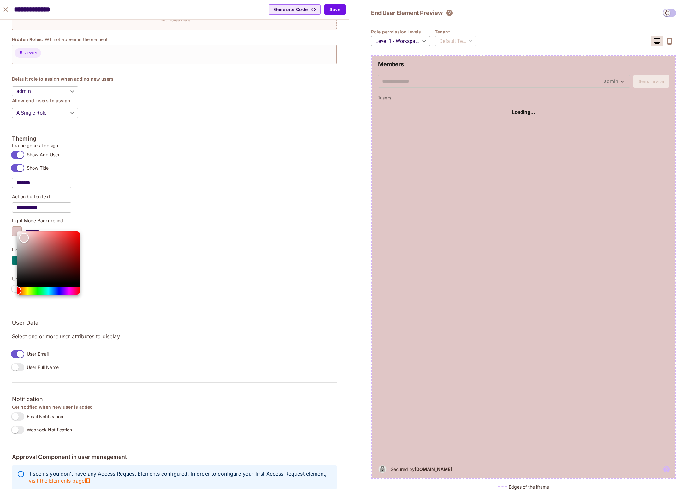
type input "*******"
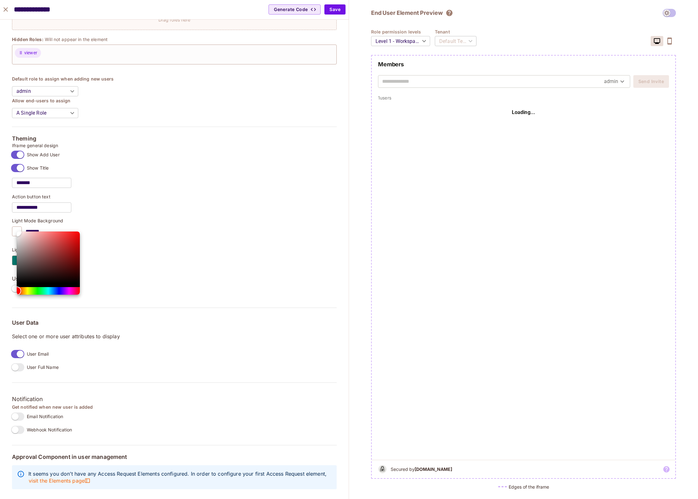
drag, startPoint x: 29, startPoint y: 246, endPoint x: 11, endPoint y: 227, distance: 25.9
click at [12, 227] on div at bounding box center [349, 249] width 698 height 499
click at [169, 182] on div at bounding box center [349, 249] width 698 height 499
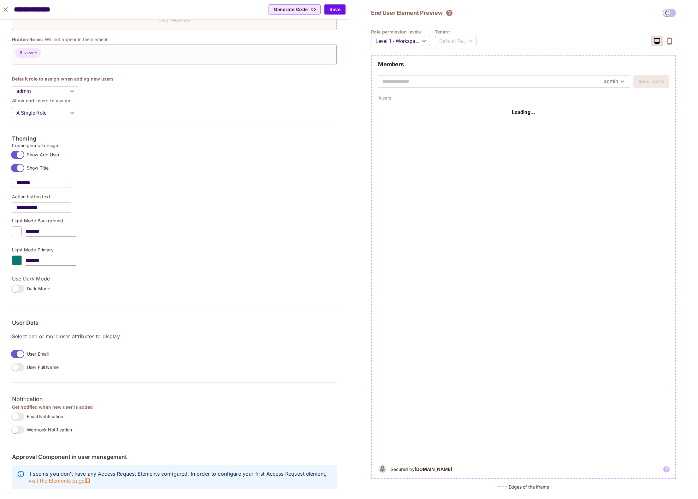
click at [21, 257] on div at bounding box center [17, 260] width 10 height 10
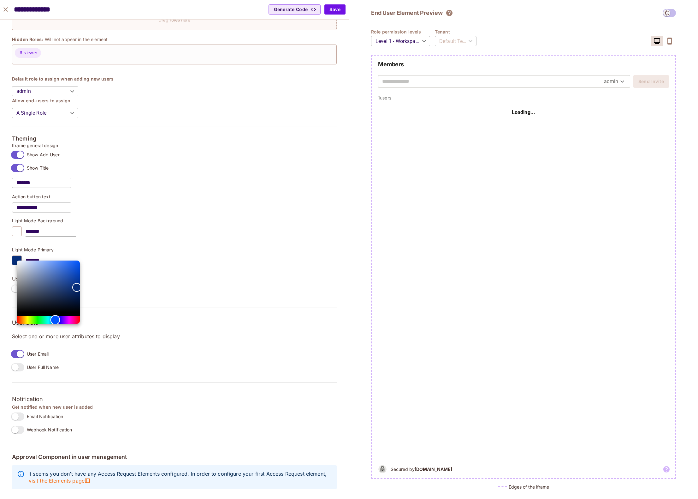
click at [55, 321] on div "Hue" at bounding box center [48, 320] width 63 height 8
click at [54, 320] on div "Hue" at bounding box center [55, 320] width 10 height 10
click at [56, 321] on div "Hue" at bounding box center [55, 320] width 10 height 10
click at [57, 321] on div "Hue" at bounding box center [57, 320] width 10 height 10
click at [48, 265] on div "Color" at bounding box center [48, 286] width 63 height 52
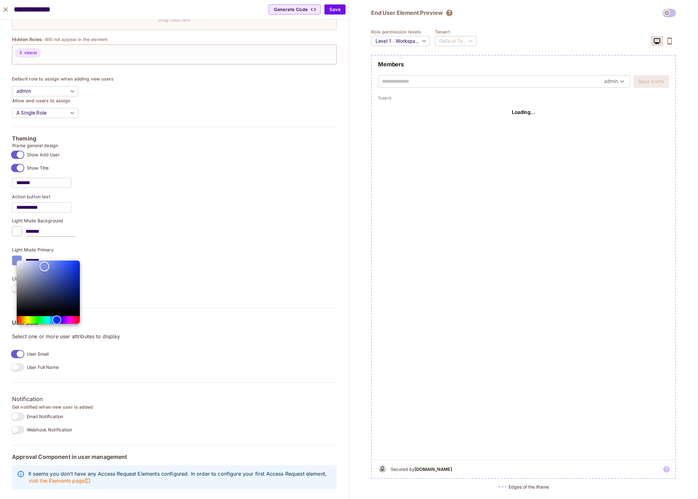
click at [44, 266] on div "Color" at bounding box center [45, 267] width 10 height 10
click at [49, 266] on div "Color" at bounding box center [49, 266] width 10 height 10
type input "*******"
drag, startPoint x: 49, startPoint y: 268, endPoint x: 50, endPoint y: 255, distance: 13.0
click at [50, 255] on div at bounding box center [349, 249] width 698 height 499
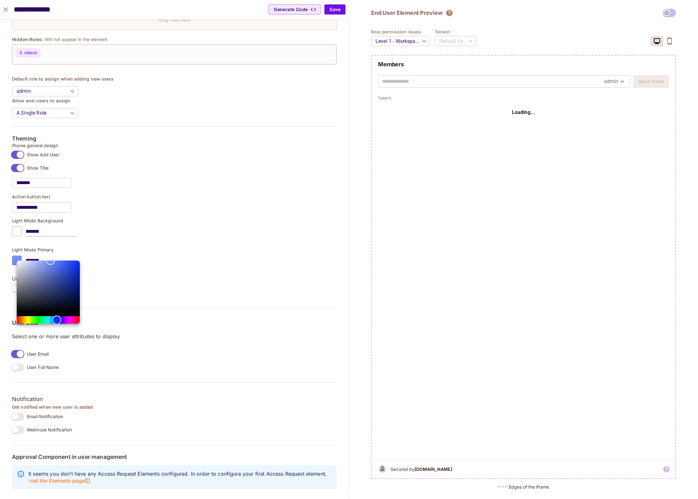
click at [138, 207] on div at bounding box center [349, 249] width 698 height 499
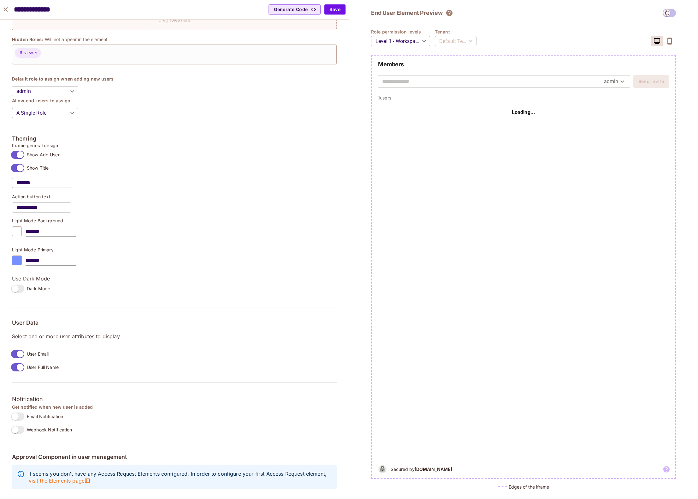
scroll to position [0, 0]
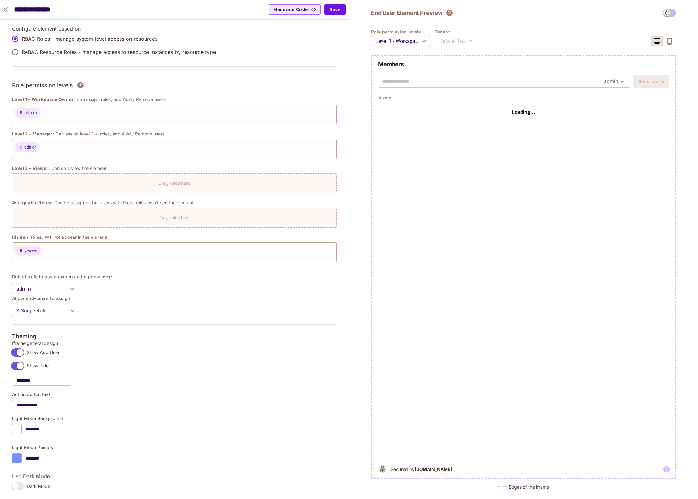
click at [518, 42] on div "Role permission levels Level 1 - Workspace Owner ******* ​ Tenant Default Tenan…" at bounding box center [523, 37] width 305 height 17
click at [634, 475] on div "Secured by Permit.io" at bounding box center [524, 468] width 304 height 18
click at [525, 490] on div "Edges of the iframe" at bounding box center [523, 486] width 305 height 16
click at [518, 487] on h5 "Edges of the iframe" at bounding box center [529, 486] width 40 height 6
drag, startPoint x: 508, startPoint y: 148, endPoint x: 526, endPoint y: 108, distance: 44.8
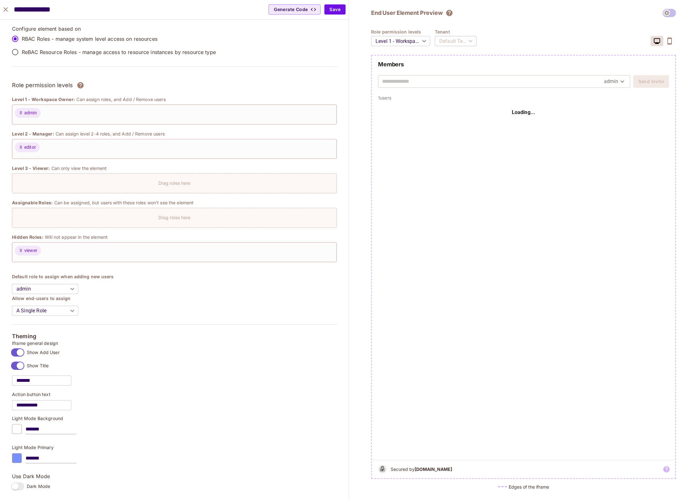
click at [508, 148] on div "Loading..." at bounding box center [524, 280] width 304 height 359
click at [527, 107] on div "Loading..." at bounding box center [523, 113] width 291 height 24
click at [526, 116] on div "Loading..." at bounding box center [523, 113] width 291 height 24
click at [400, 40] on body "Pro B Bright.Lee Projects Monitoring Settings Default Project Production Home P…" at bounding box center [349, 249] width 698 height 499
click at [547, 28] on div at bounding box center [349, 249] width 698 height 499
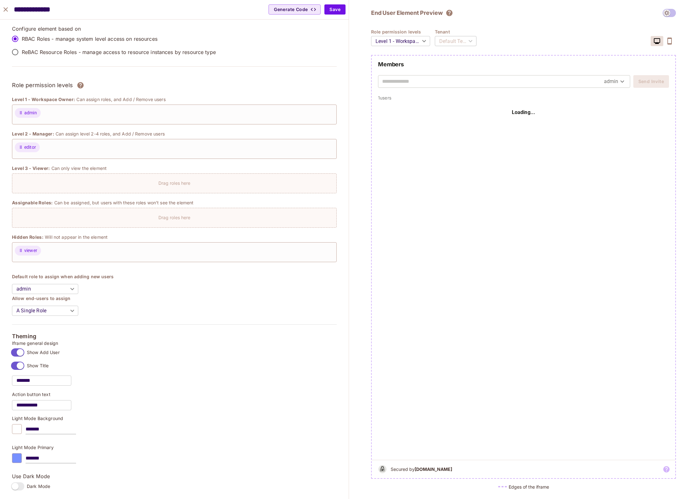
click at [549, 17] on div "End User Element Preview Role permission levels Level 1 - Workspace Owner *****…" at bounding box center [523, 251] width 305 height 485
click at [335, 11] on button "Save" at bounding box center [334, 9] width 21 height 10
type input "*******"
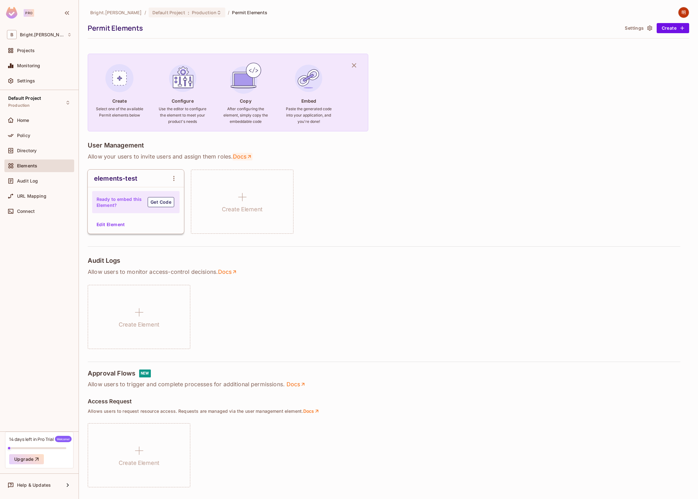
click at [248, 156] on link "Docs" at bounding box center [243, 157] width 20 height 8
click at [358, 188] on div "elements-test Ready to embed this Element? Get Code Edit Element Create Element" at bounding box center [388, 201] width 601 height 64
click at [159, 204] on button "Get Code" at bounding box center [161, 202] width 27 height 10
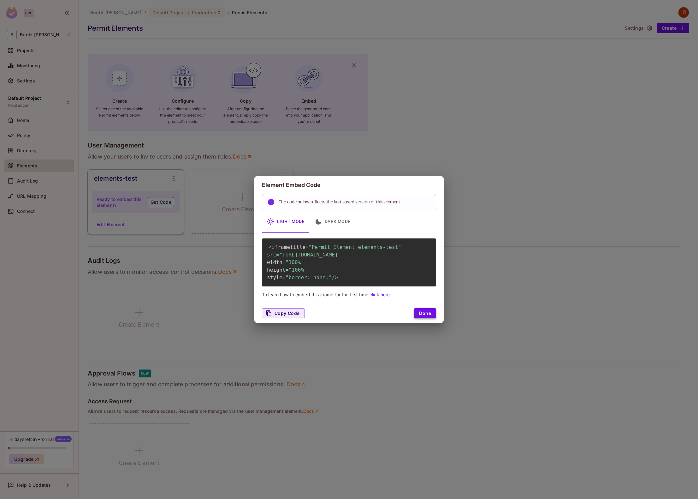
click at [418, 318] on button "Done" at bounding box center [425, 313] width 22 height 10
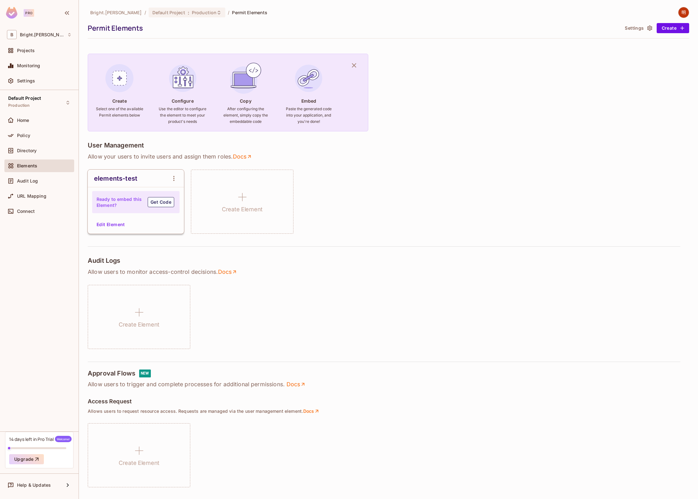
click at [173, 178] on icon "open Menu" at bounding box center [174, 179] width 8 height 8
click at [435, 198] on div at bounding box center [349, 249] width 698 height 499
click at [156, 202] on button "Get Code" at bounding box center [161, 202] width 27 height 10
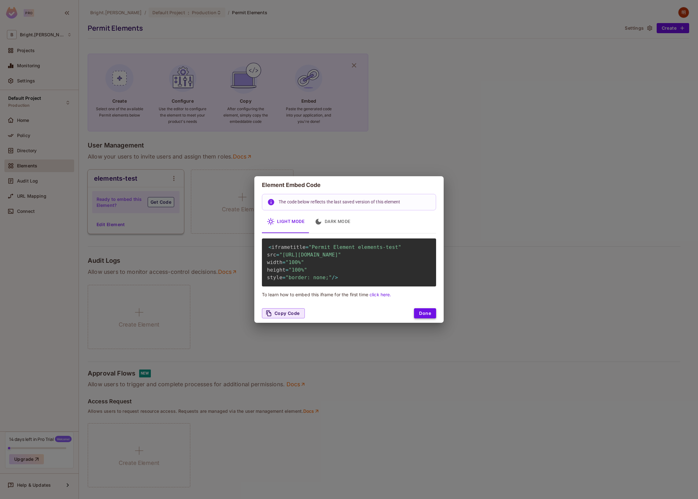
click at [432, 318] on button "Done" at bounding box center [425, 313] width 22 height 10
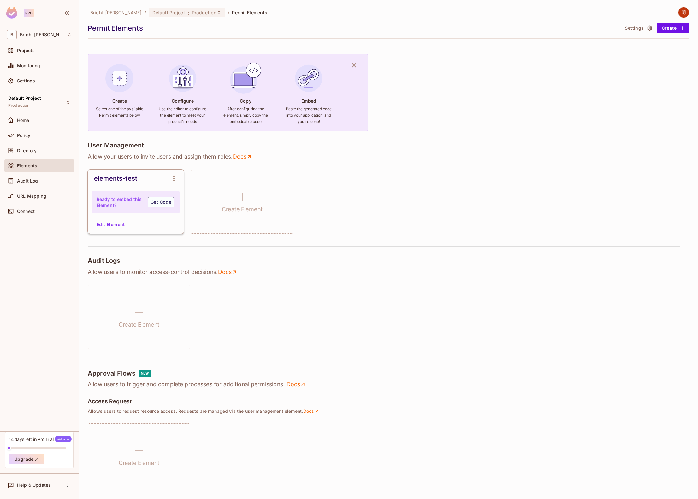
click at [105, 225] on button "Edit Element" at bounding box center [110, 224] width 33 height 10
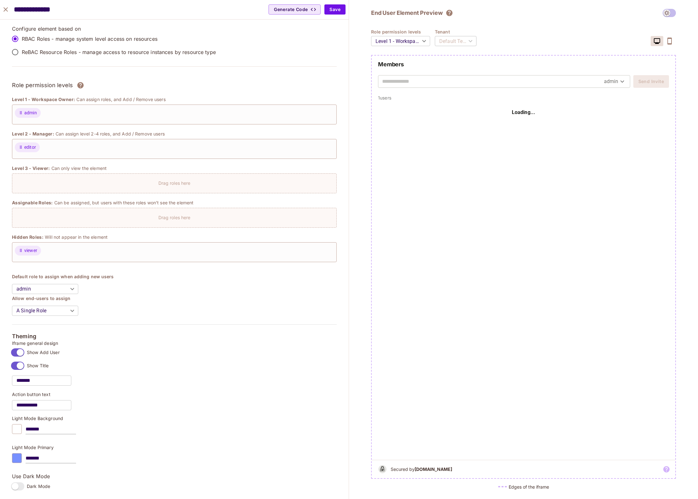
drag, startPoint x: 508, startPoint y: 172, endPoint x: 486, endPoint y: 107, distance: 69.0
click at [508, 171] on div "Loading..." at bounding box center [524, 280] width 304 height 359
click at [485, 104] on div "Loading..." at bounding box center [523, 113] width 291 height 24
click at [485, 81] on input "text" at bounding box center [493, 81] width 222 height 10
click at [286, 12] on button "Generate Code" at bounding box center [295, 9] width 52 height 10
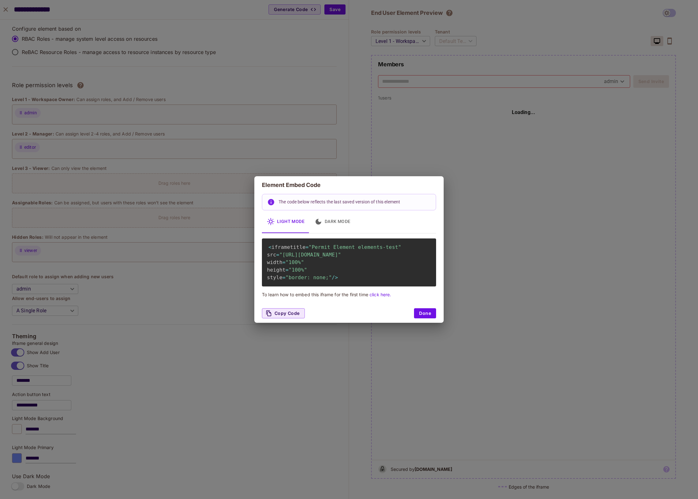
click at [478, 141] on div "Element Embed Code The code below reflects the last saved version of this eleme…" at bounding box center [349, 249] width 698 height 499
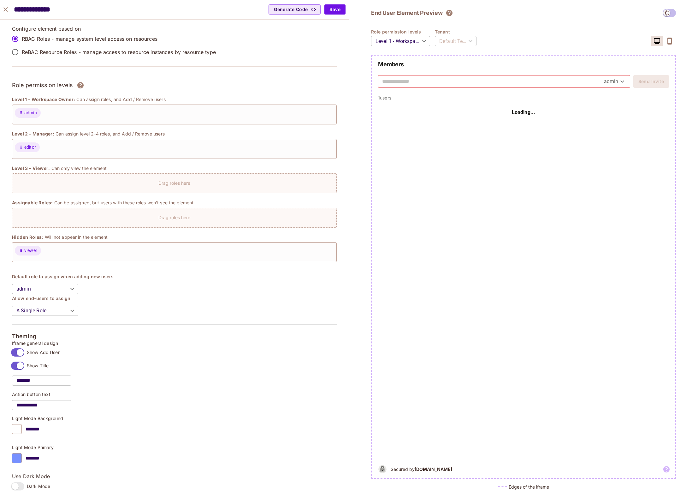
click at [493, 82] on input "text" at bounding box center [493, 81] width 222 height 10
click at [624, 80] on body "Pro B Bright.Lee Projects Monitoring Settings Default Project Production Home P…" at bounding box center [349, 249] width 698 height 499
click at [616, 109] on li "admin" at bounding box center [615, 106] width 25 height 11
type input "*****"
click at [443, 208] on div "Loading..." at bounding box center [524, 280] width 304 height 359
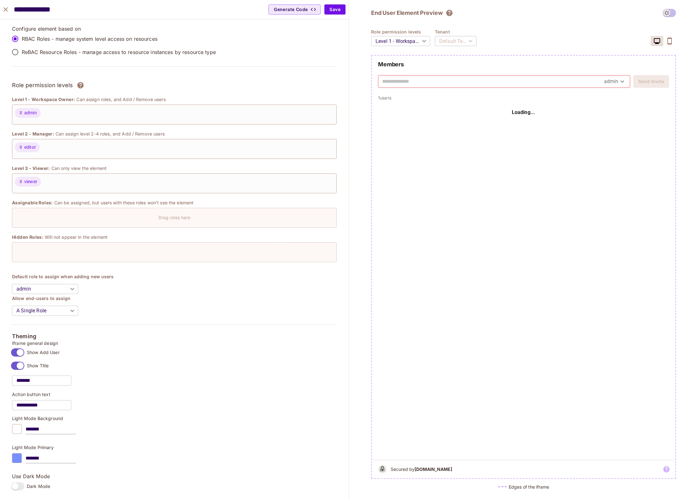
click at [562, 394] on div "Loading..." at bounding box center [524, 280] width 304 height 359
click at [208, 365] on div "**********" at bounding box center [174, 375] width 325 height 69
click at [476, 194] on div "Loading..." at bounding box center [524, 280] width 304 height 359
click at [442, 85] on input "text" at bounding box center [493, 81] width 222 height 10
drag, startPoint x: 533, startPoint y: 82, endPoint x: 495, endPoint y: 162, distance: 87.9
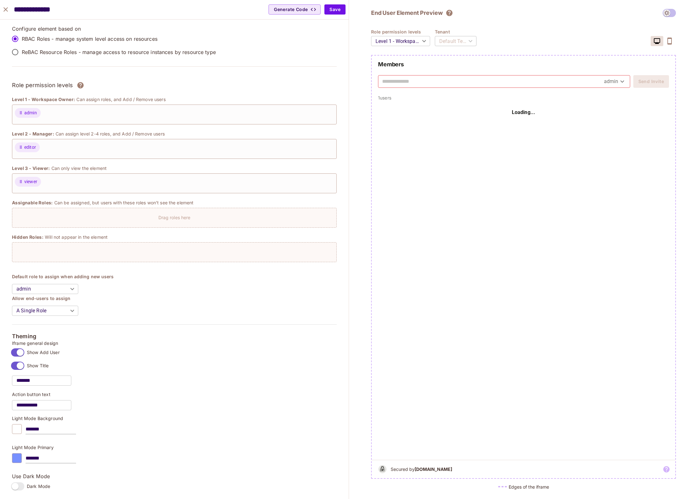
click at [533, 82] on input "text" at bounding box center [493, 81] width 222 height 10
click at [481, 215] on div "Loading..." at bounding box center [524, 280] width 304 height 359
click at [7, 11] on icon "close" at bounding box center [5, 9] width 4 height 4
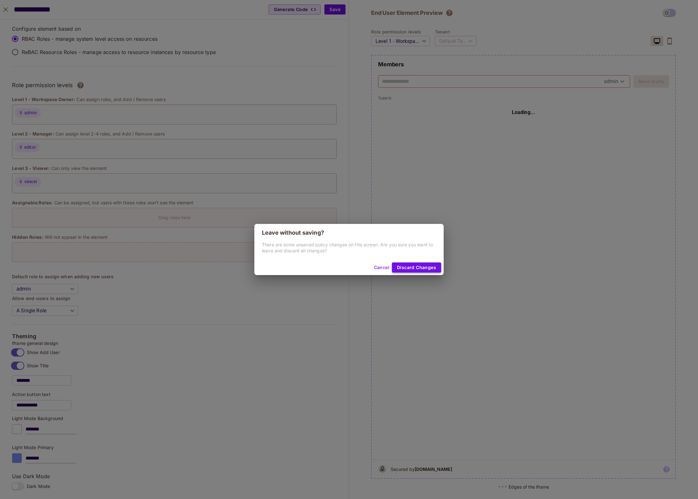
click at [408, 268] on button "Discard Changes" at bounding box center [416, 267] width 49 height 10
type input "*******"
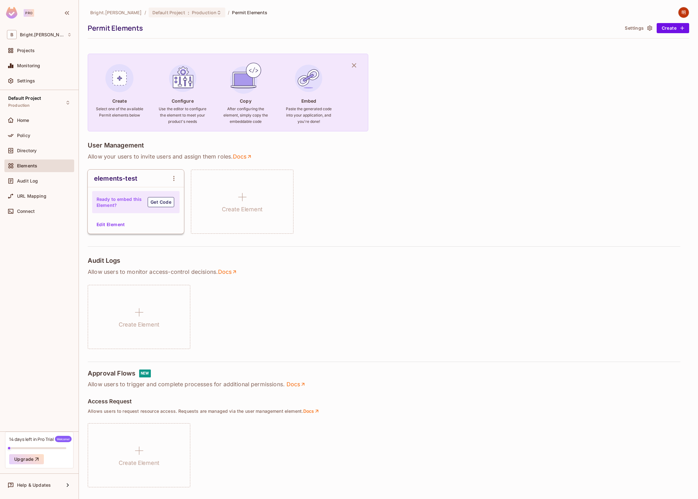
click at [328, 264] on div "Audit Logs" at bounding box center [388, 261] width 601 height 9
click at [464, 187] on div "elements-test Ready to embed this Element? Get Code Edit Element Create Element" at bounding box center [388, 201] width 601 height 64
click at [632, 27] on button "Settings" at bounding box center [638, 28] width 32 height 10
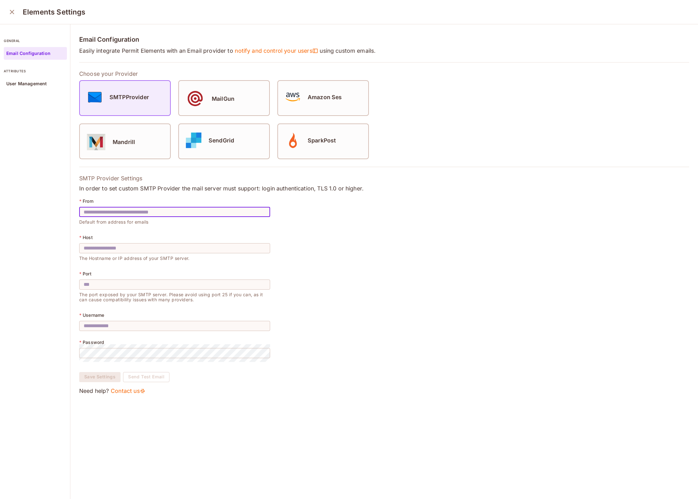
click at [183, 208] on input "text" at bounding box center [174, 212] width 191 height 18
type input "**********"
click at [24, 80] on div "User Management" at bounding box center [35, 83] width 63 height 13
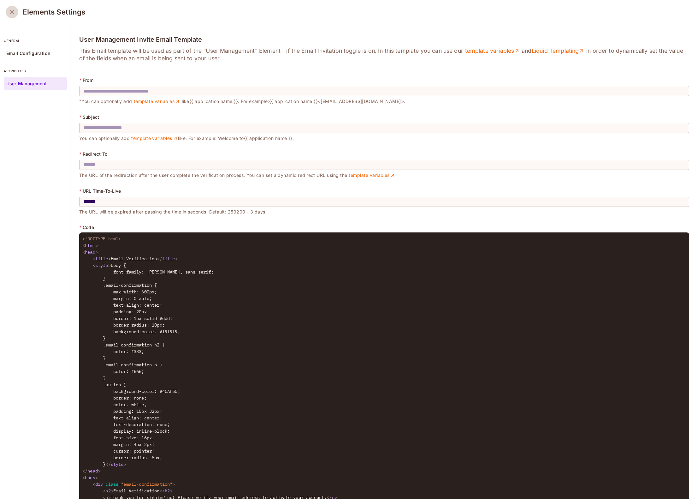
click at [15, 12] on icon "close" at bounding box center [12, 12] width 8 height 8
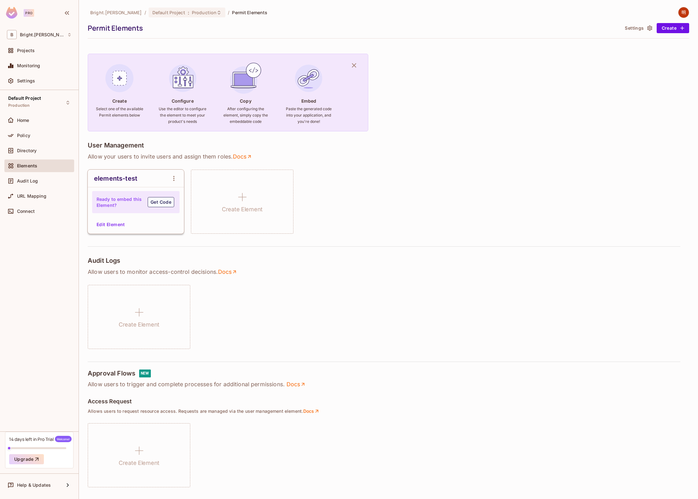
click at [467, 200] on div "elements-test Ready to embed this Element? Get Code Edit Element Create Element" at bounding box center [388, 201] width 601 height 64
click at [664, 28] on button "Create" at bounding box center [673, 28] width 33 height 10
click at [664, 88] on li "Approval Management" at bounding box center [662, 86] width 62 height 11
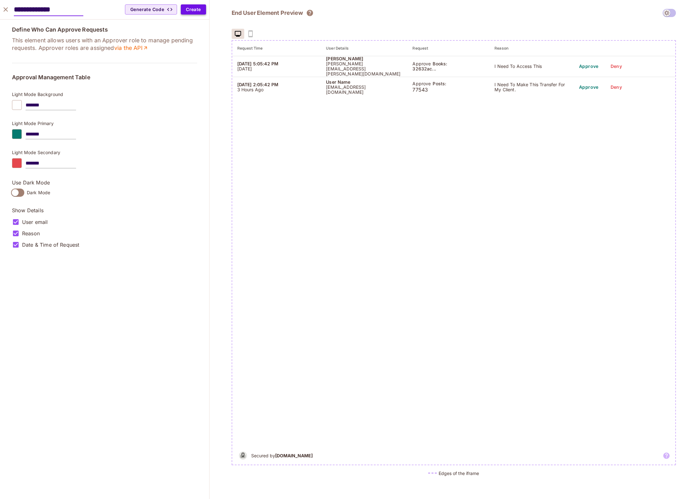
type input "**********"
click at [192, 12] on button "Create" at bounding box center [193, 9] width 25 height 10
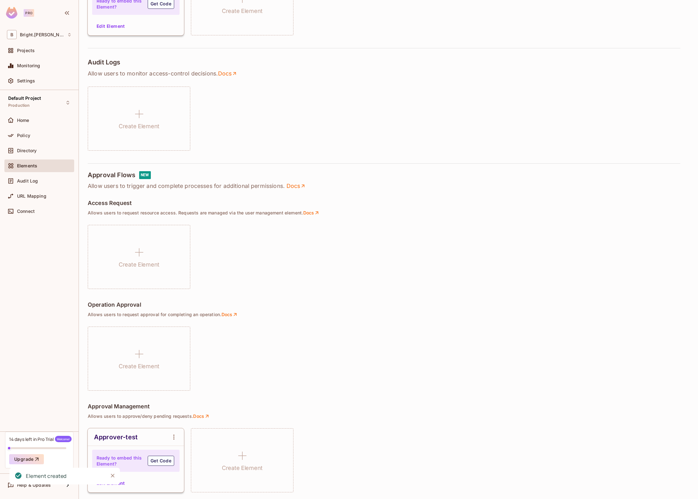
scroll to position [204, 0]
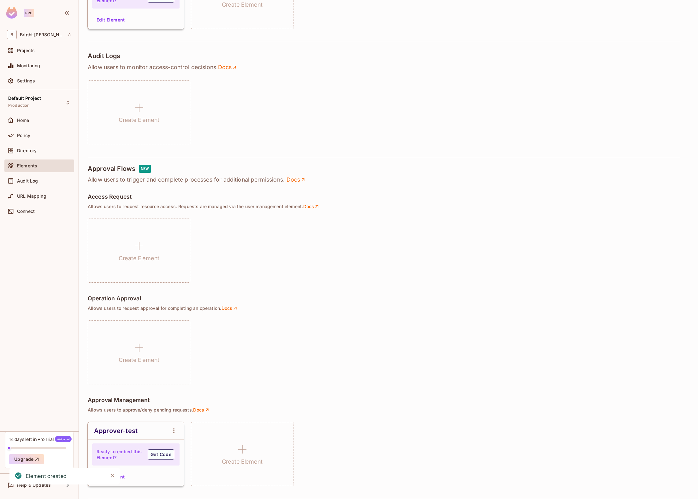
click at [112, 475] on icon "Close" at bounding box center [113, 475] width 6 height 6
click at [123, 477] on button "Edit Element" at bounding box center [110, 476] width 33 height 10
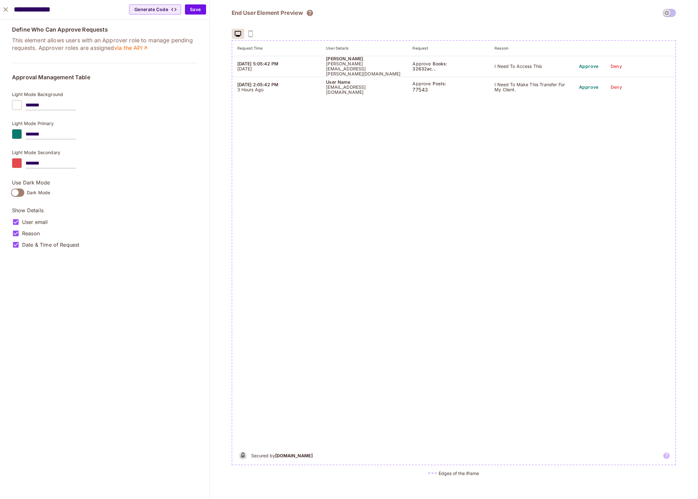
click at [22, 131] on div at bounding box center [17, 134] width 10 height 10
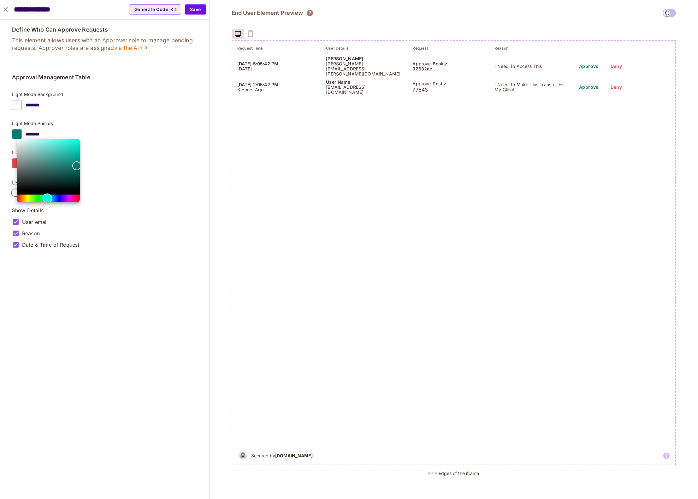
click at [58, 198] on div "Hue" at bounding box center [48, 198] width 63 height 8
drag, startPoint x: 51, startPoint y: 149, endPoint x: 33, endPoint y: 125, distance: 29.7
click at [33, 125] on div at bounding box center [349, 249] width 698 height 499
type input "*******"
drag, startPoint x: 33, startPoint y: 141, endPoint x: 50, endPoint y: 135, distance: 17.5
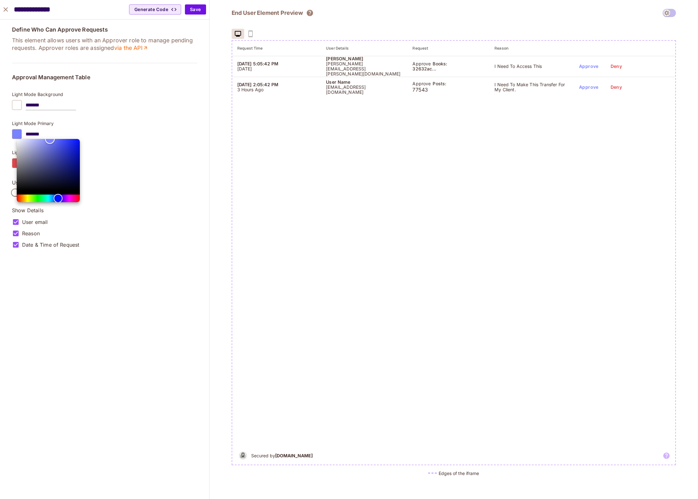
click at [50, 135] on div at bounding box center [349, 249] width 698 height 499
click at [117, 183] on div at bounding box center [349, 249] width 698 height 499
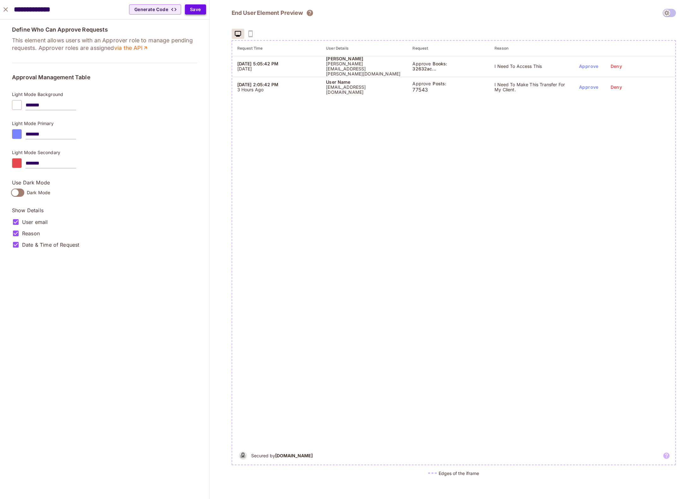
click at [197, 10] on button "Save" at bounding box center [195, 9] width 21 height 10
type input "*******"
click at [8, 8] on icon "close" at bounding box center [6, 10] width 8 height 8
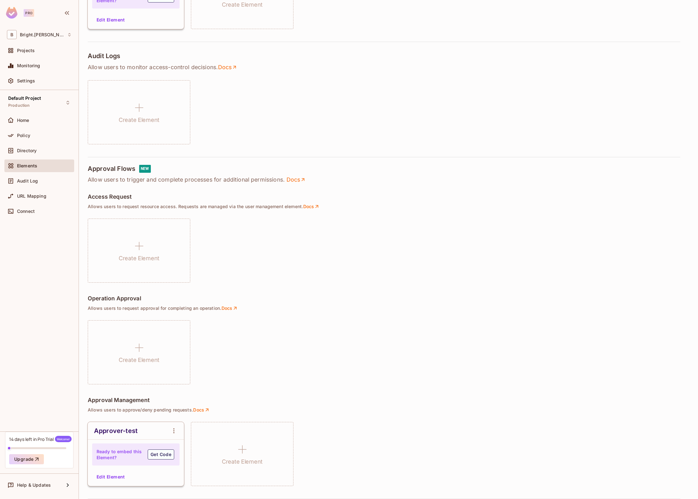
click at [128, 455] on h4 "Ready to embed this Element?" at bounding box center [119, 454] width 45 height 12
click at [154, 454] on button "Get Code" at bounding box center [161, 454] width 27 height 10
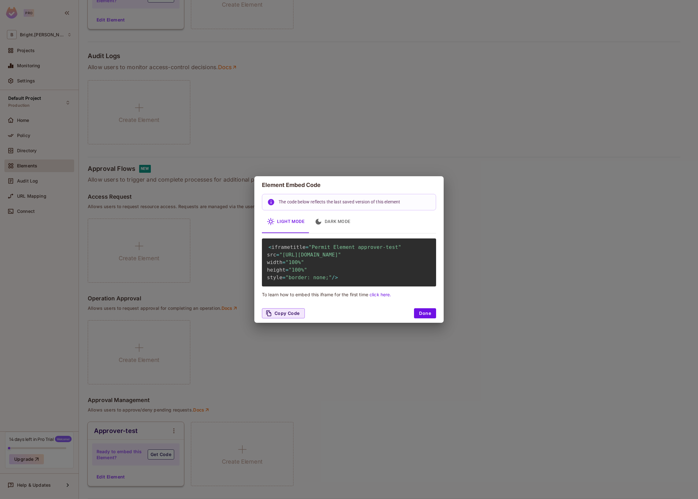
click at [316, 258] on span ""https://embed.permit.io/approver-test?envId=49b09a5d8b8e4941bb817476007a457c&d…" at bounding box center [310, 255] width 62 height 6
click at [341, 258] on span ""https://embed.permit.io/approver-test?envId=49b09a5d8b8e4941bb817476007a457c&d…" at bounding box center [310, 255] width 62 height 6
drag, startPoint x: 286, startPoint y: 259, endPoint x: 382, endPoint y: 258, distance: 96.3
click at [341, 258] on span ""https://embed.permit.io/approver-test?envId=49b09a5d8b8e4941bb817476007a457c&d…" at bounding box center [310, 255] width 62 height 6
copy span "49b09a5d8b8e4941bb817476007a457c"
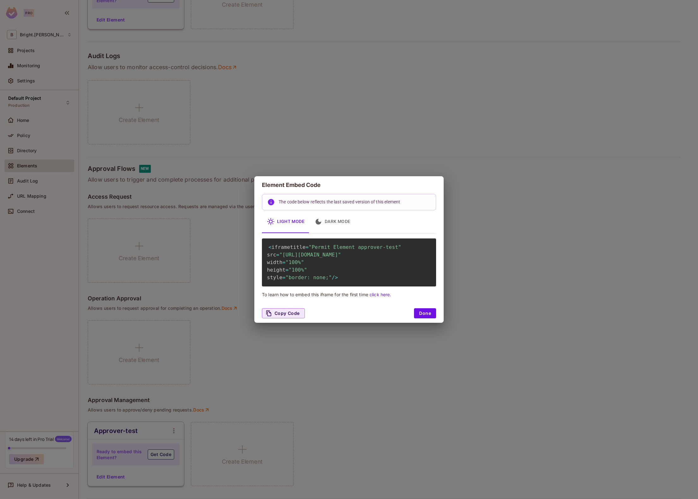
click at [505, 274] on div "Element Embed Code The code below reflects the last saved version of this eleme…" at bounding box center [349, 249] width 698 height 499
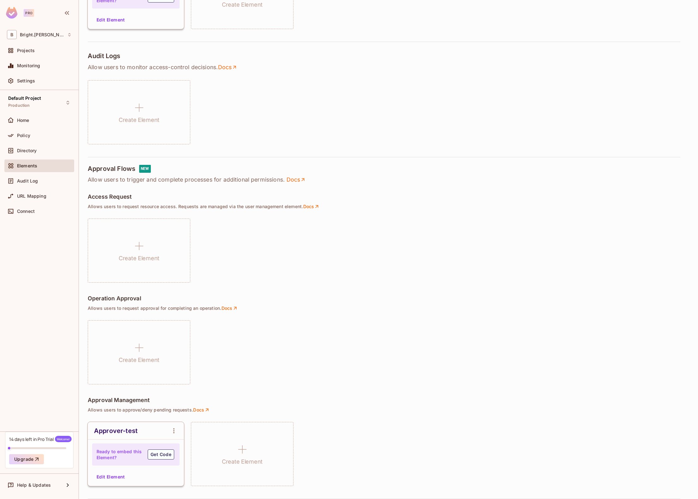
scroll to position [0, 0]
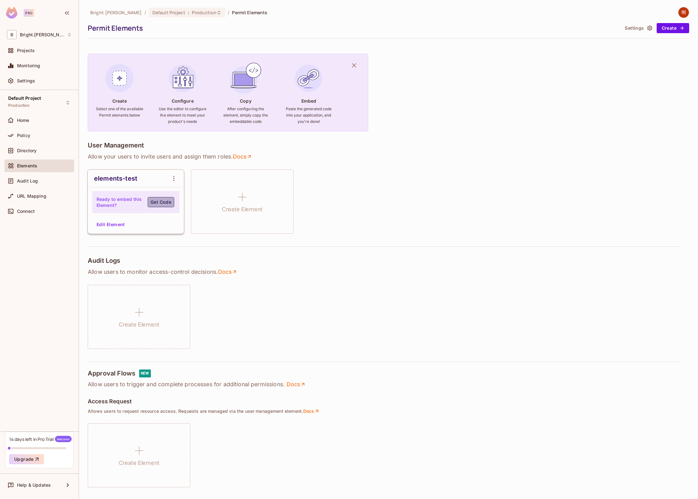
click at [151, 204] on button "Get Code" at bounding box center [161, 202] width 27 height 10
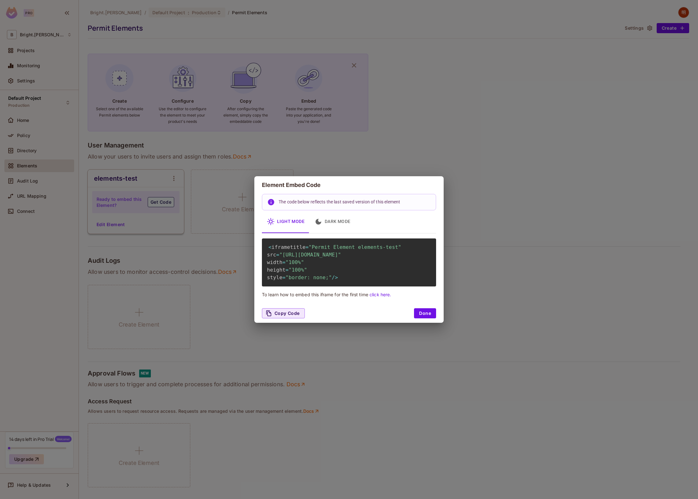
drag, startPoint x: 286, startPoint y: 261, endPoint x: 380, endPoint y: 256, distance: 94.1
click at [380, 256] on code "< iframe title = "Permit Element elements-test" src = "https://embed.permit.io/…" at bounding box center [334, 261] width 134 height 37
copy span "49b09a5d8b8e4941bb817476007a457"
click at [315, 266] on div "< iframe title = "Permit Element elements-test" src = "https://embed.permit.io/…" at bounding box center [349, 262] width 174 height 48
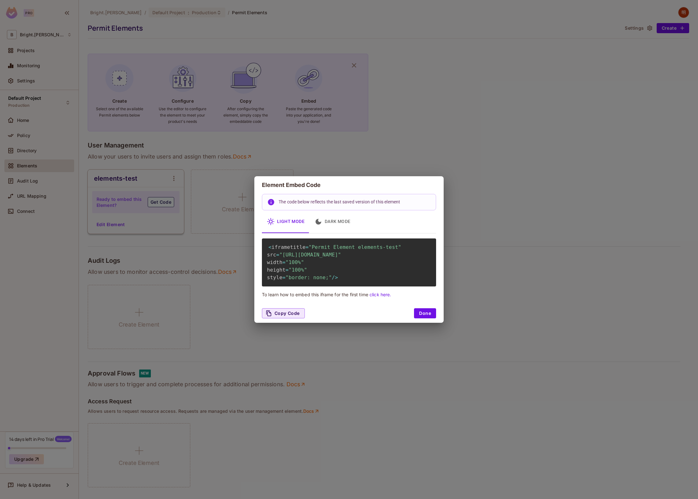
drag, startPoint x: 268, startPoint y: 252, endPoint x: 434, endPoint y: 257, distance: 166.7
click at [434, 257] on div "< iframe title = "Permit Element elements-test" src = "https://embed.permit.io/…" at bounding box center [349, 262] width 174 height 48
copy span "src = "https://embed.permit.io/elements-test?envId=49b09a5d8b8e4941bb817476007a…"
click at [514, 323] on div "Element Embed Code The code below reflects the last saved version of this eleme…" at bounding box center [349, 249] width 698 height 499
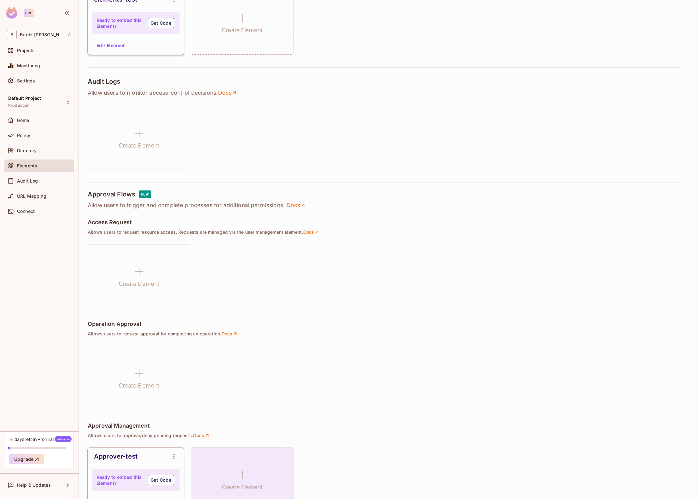
scroll to position [204, 0]
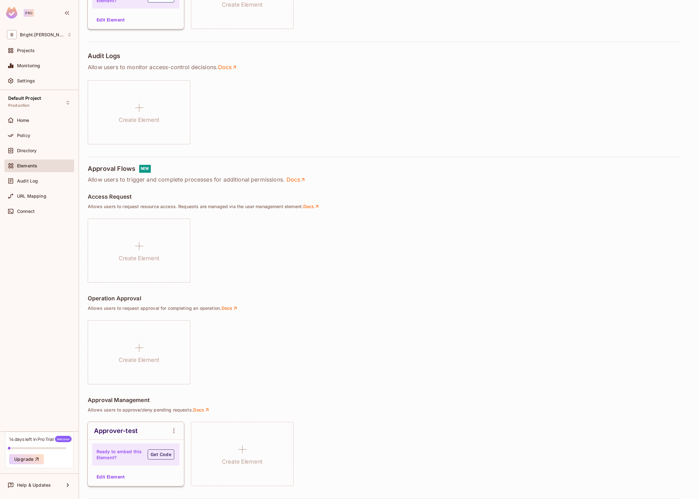
click at [163, 453] on button "Get Code" at bounding box center [161, 454] width 27 height 10
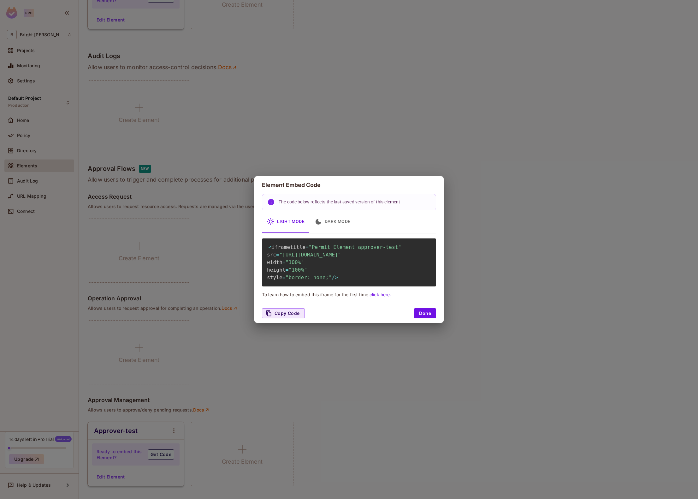
scroll to position [0, 2]
drag, startPoint x: 272, startPoint y: 255, endPoint x: 446, endPoint y: 263, distance: 173.7
click at [446, 263] on div "Element Embed Code The code below reflects the last saved version of this eleme…" at bounding box center [349, 249] width 698 height 499
copy span "src = "https://embed.permit.io/approver-test?envId=49b09a5d8b8e4941bb817476007a…"
click at [380, 400] on div "Element Embed Code The code below reflects the last saved version of this eleme…" at bounding box center [349, 249] width 698 height 499
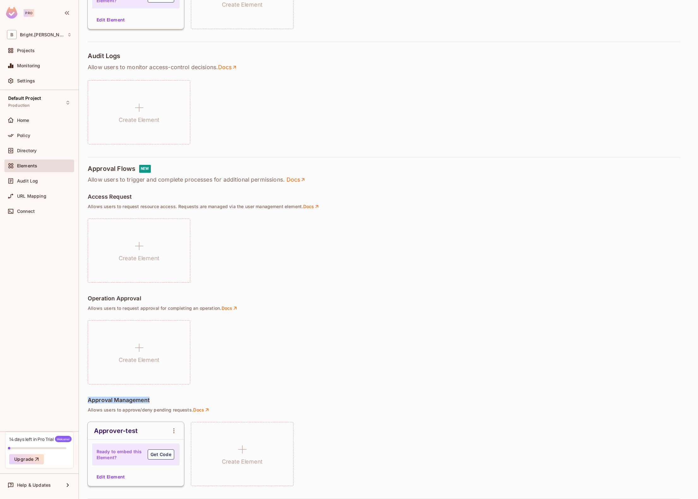
drag, startPoint x: 154, startPoint y: 400, endPoint x: 84, endPoint y: 401, distance: 69.7
click at [84, 401] on div "Bright.Lee / Default Project : Production / Permit Elements Permit Elements Set…" at bounding box center [388, 249] width 619 height 499
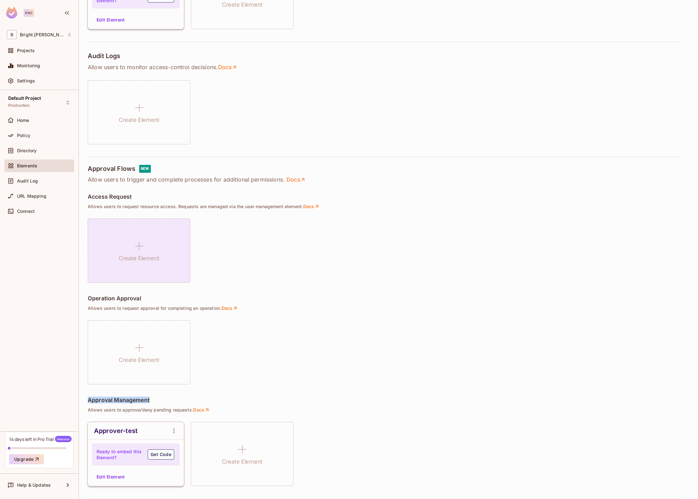
copy h5 "Approval Management"
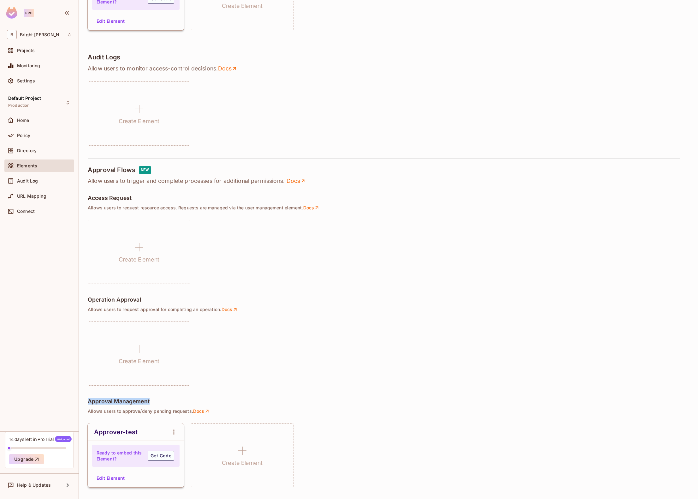
scroll to position [203, 0]
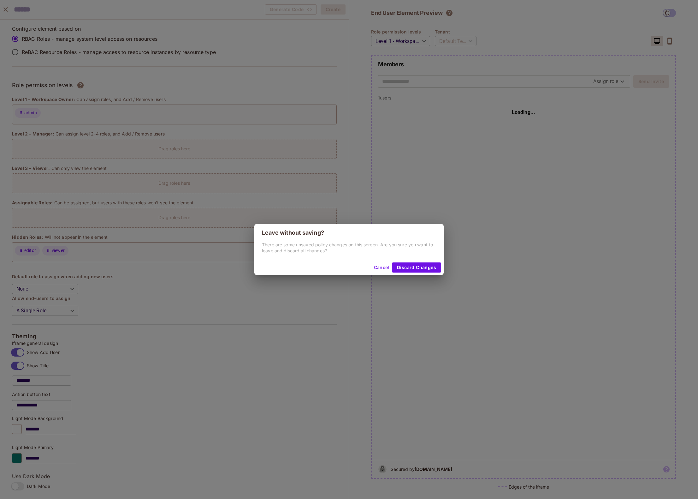
scroll to position [3, 0]
click at [374, 267] on button "Cancel" at bounding box center [381, 267] width 21 height 10
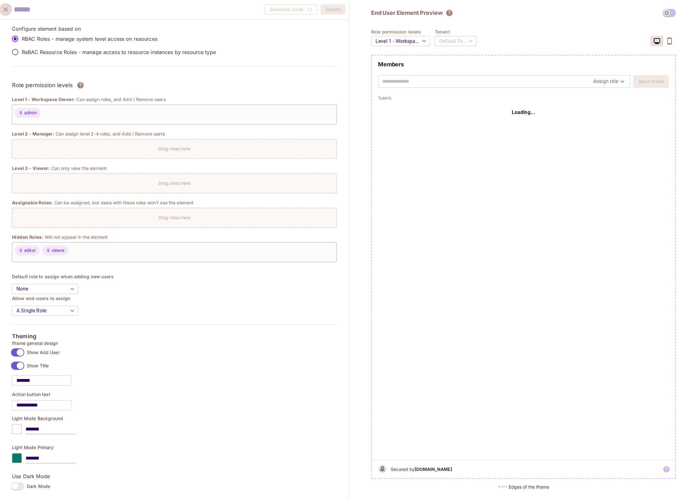
click at [2, 9] on icon "close" at bounding box center [6, 10] width 8 height 8
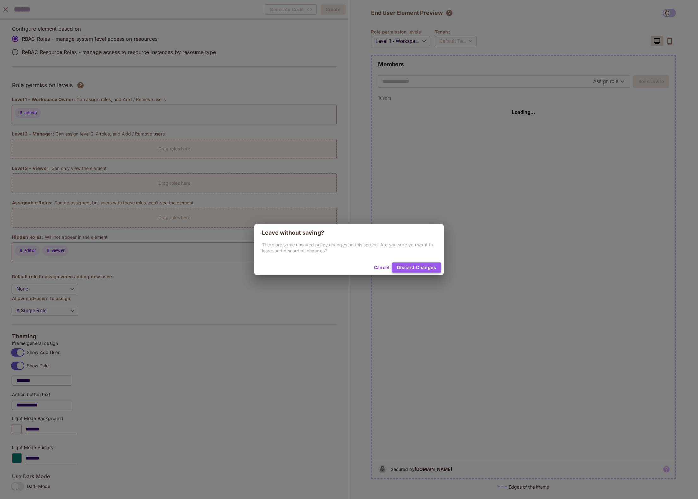
click at [430, 264] on button "Discard Changes" at bounding box center [416, 267] width 49 height 10
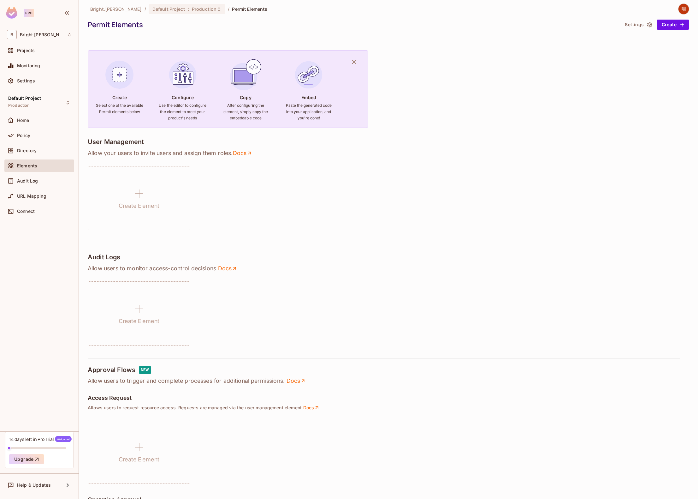
click at [408, 172] on div "Create Element" at bounding box center [388, 198] width 601 height 64
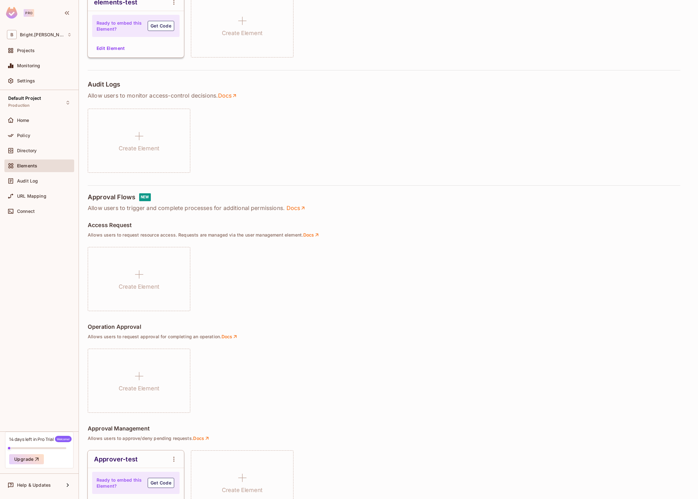
scroll to position [204, 0]
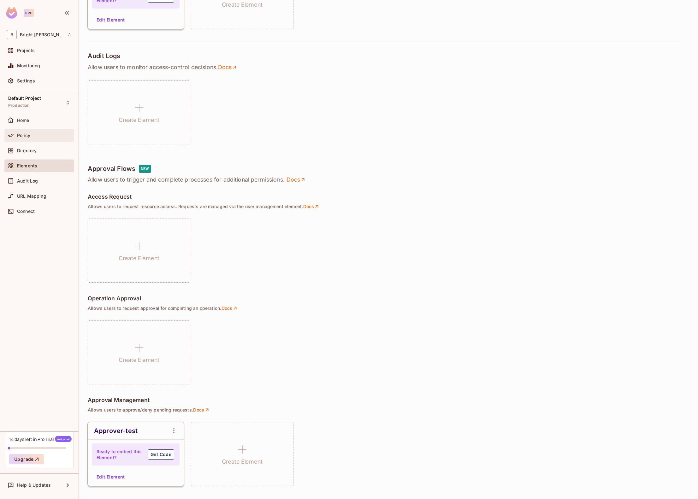
click at [28, 133] on span "Policy" at bounding box center [23, 135] width 13 height 5
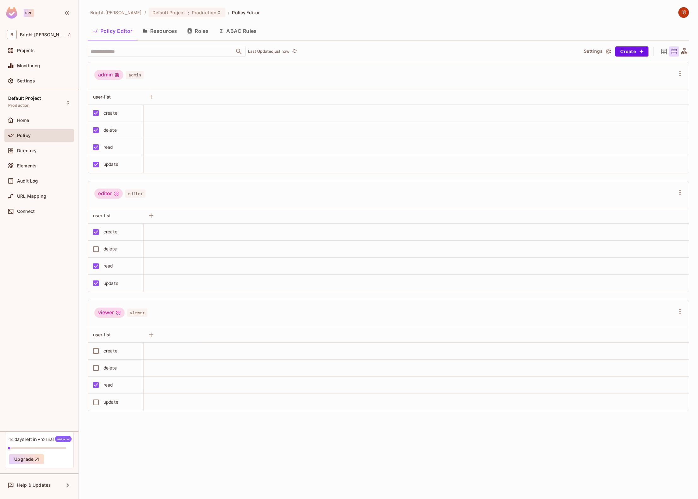
click at [164, 28] on button "Resources" at bounding box center [160, 31] width 44 height 16
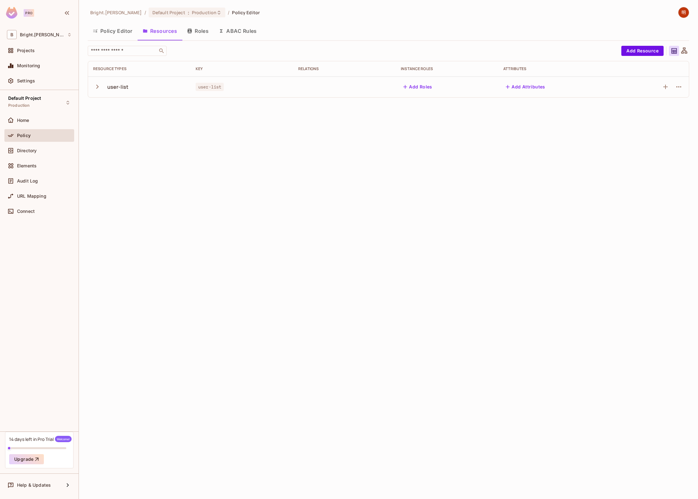
click at [52, 132] on div "Policy" at bounding box center [39, 136] width 65 height 8
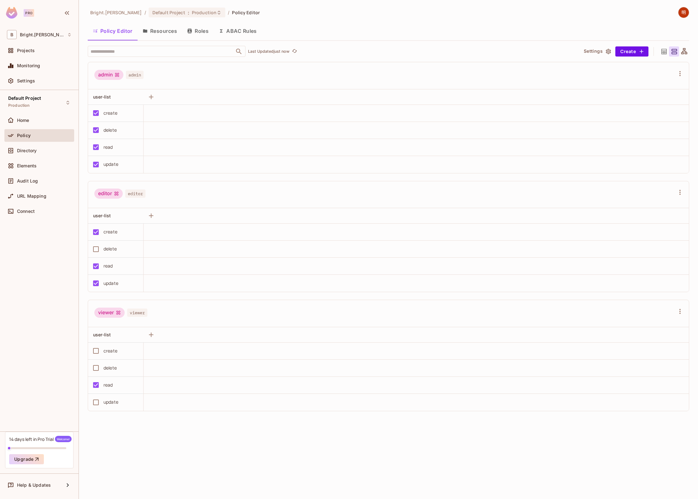
click at [160, 32] on button "Resources" at bounding box center [160, 31] width 44 height 16
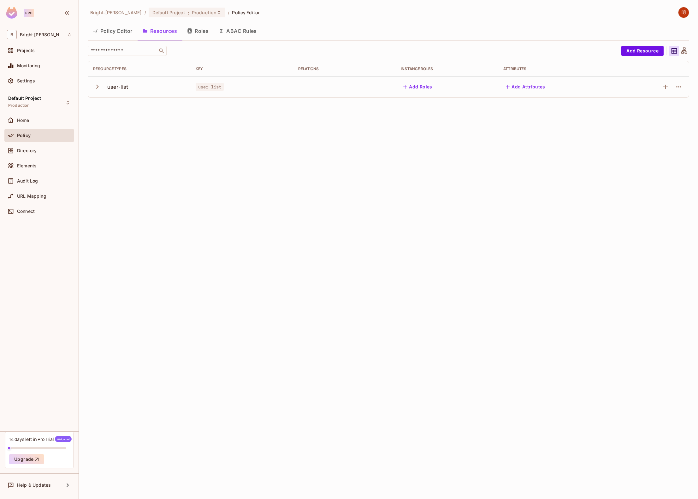
click at [94, 86] on icon "button" at bounding box center [97, 86] width 9 height 9
click at [682, 87] on icon "button" at bounding box center [679, 87] width 8 height 8
click at [630, 207] on div at bounding box center [349, 249] width 698 height 499
click at [196, 241] on div "Bright.[PERSON_NAME] / Default Project : Production / Policy Editor Policy Edit…" at bounding box center [388, 249] width 619 height 499
click at [36, 165] on span "Elements" at bounding box center [27, 165] width 20 height 5
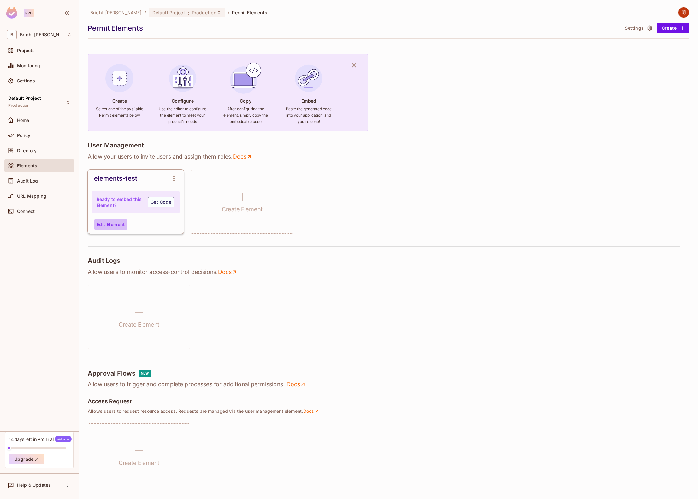
click at [118, 225] on button "Edit Element" at bounding box center [110, 224] width 33 height 10
